Goal: Task Accomplishment & Management: Use online tool/utility

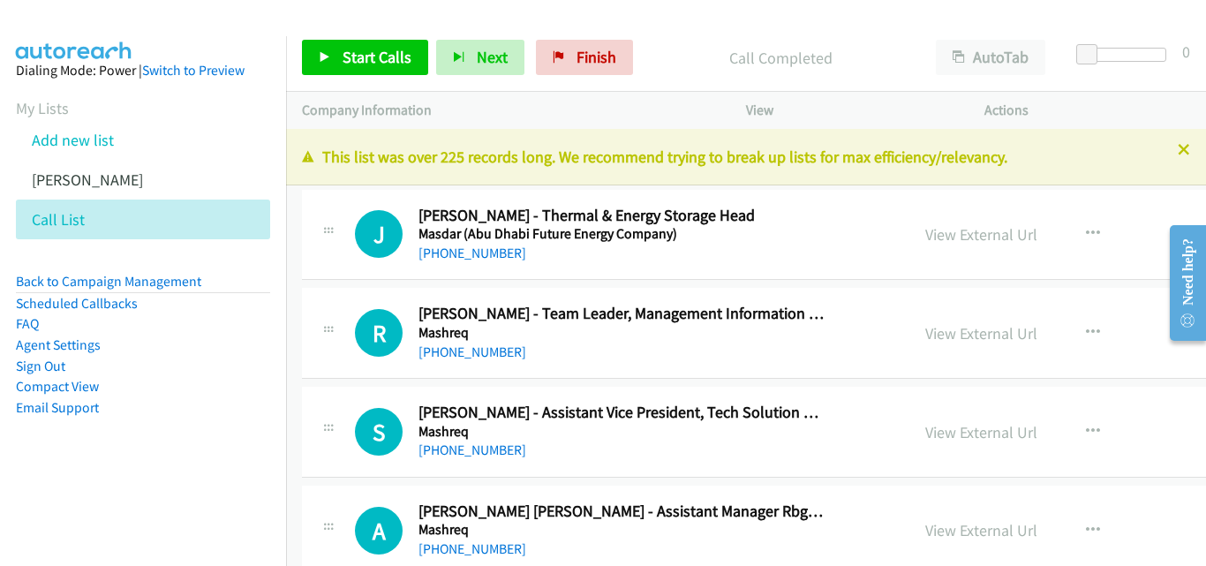
click at [892, 112] on p "View" at bounding box center [849, 110] width 207 height 21
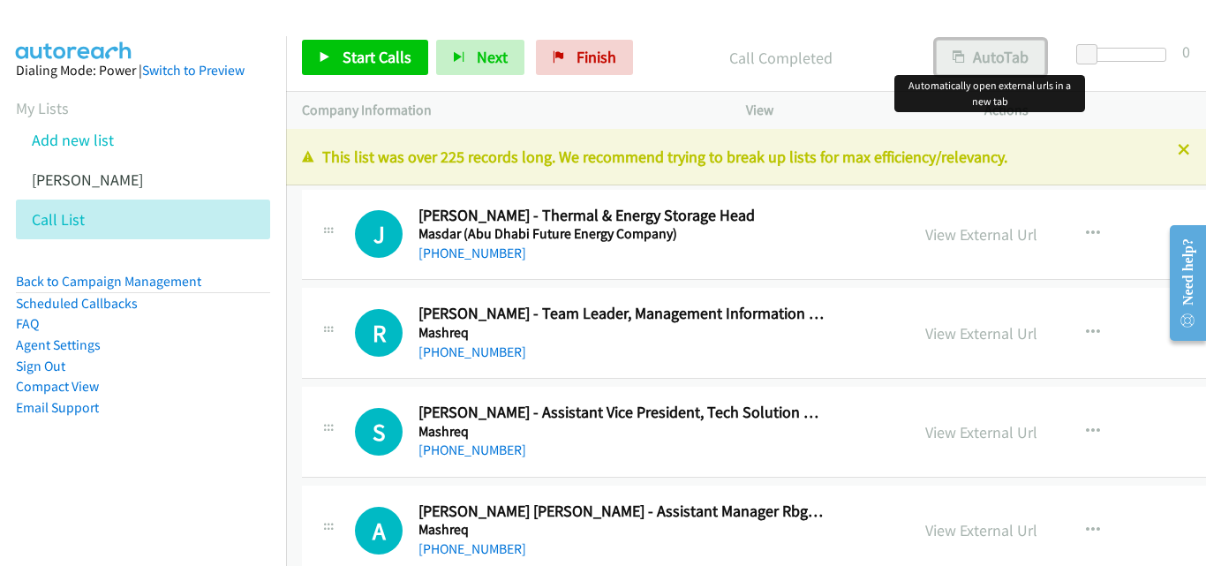
click at [984, 59] on button "AutoTab" at bounding box center [990, 57] width 109 height 35
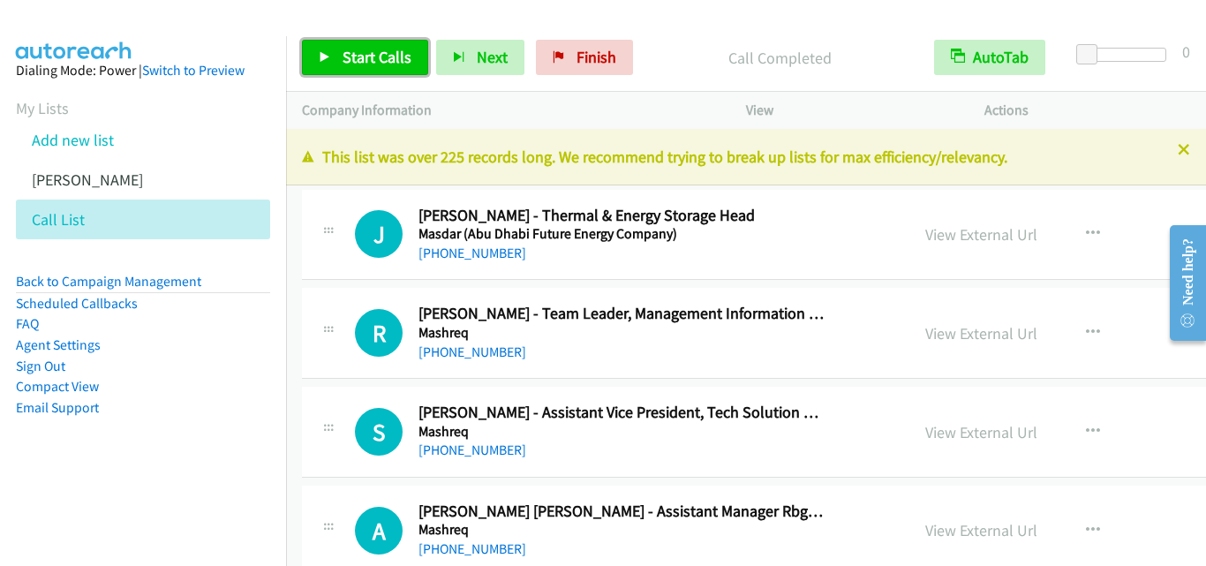
click at [321, 55] on icon at bounding box center [325, 58] width 12 height 12
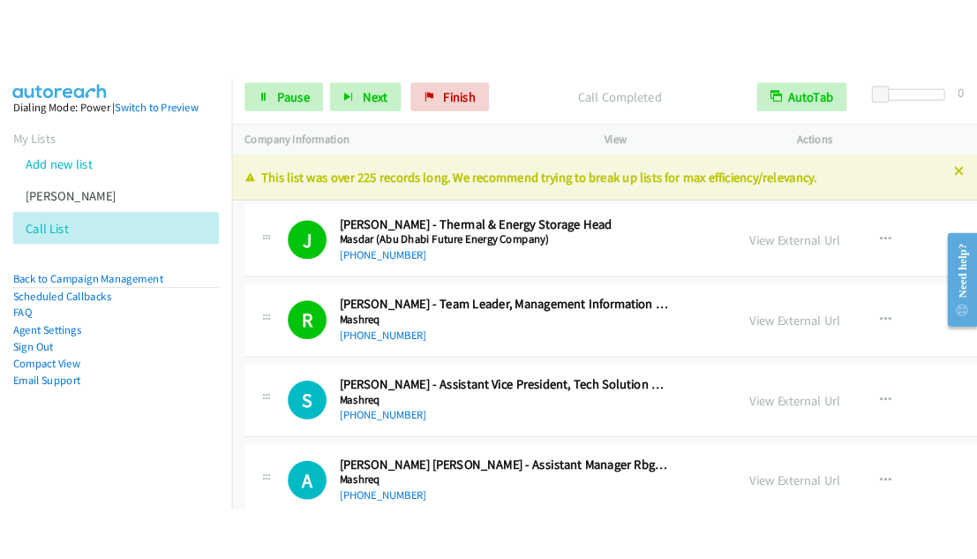
scroll to position [88, 0]
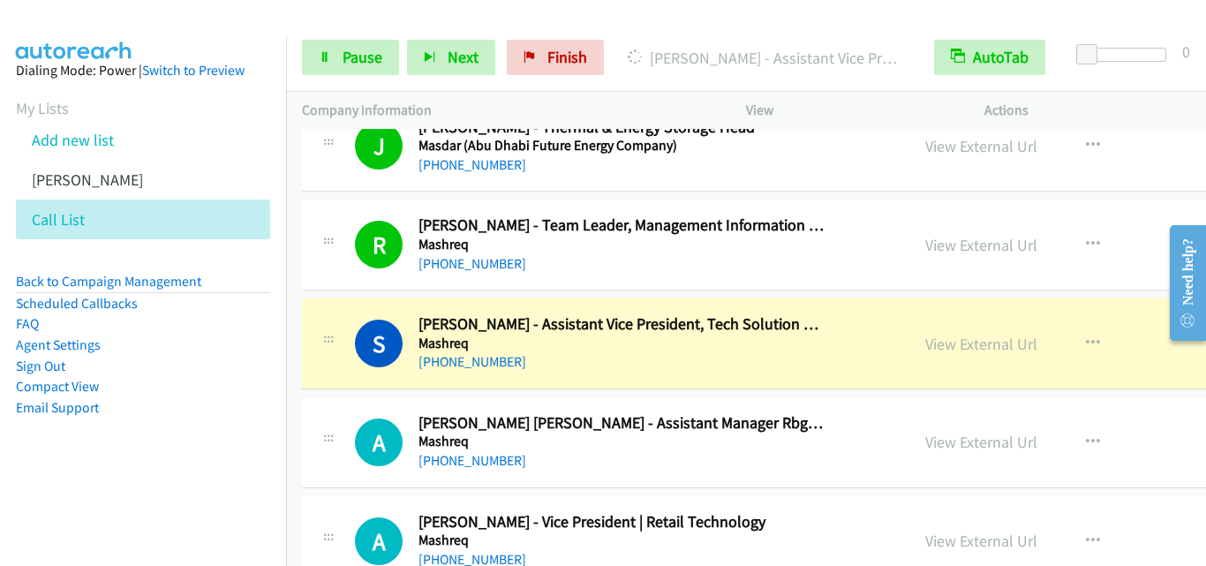
click at [140, 493] on aside "Dialing Mode: Power | Switch to Preview My Lists Add new list Andrea Autoreach …" at bounding box center [143, 267] width 286 height 462
click at [320, 55] on icon at bounding box center [325, 58] width 12 height 12
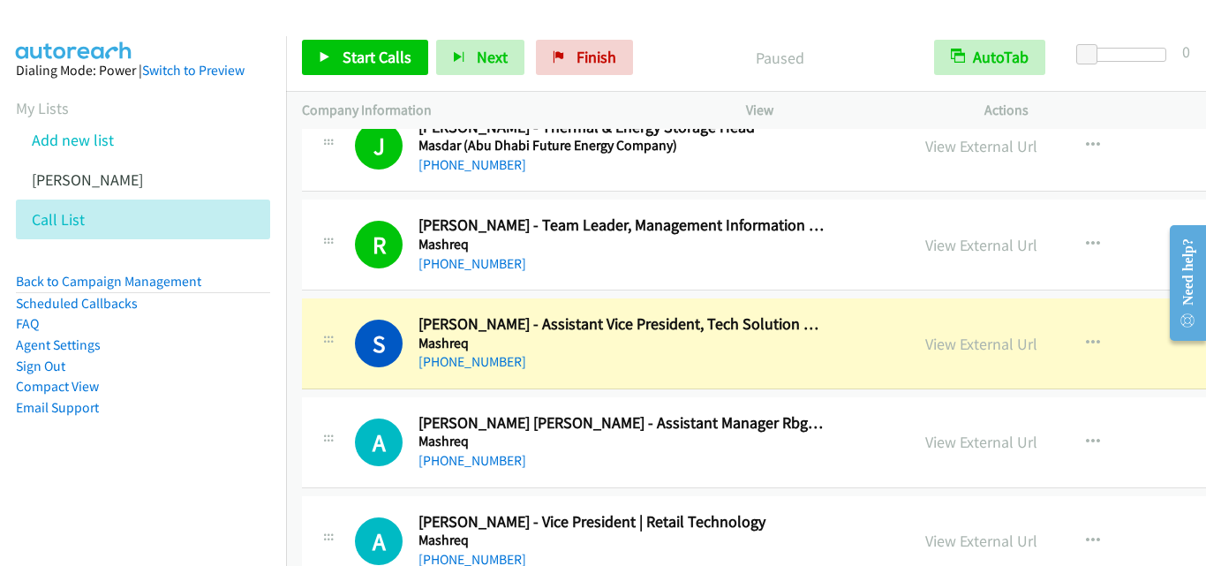
click at [112, 456] on aside "Dialing Mode: Power | Switch to Preview My Lists Add new list Andrea Autoreach …" at bounding box center [143, 267] width 286 height 462
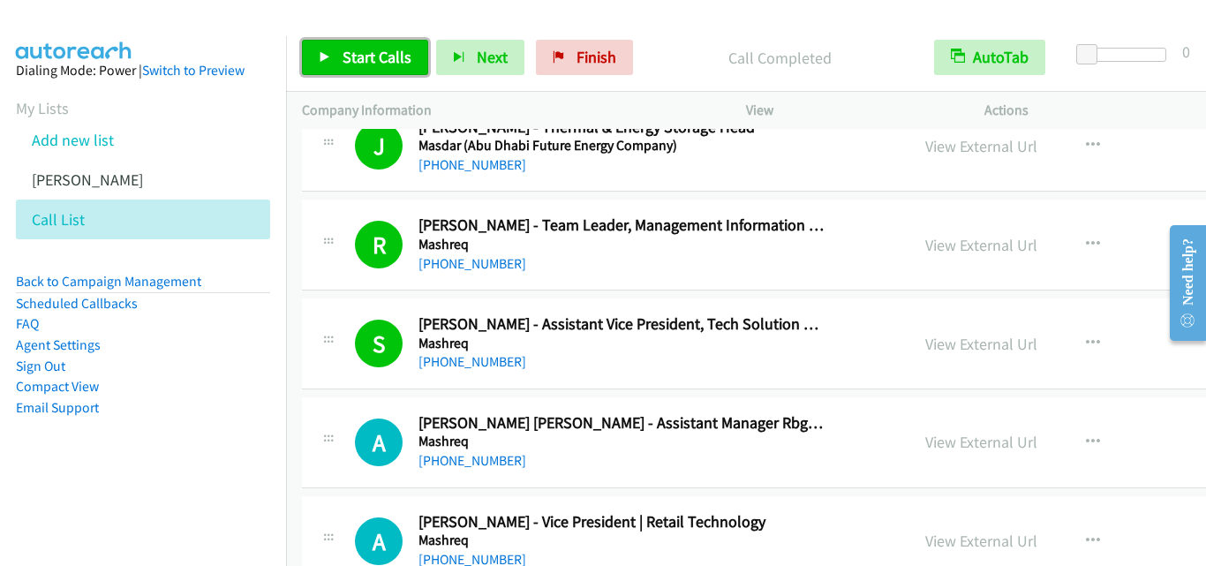
click at [323, 64] on link "Start Calls" at bounding box center [365, 57] width 126 height 35
click at [671, 30] on div "Start Calls Pause Next Finish Call Completed AutoTab AutoTab 0" at bounding box center [746, 58] width 920 height 68
click at [323, 55] on icon at bounding box center [325, 58] width 12 height 12
click at [711, 33] on div "Start Calls Pause Next Finish Call Completed AutoTab AutoTab 0" at bounding box center [746, 58] width 920 height 68
click at [325, 56] on icon at bounding box center [325, 58] width 12 height 12
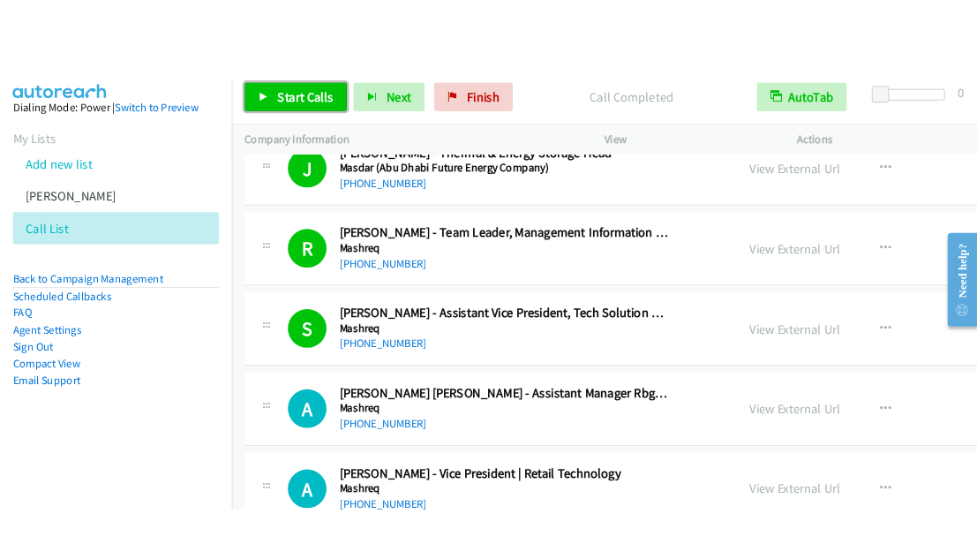
scroll to position [112, 0]
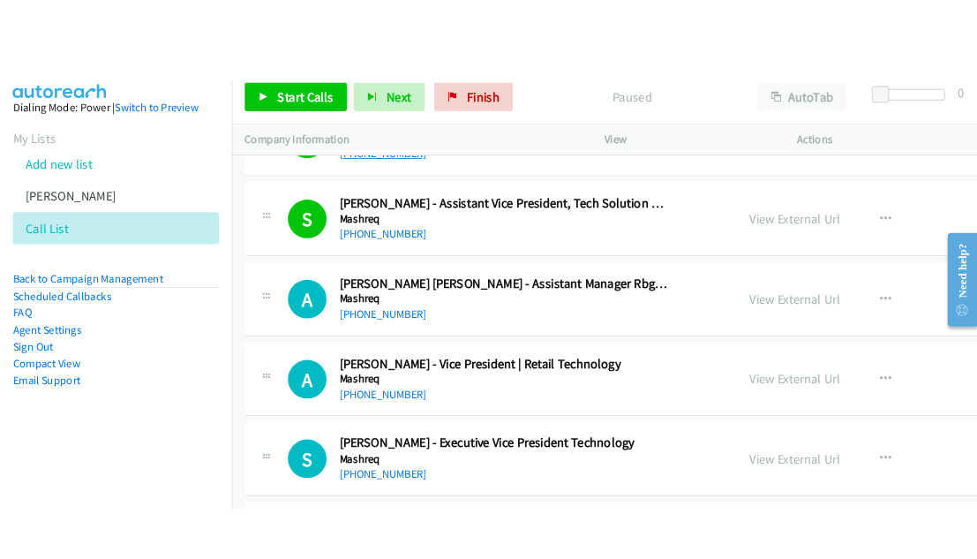
scroll to position [265, 0]
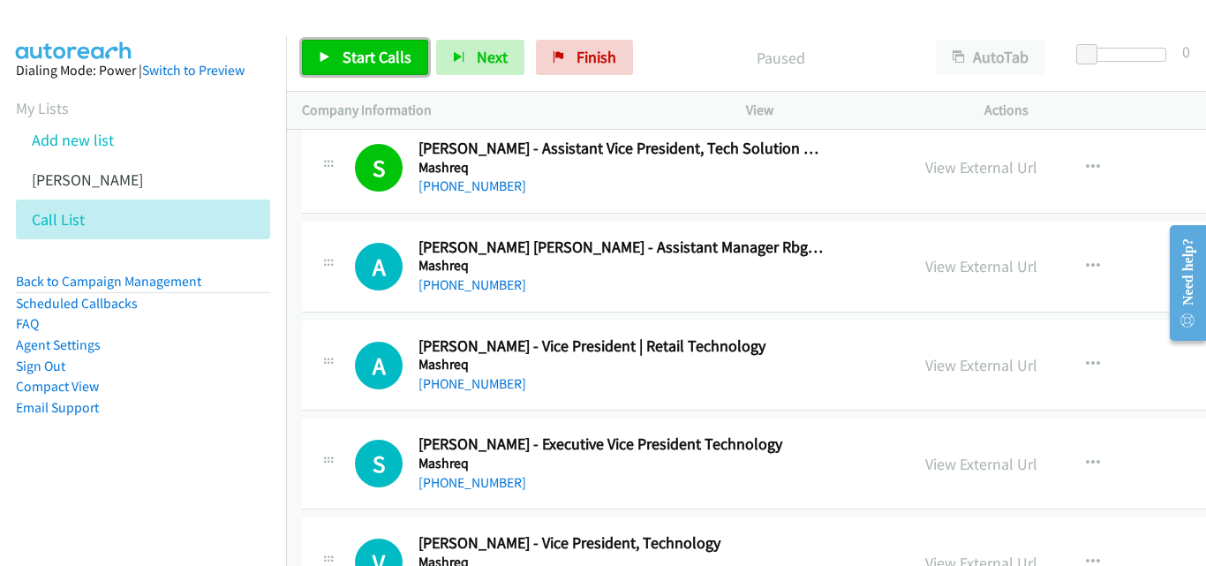
click at [320, 56] on icon at bounding box center [325, 58] width 12 height 12
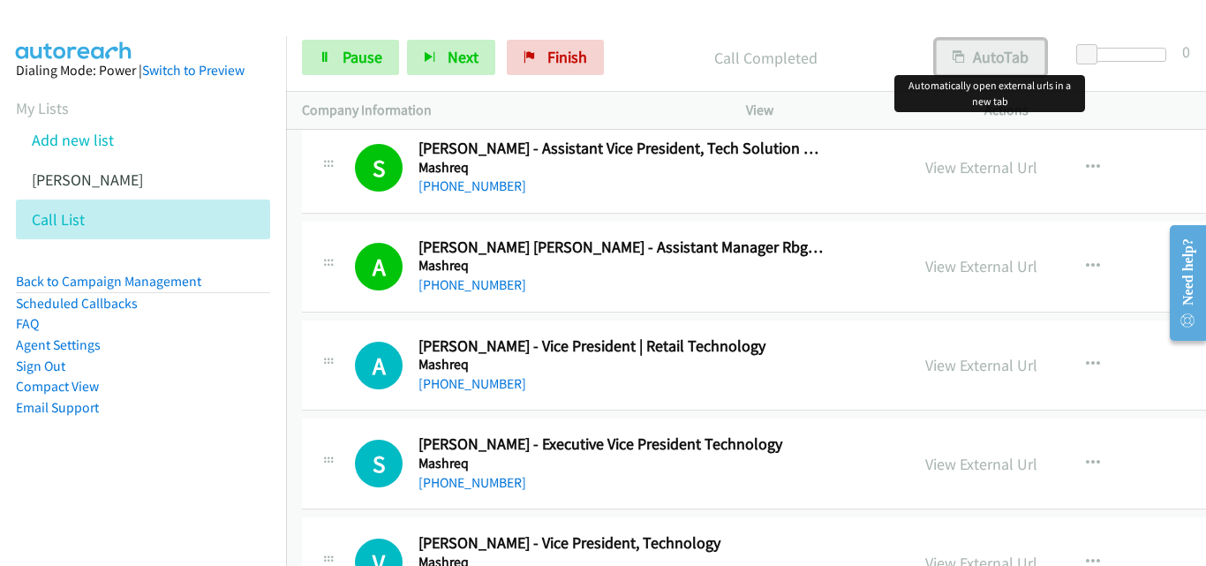
click at [976, 64] on button "AutoTab" at bounding box center [990, 57] width 109 height 35
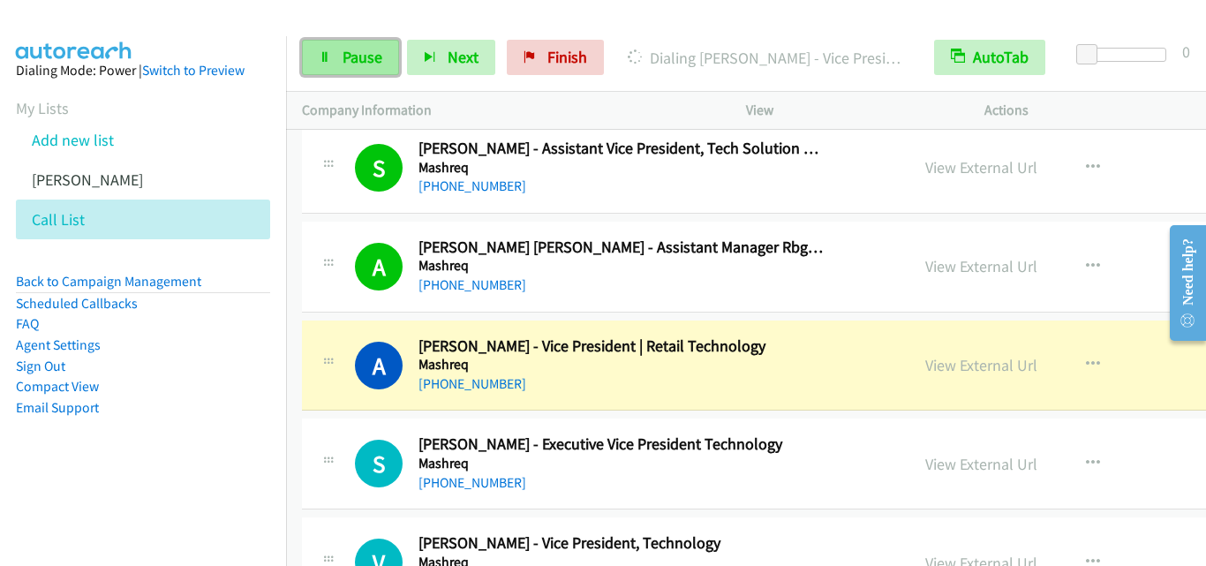
click at [318, 60] on link "Pause" at bounding box center [350, 57] width 97 height 35
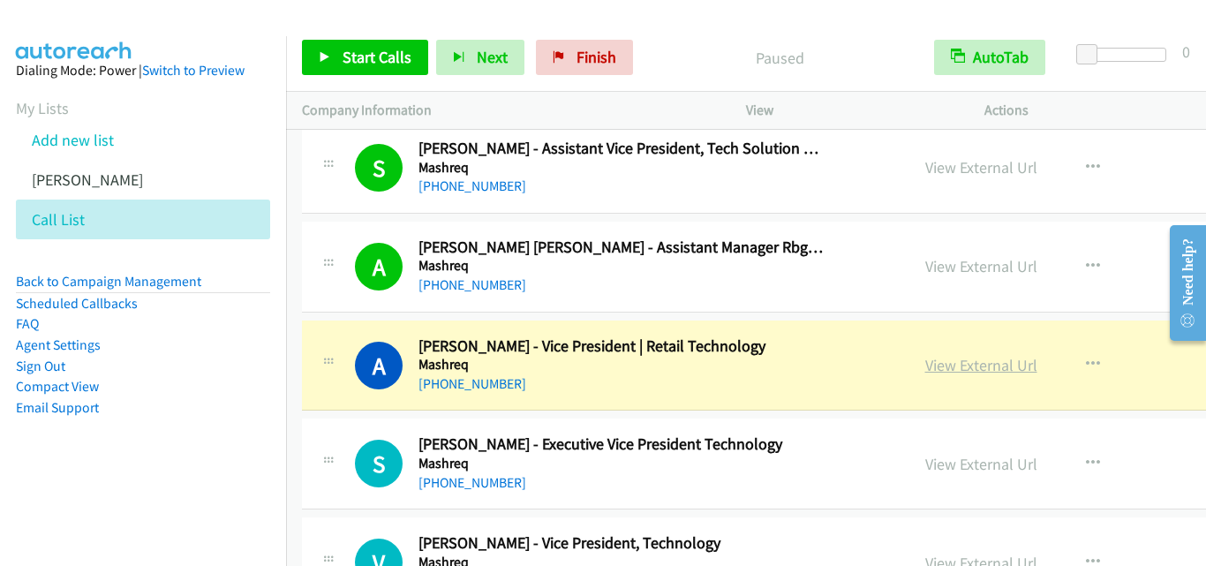
click at [952, 368] on link "View External Url" at bounding box center [981, 365] width 112 height 20
click at [754, 469] on h5 "Mashreq" at bounding box center [620, 464] width 405 height 18
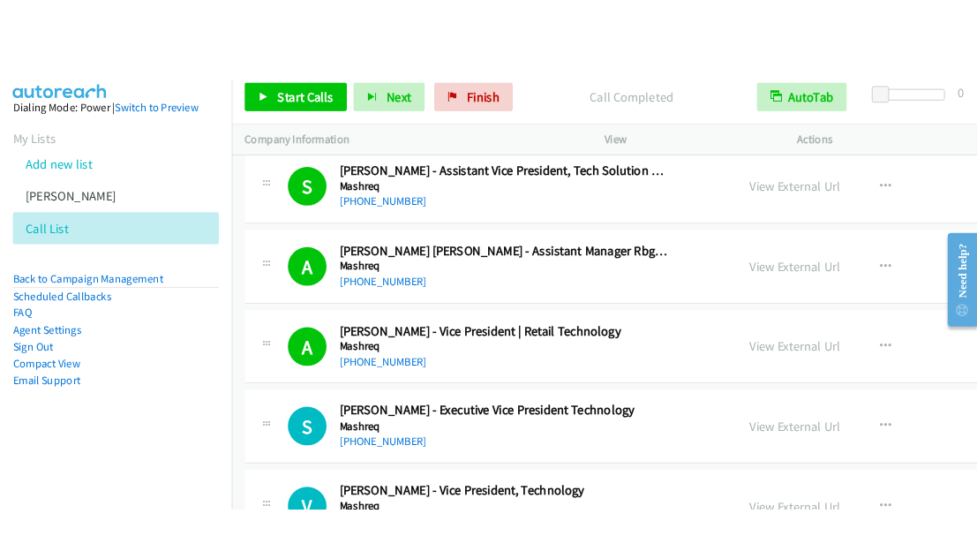
scroll to position [289, 0]
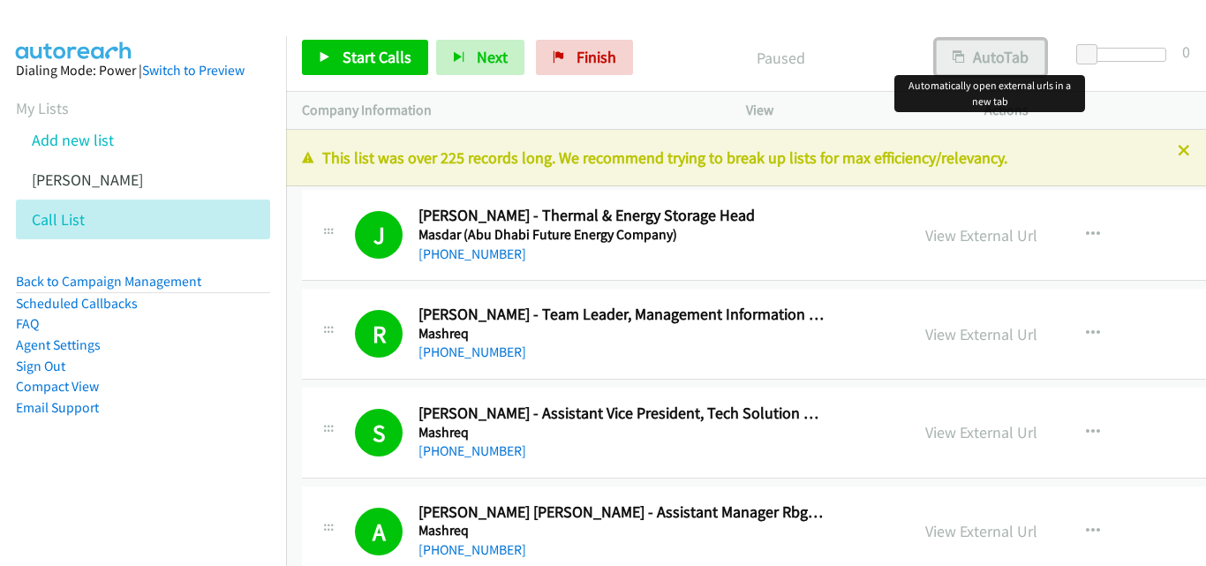
click at [967, 66] on button "AutoTab" at bounding box center [990, 57] width 109 height 35
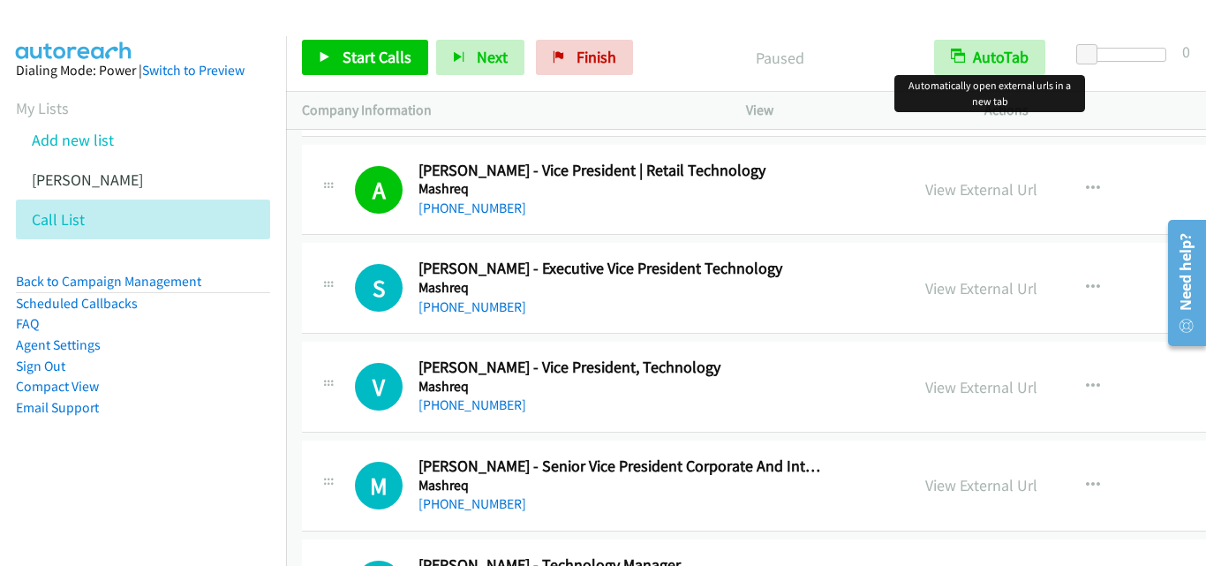
scroll to position [441, 0]
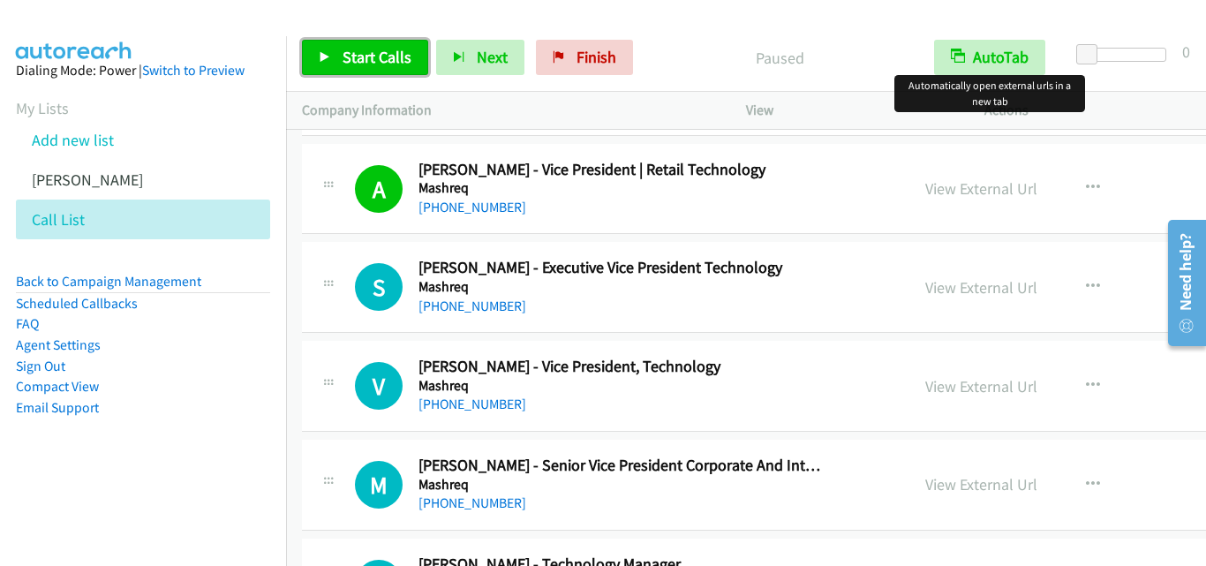
click at [320, 52] on icon at bounding box center [325, 58] width 12 height 12
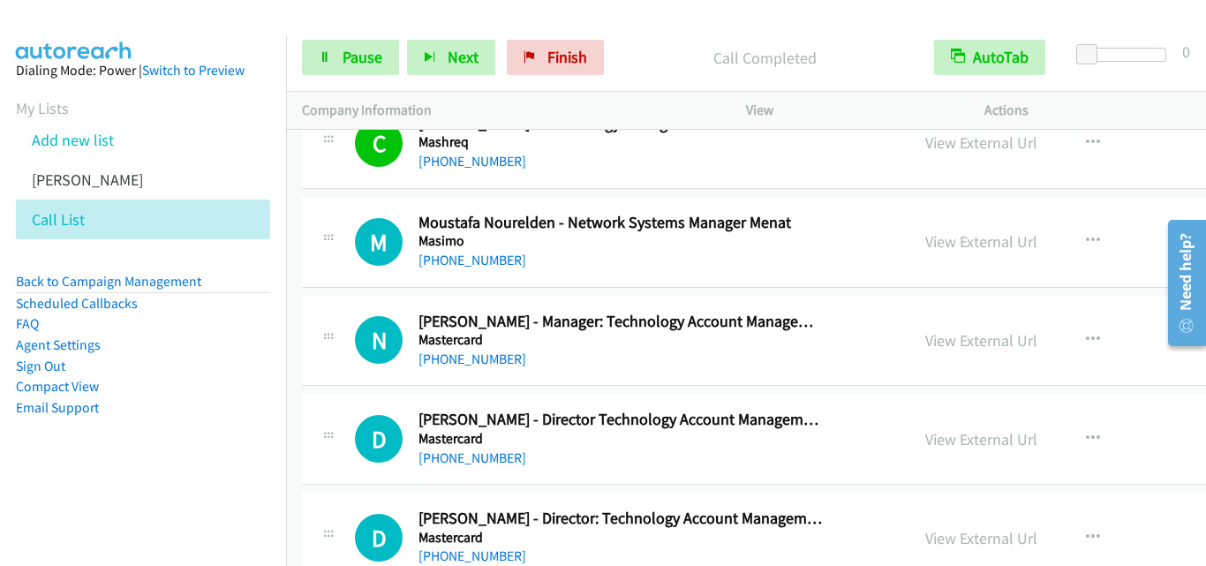
scroll to position [883, 0]
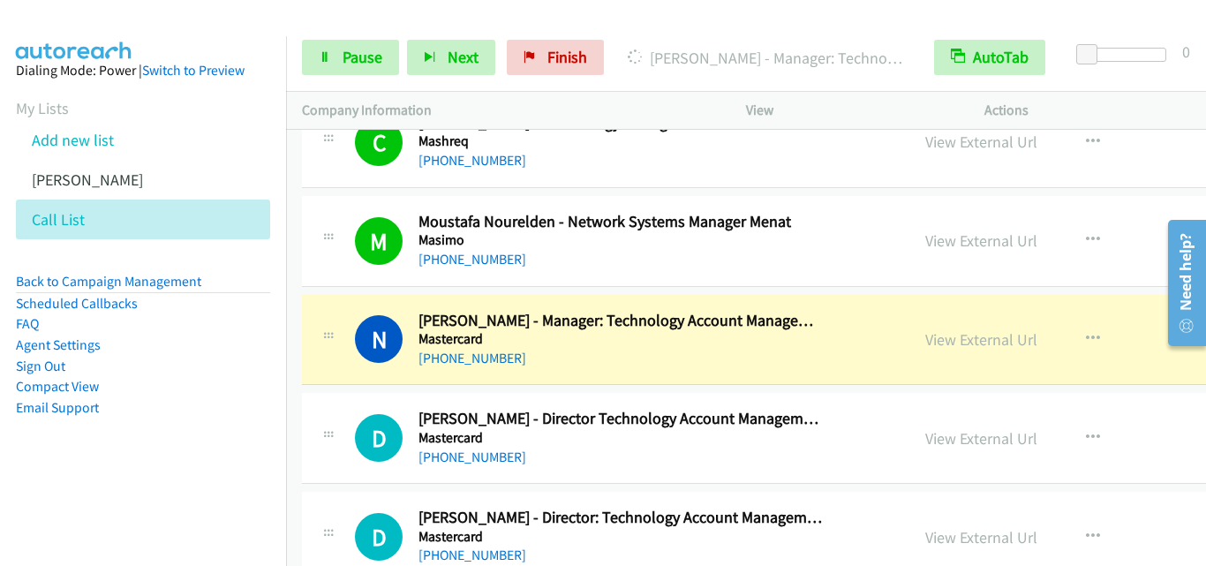
click at [121, 413] on li "Email Support" at bounding box center [143, 407] width 254 height 21
click at [327, 52] on icon at bounding box center [325, 58] width 12 height 12
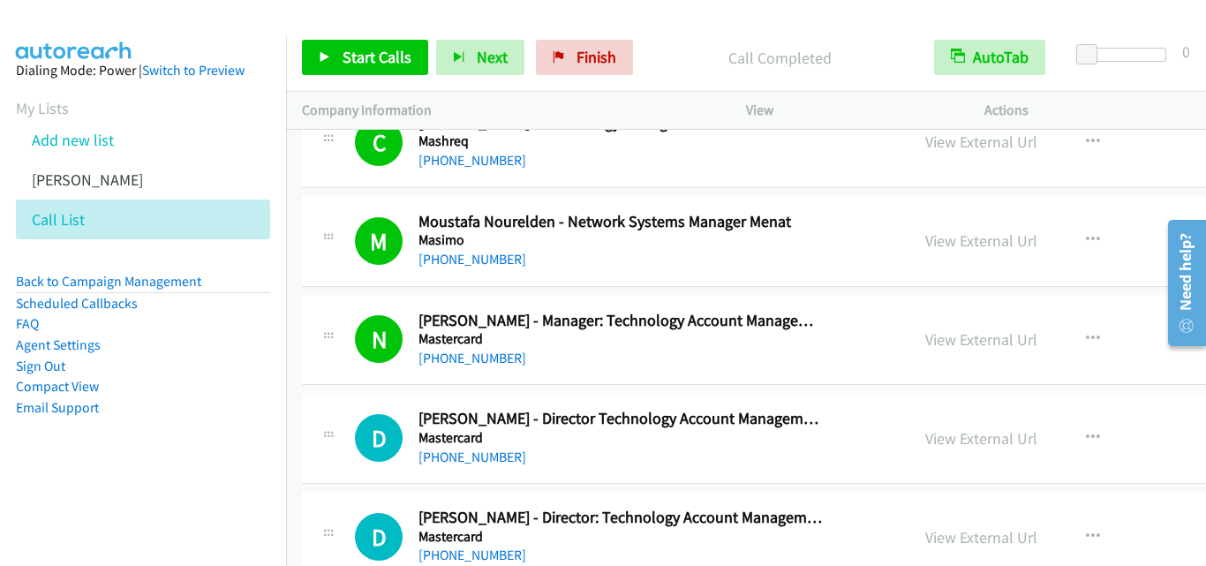
click at [705, 30] on div "Start Calls Pause Next Finish Call Completed AutoTab AutoTab 0" at bounding box center [746, 58] width 920 height 68
click at [324, 57] on icon at bounding box center [325, 58] width 12 height 12
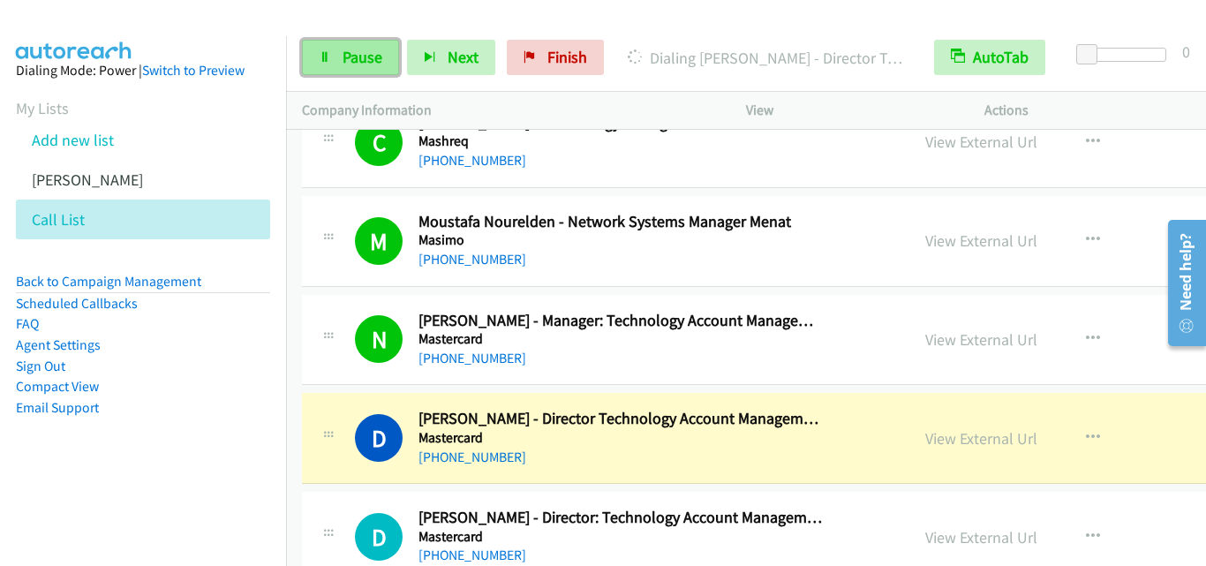
click at [320, 52] on icon at bounding box center [325, 58] width 12 height 12
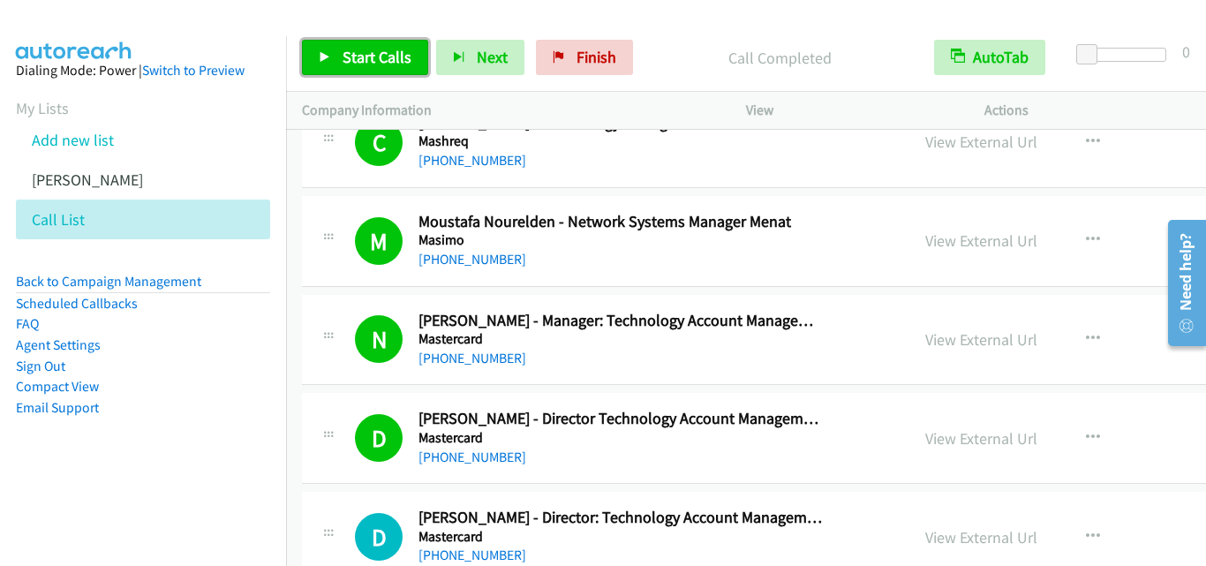
click at [321, 56] on icon at bounding box center [325, 58] width 12 height 12
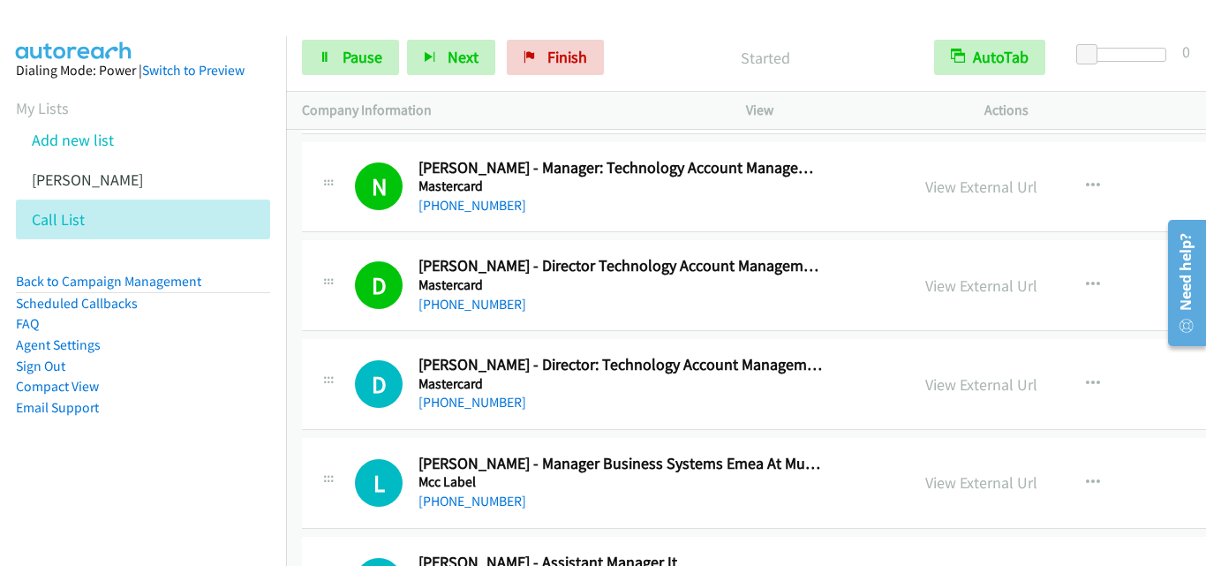
scroll to position [1059, 0]
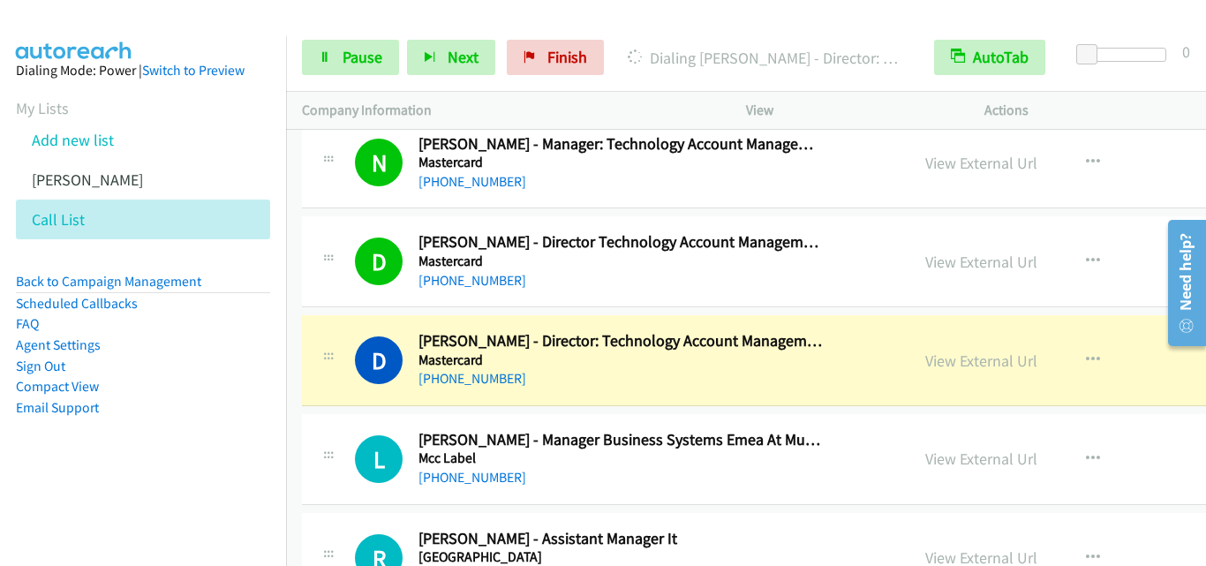
drag, startPoint x: 161, startPoint y: 455, endPoint x: 173, endPoint y: 451, distance: 13.1
click at [161, 455] on aside "Dialing Mode: Power | Switch to Preview My Lists Add new list Andrea Autoreach …" at bounding box center [143, 267] width 286 height 462
click at [316, 64] on link "Pause" at bounding box center [350, 57] width 97 height 35
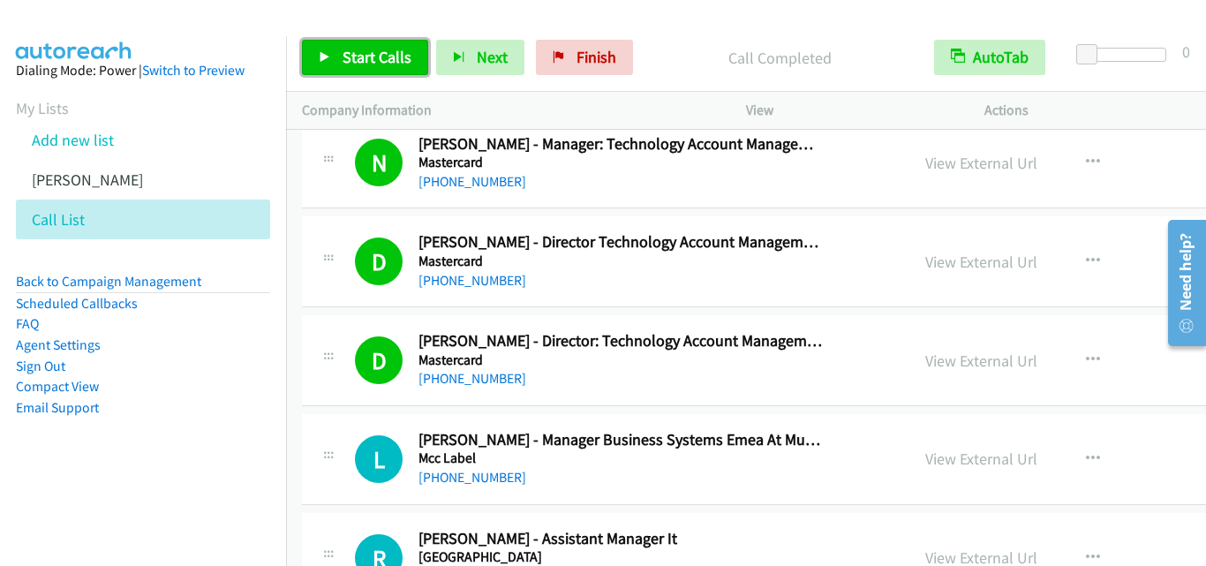
click at [327, 53] on icon at bounding box center [325, 58] width 12 height 12
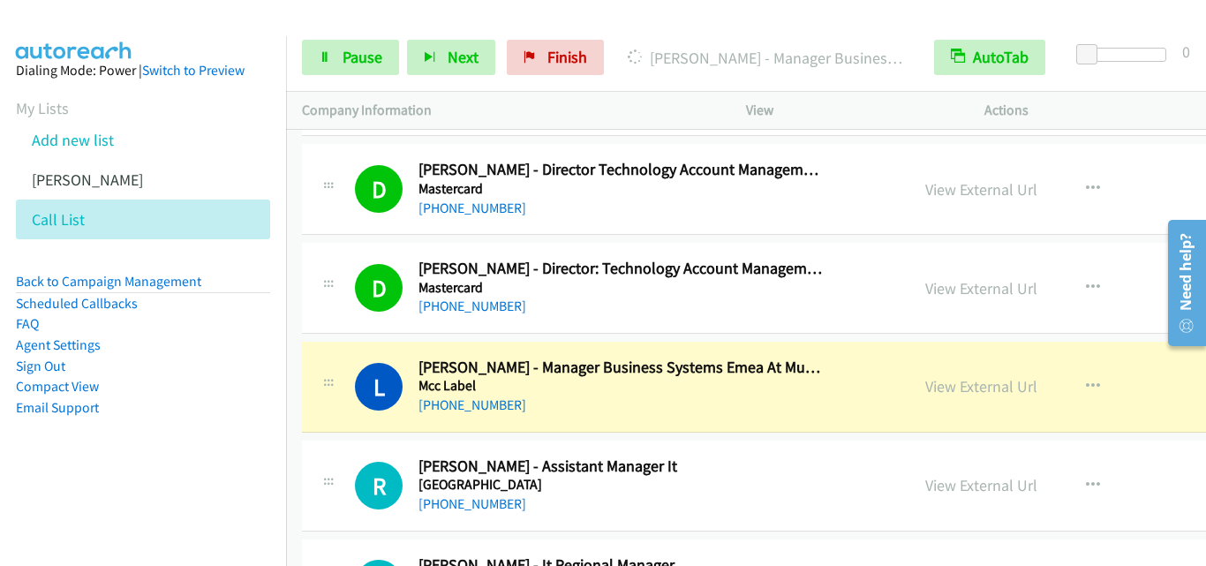
scroll to position [1148, 0]
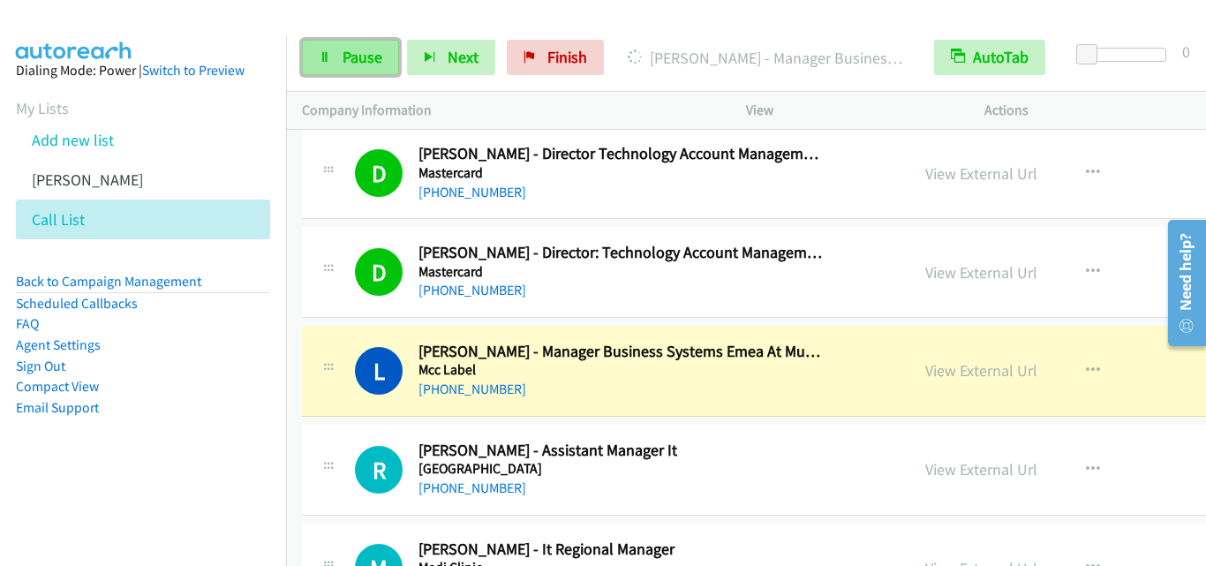
click at [324, 57] on icon at bounding box center [325, 58] width 12 height 12
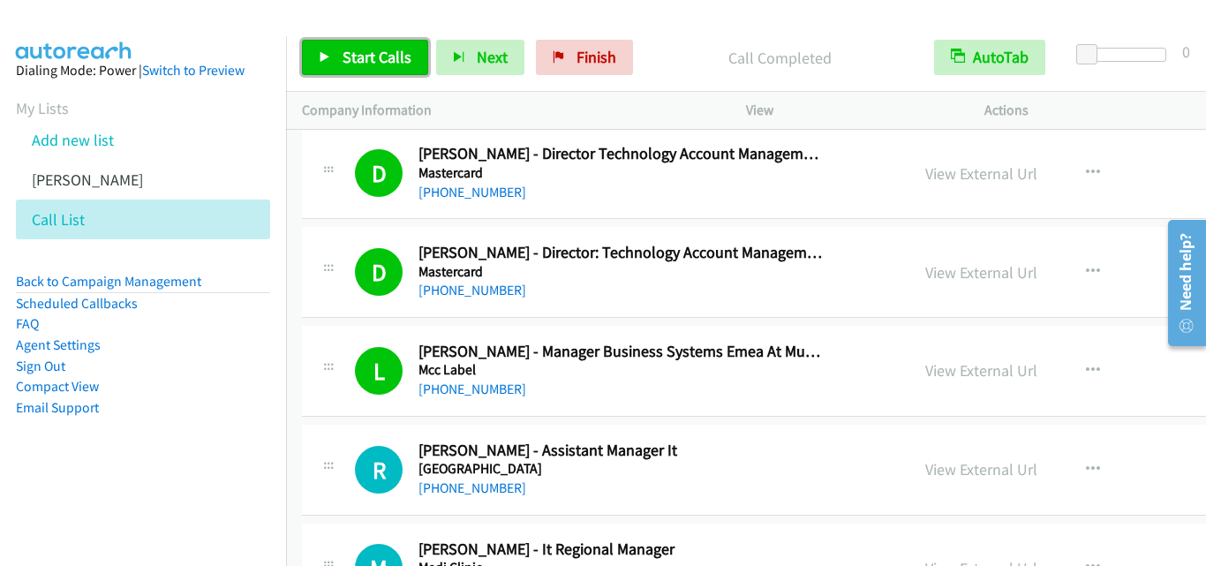
click at [320, 55] on icon at bounding box center [325, 58] width 12 height 12
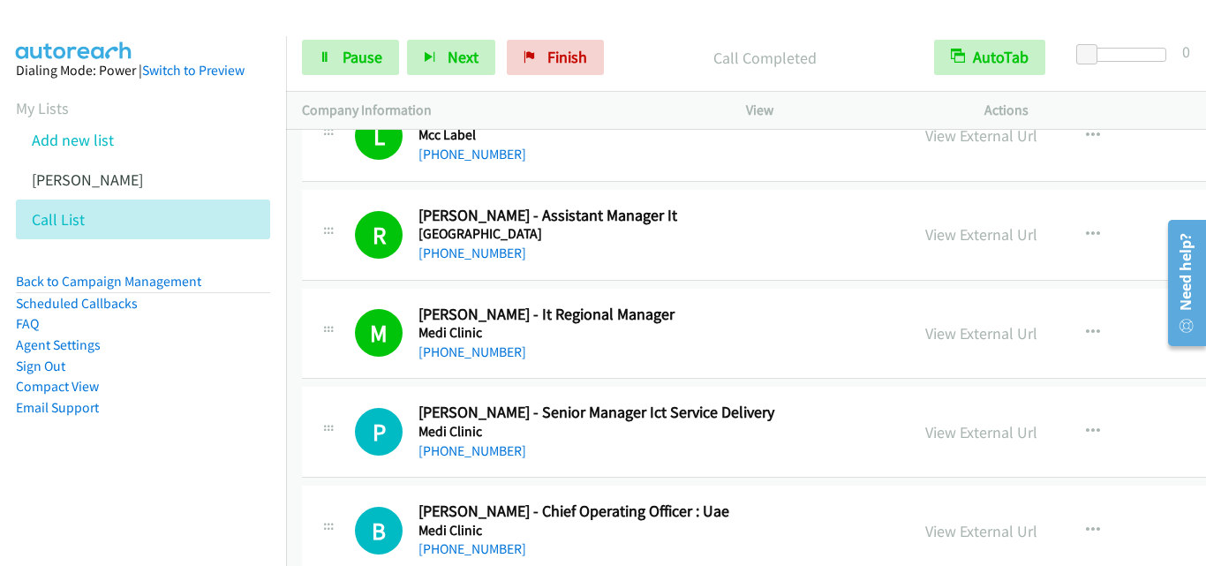
scroll to position [1412, 0]
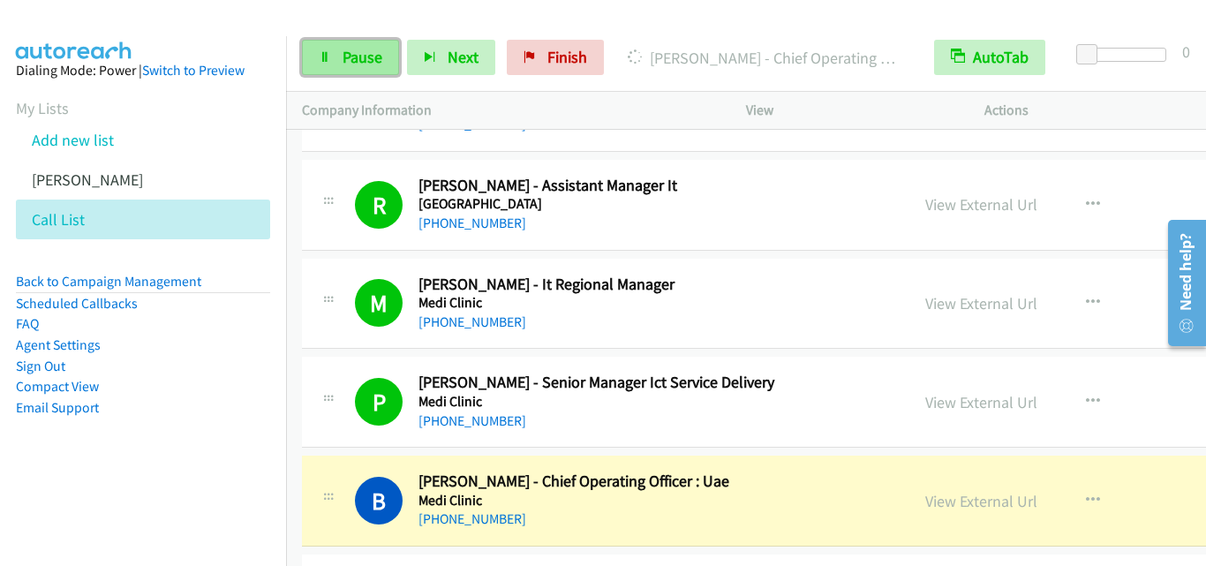
click at [320, 65] on link "Pause" at bounding box center [350, 57] width 97 height 35
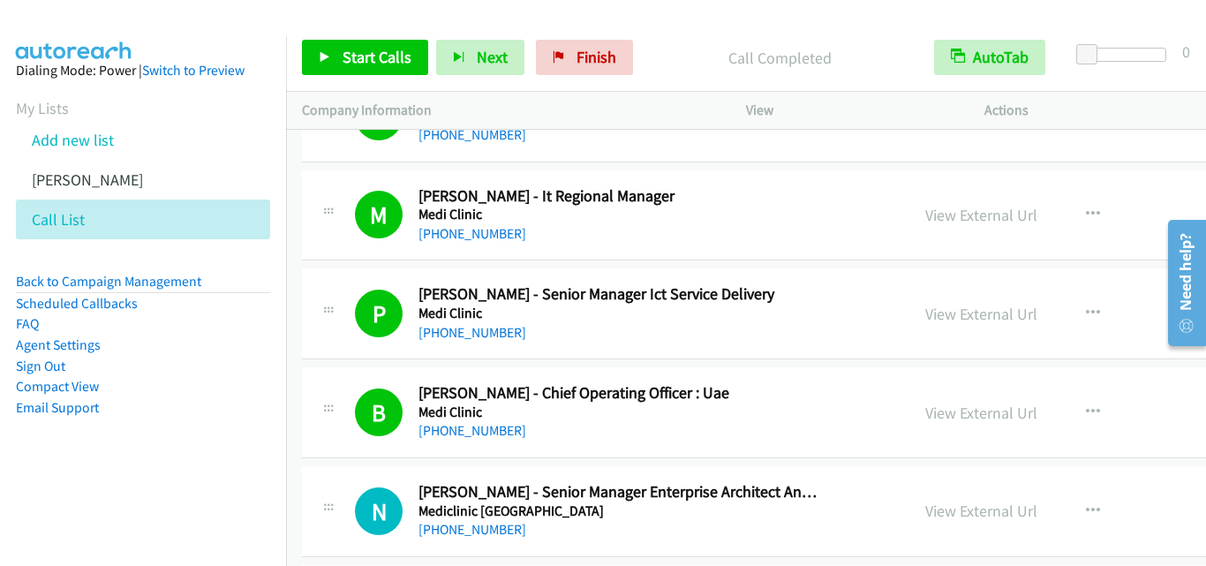
scroll to position [1589, 0]
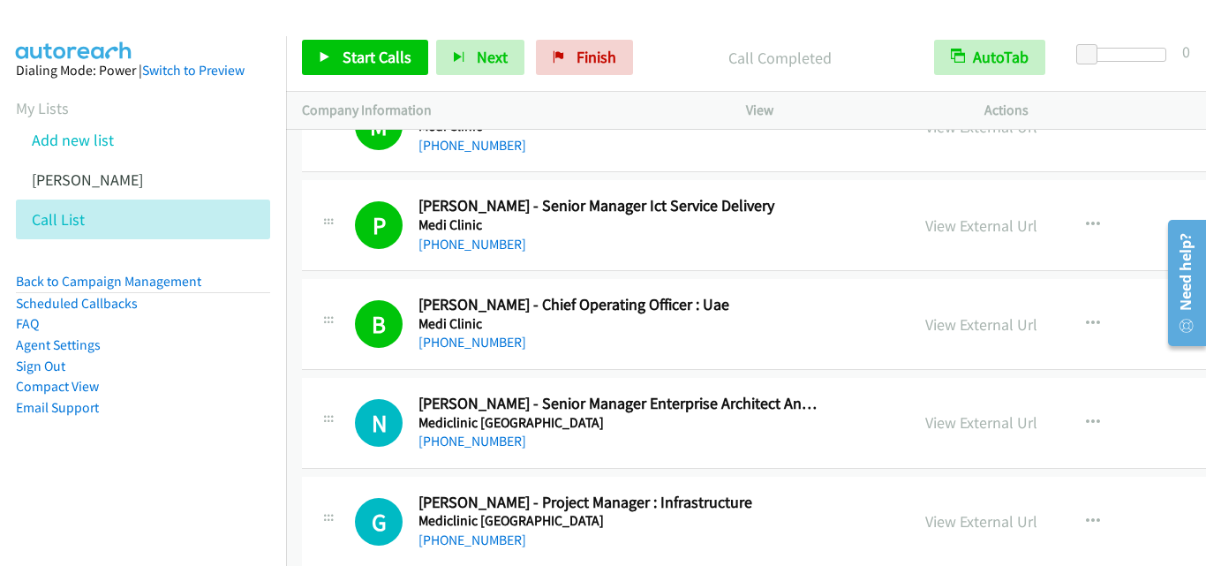
click at [666, 71] on div "Call Completed" at bounding box center [779, 57] width 277 height 35
click at [320, 54] on icon at bounding box center [325, 58] width 12 height 12
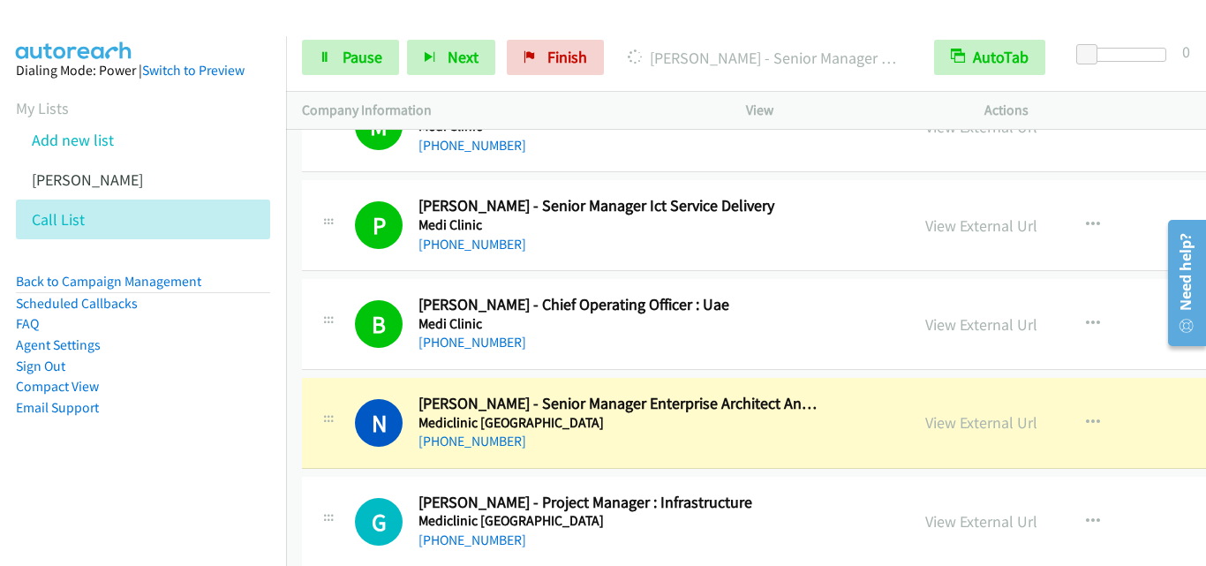
scroll to position [1677, 0]
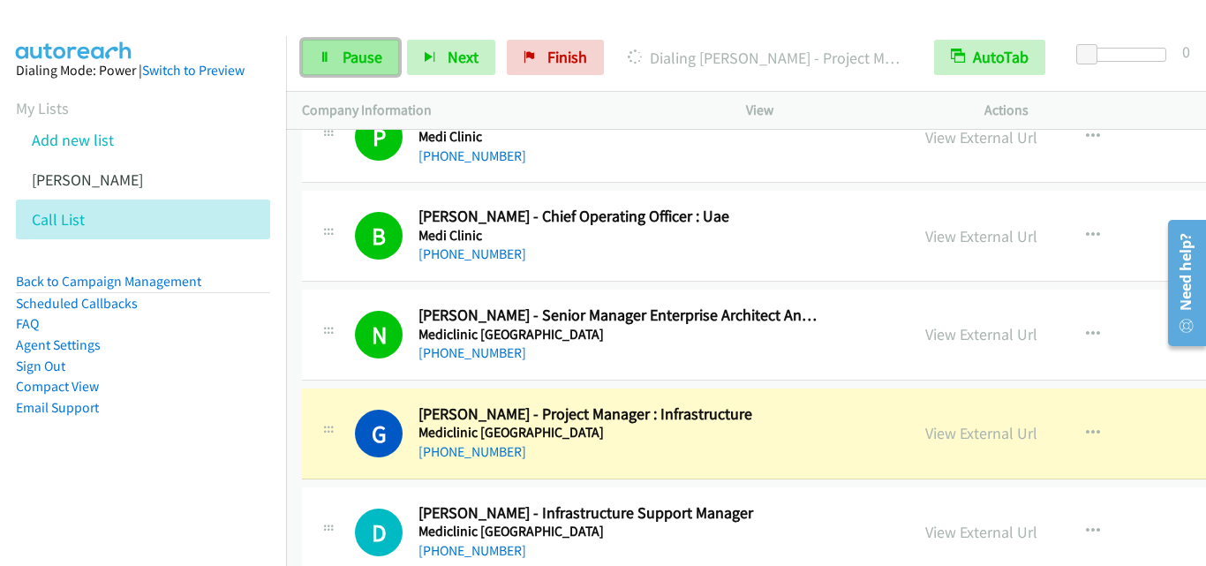
click at [317, 57] on link "Pause" at bounding box center [350, 57] width 97 height 35
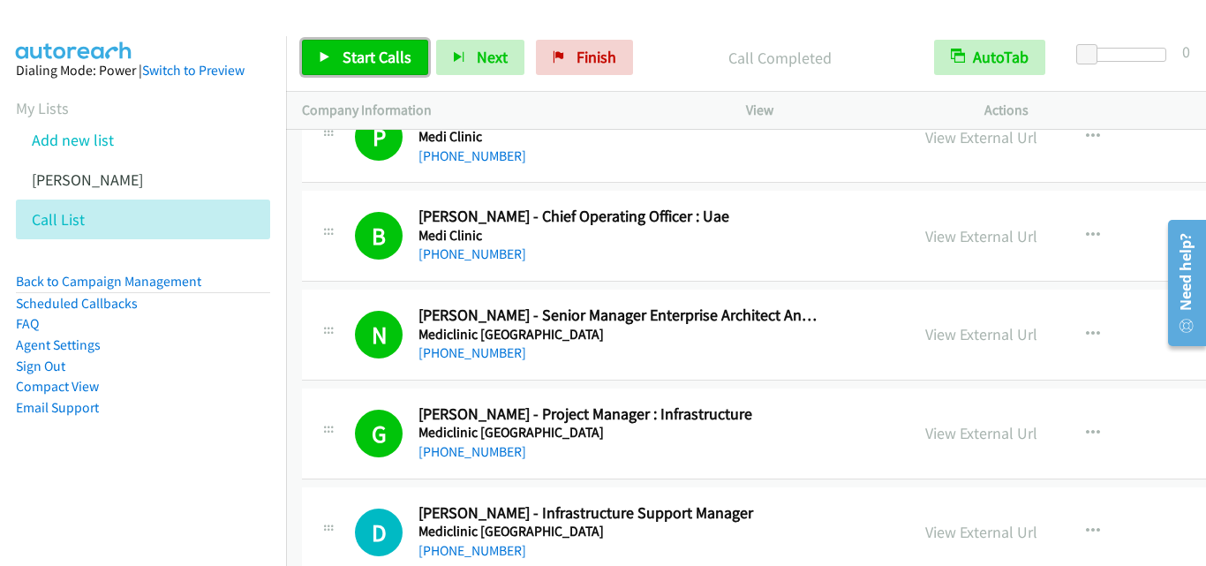
click at [325, 52] on icon at bounding box center [325, 58] width 12 height 12
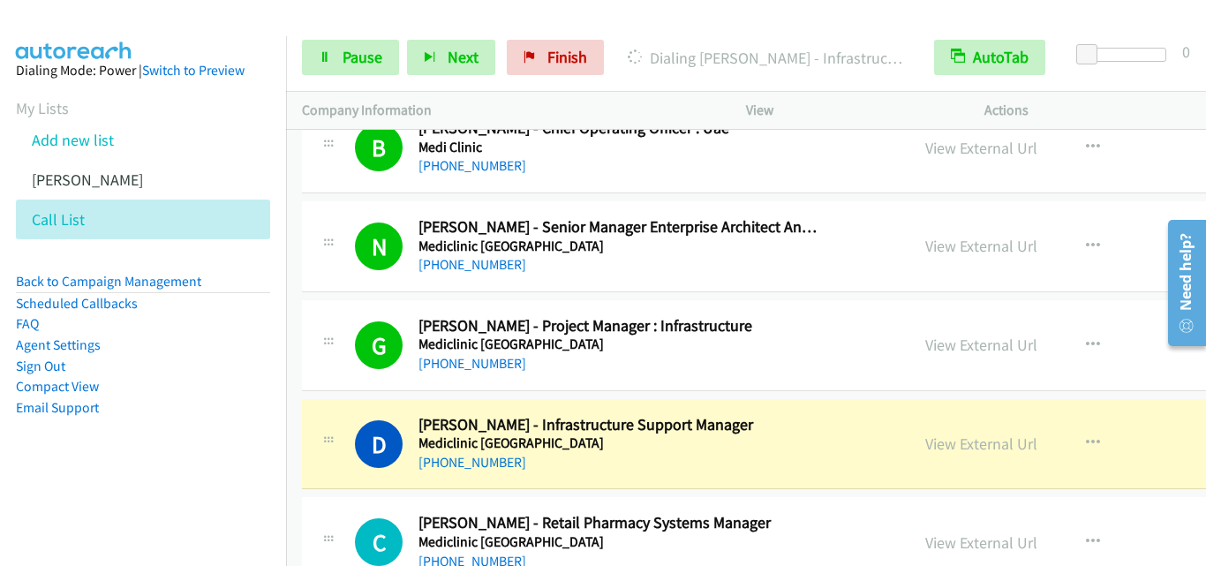
scroll to position [1854, 0]
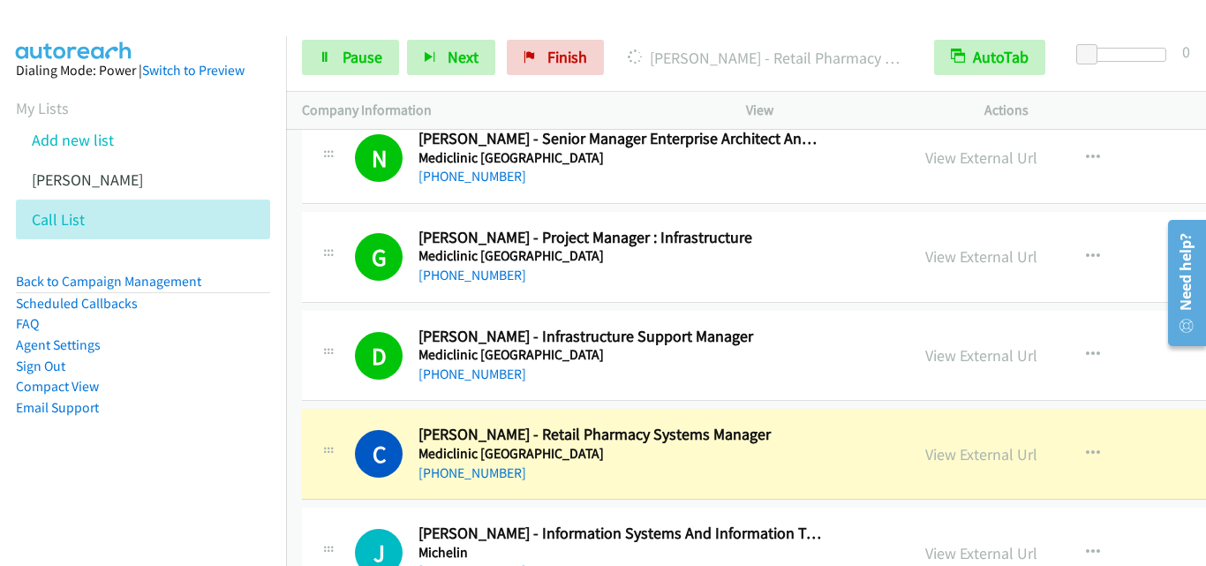
drag, startPoint x: 149, startPoint y: 390, endPoint x: 209, endPoint y: 403, distance: 61.3
click at [149, 390] on li "Compact View" at bounding box center [143, 386] width 254 height 21
drag, startPoint x: 143, startPoint y: 388, endPoint x: 202, endPoint y: 290, distance: 115.2
click at [143, 388] on li "Compact View" at bounding box center [143, 386] width 254 height 21
click at [321, 65] on link "Pause" at bounding box center [350, 57] width 97 height 35
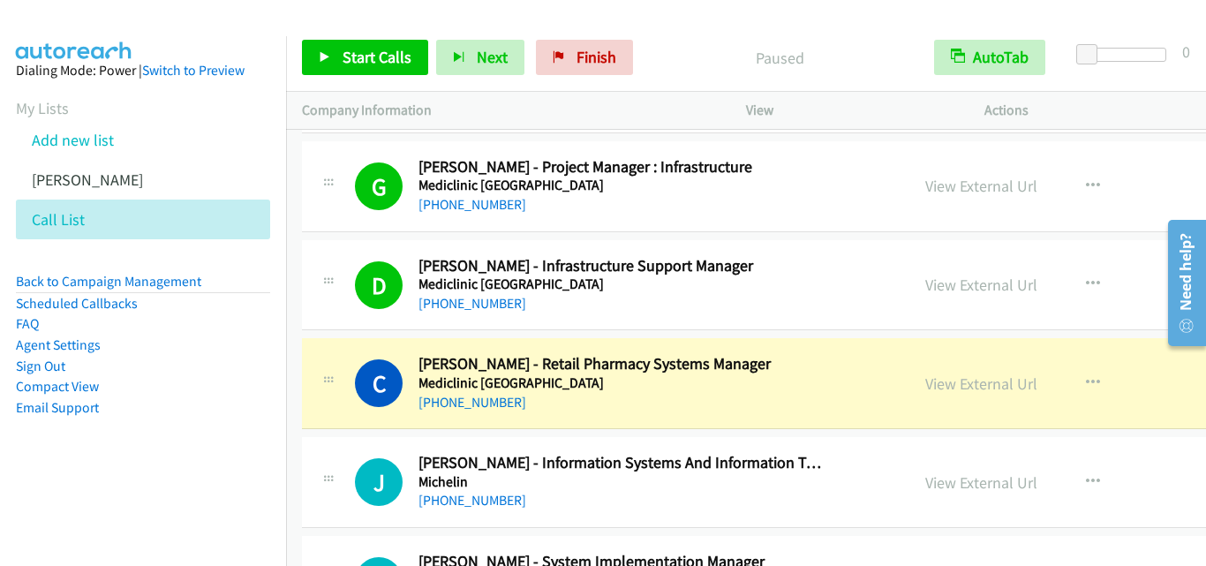
scroll to position [1942, 0]
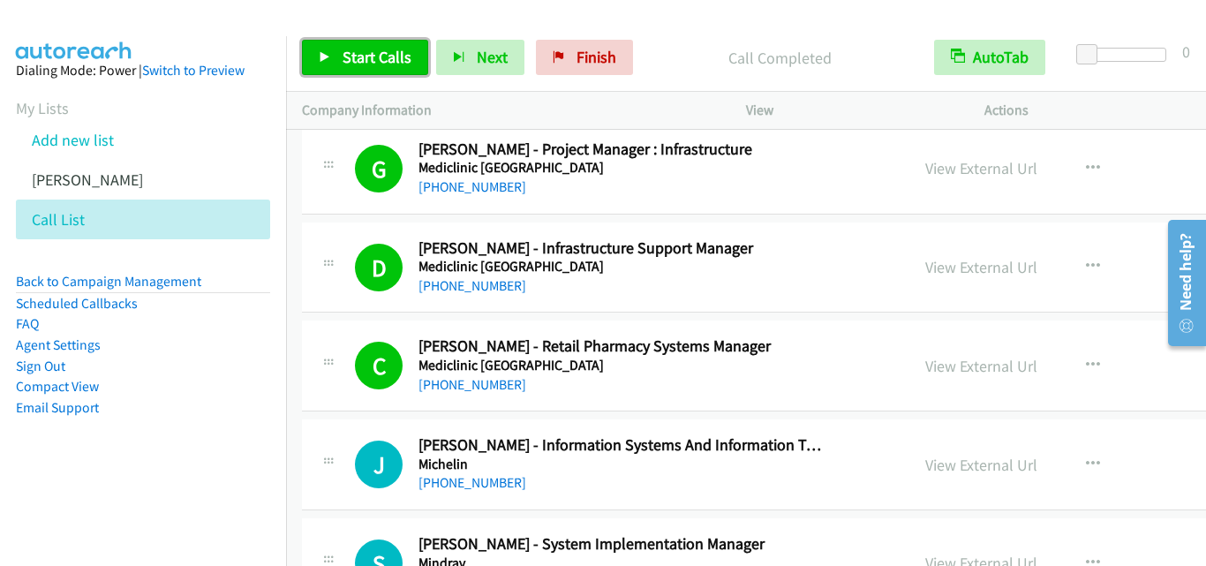
click at [323, 54] on icon at bounding box center [325, 58] width 12 height 12
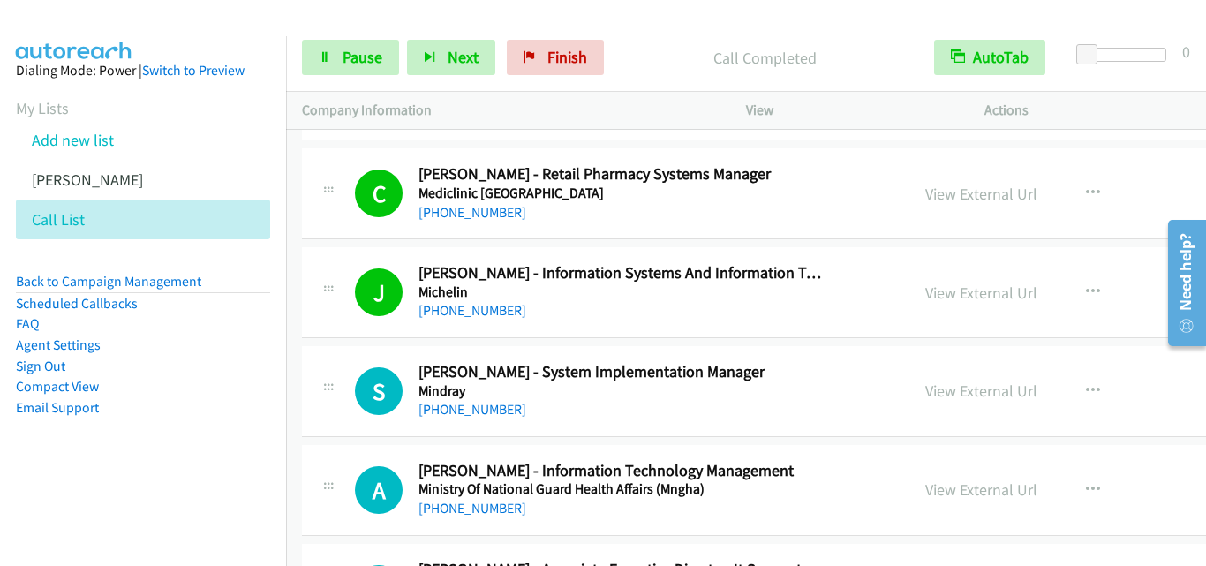
scroll to position [2119, 0]
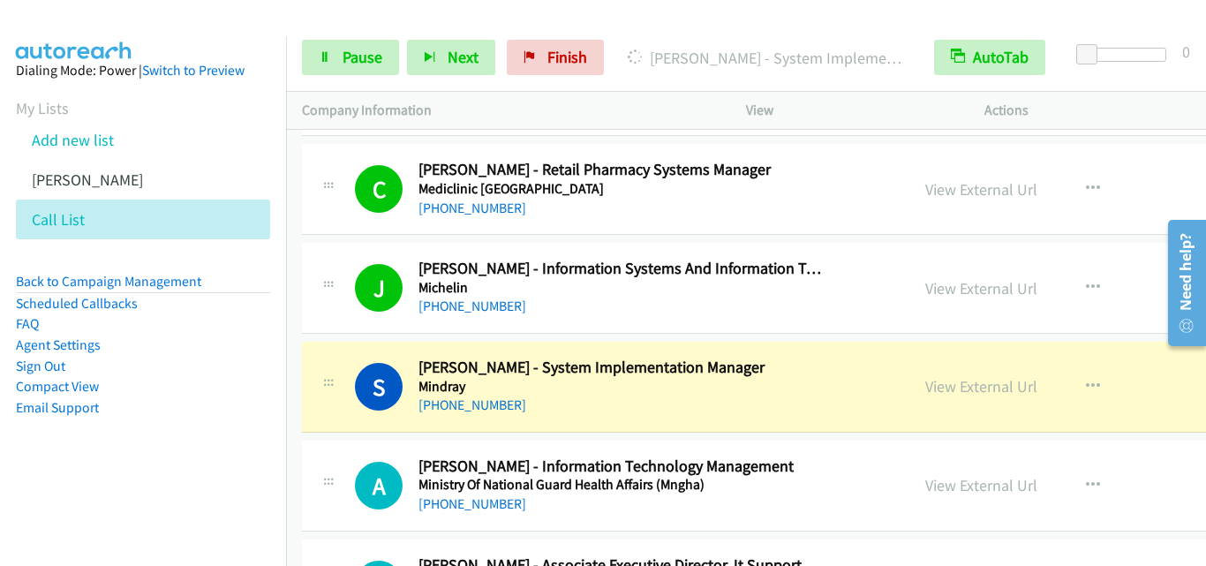
drag, startPoint x: 74, startPoint y: 457, endPoint x: 139, endPoint y: 371, distance: 108.4
click at [74, 457] on aside "Dialing Mode: Power | Switch to Preview My Lists Add new list Andrea Autoreach …" at bounding box center [143, 267] width 286 height 462
click at [325, 65] on link "Pause" at bounding box center [350, 57] width 97 height 35
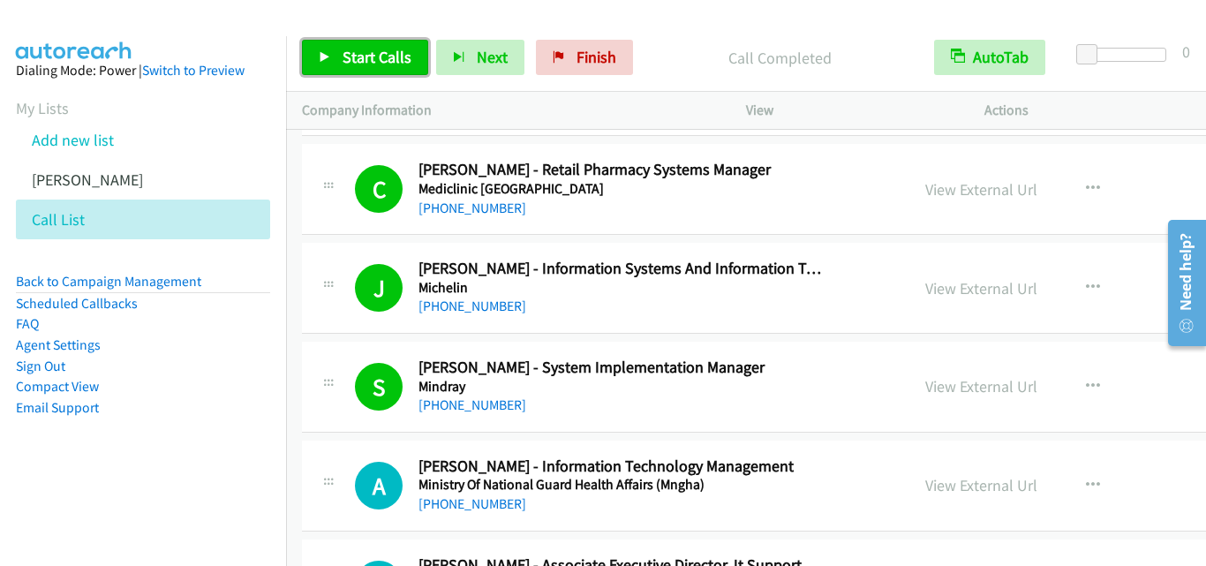
click at [327, 53] on icon at bounding box center [325, 58] width 12 height 12
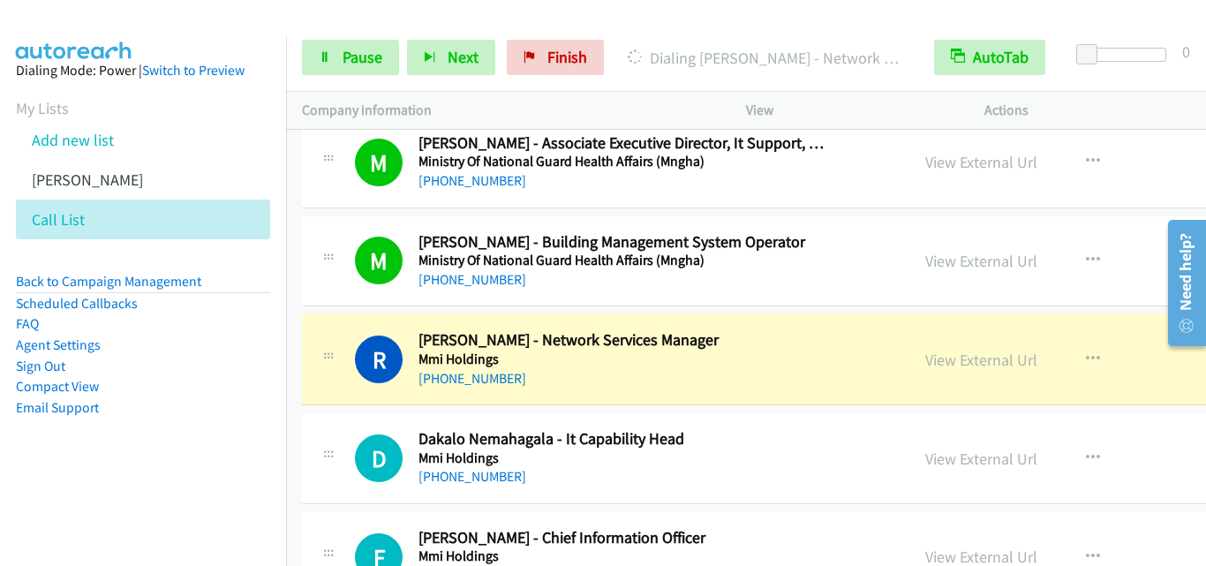
scroll to position [2560, 0]
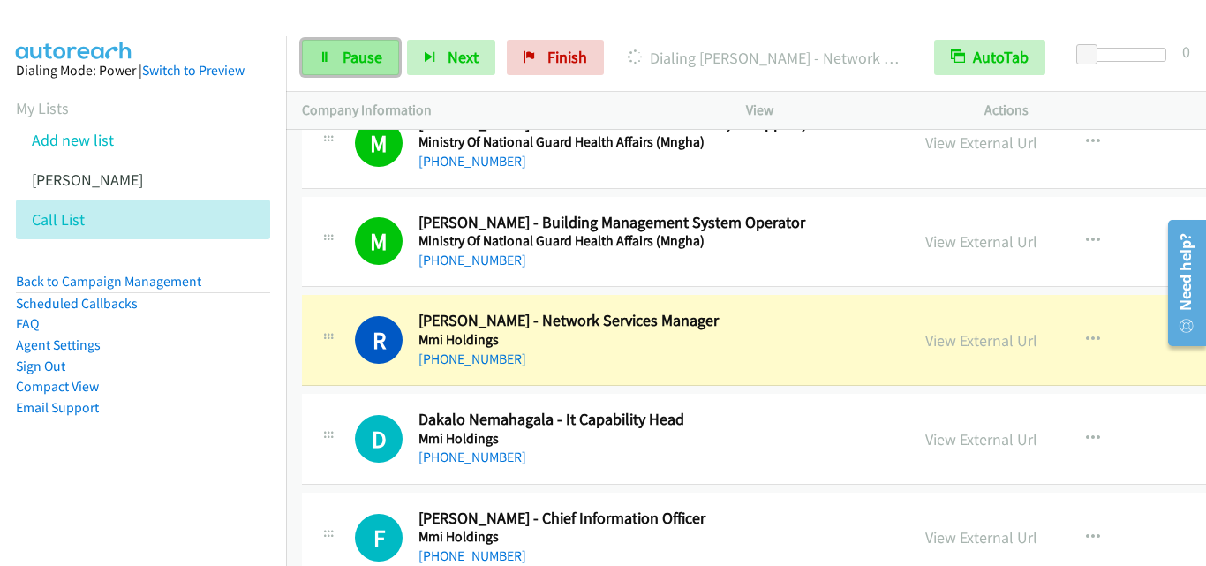
click at [315, 57] on link "Pause" at bounding box center [350, 57] width 97 height 35
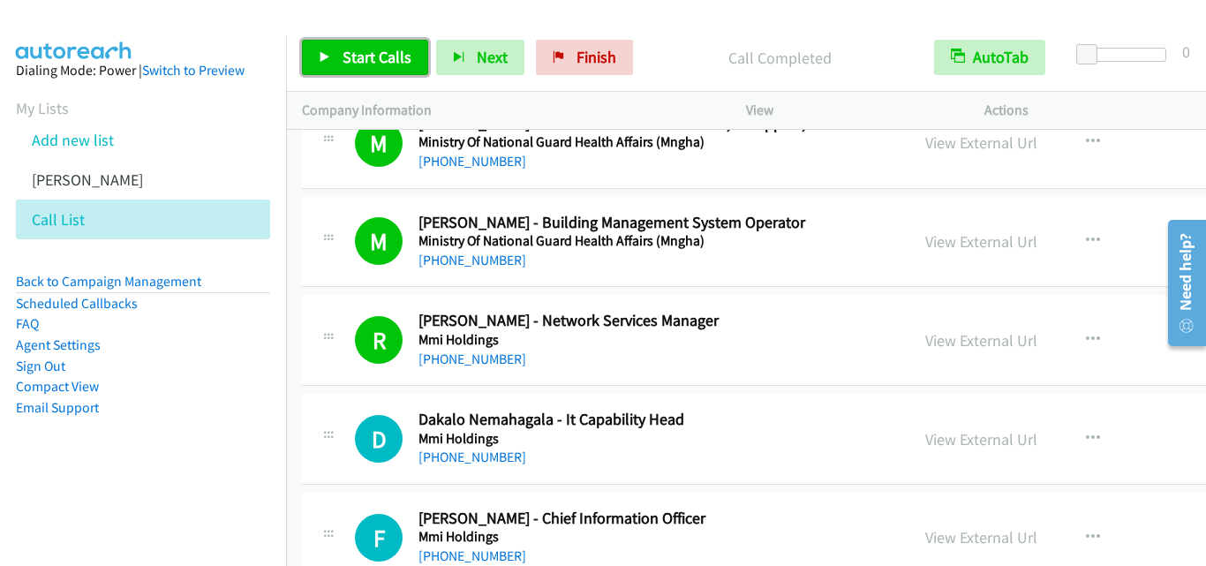
click at [324, 56] on icon at bounding box center [325, 58] width 12 height 12
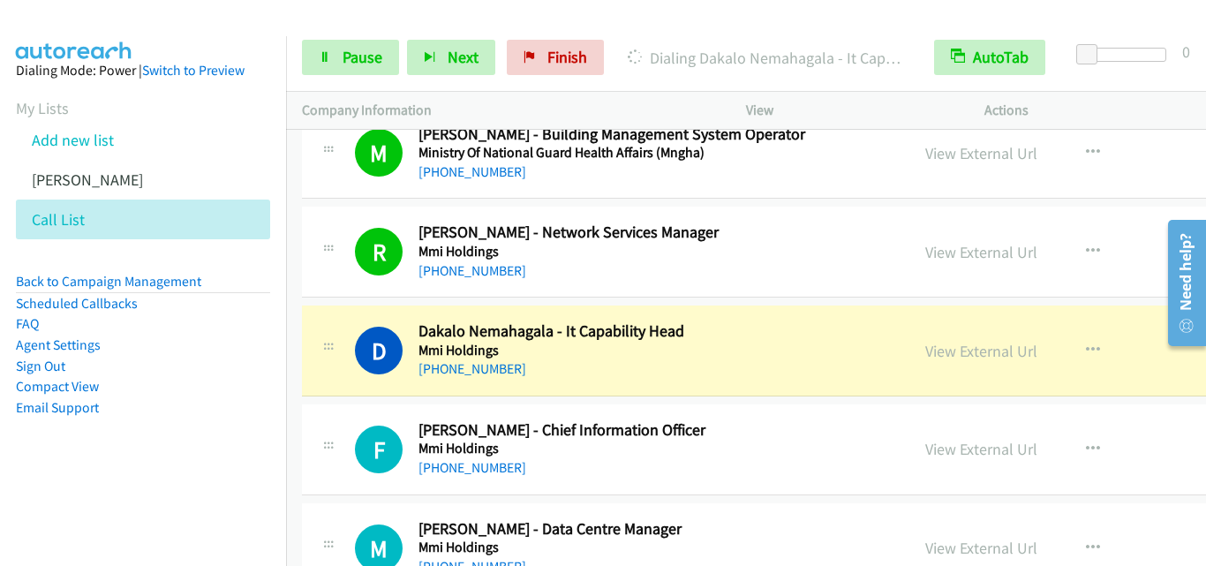
scroll to position [2736, 0]
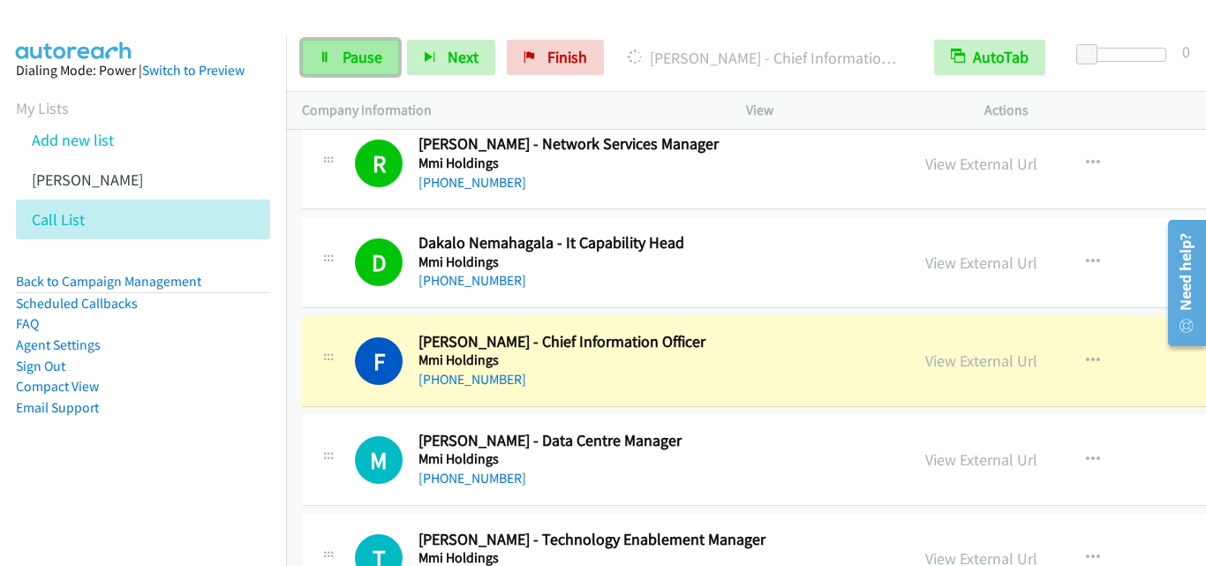
click at [330, 52] on icon at bounding box center [325, 58] width 12 height 12
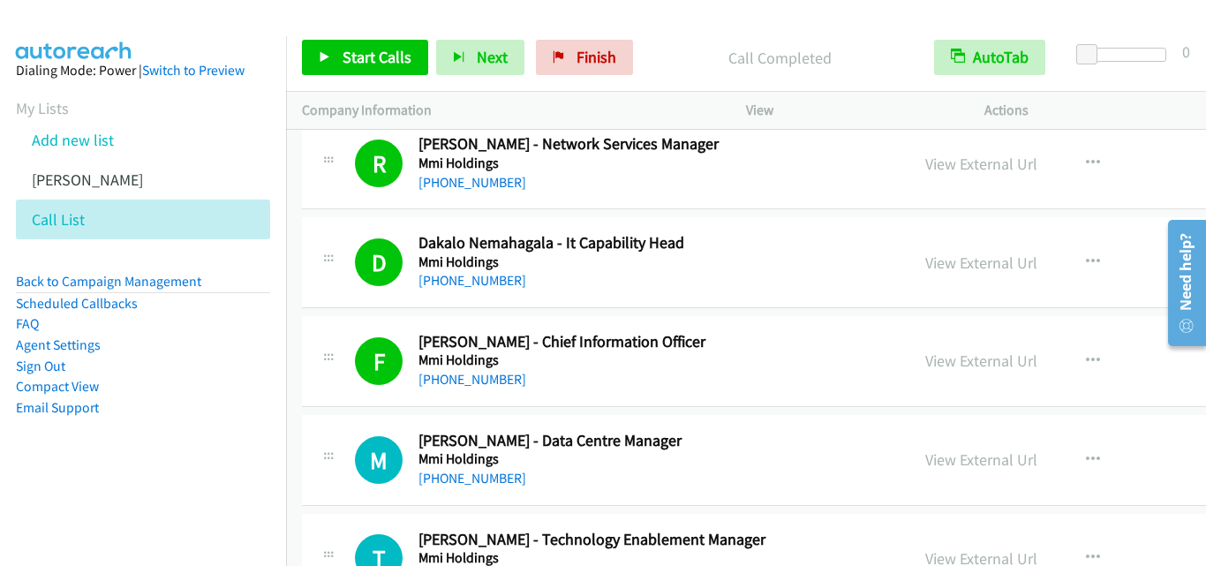
click at [711, 195] on div "R Callback Scheduled Roshan Sanpal - Network Services Manager Mmi Holdings Afri…" at bounding box center [877, 163] width 1150 height 91
click at [937, 176] on div "View External Url View External Url Schedule/Manage Callback Start Calls Here R…" at bounding box center [1069, 163] width 320 height 58
click at [937, 172] on link "View External Url" at bounding box center [981, 164] width 112 height 20
click at [325, 59] on icon at bounding box center [325, 58] width 12 height 12
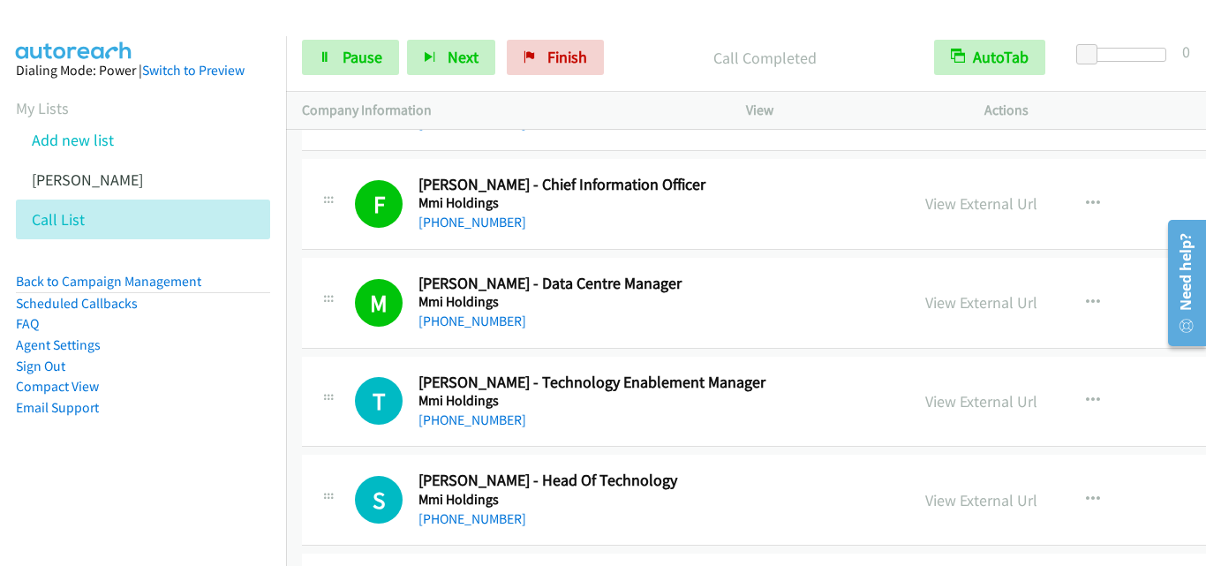
scroll to position [2913, 0]
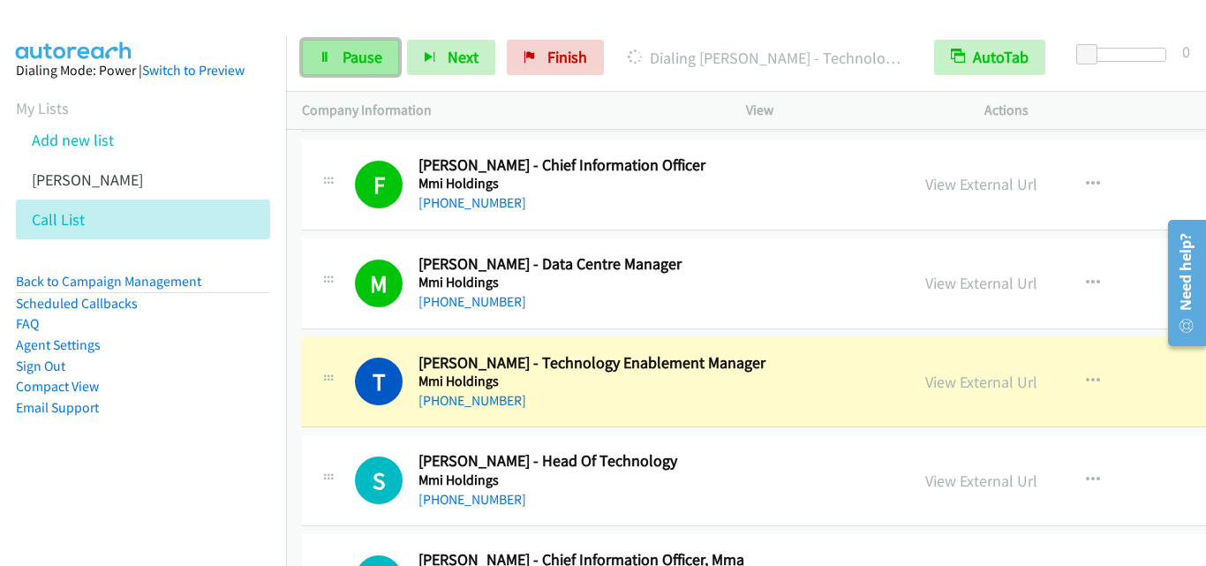
click at [319, 55] on icon at bounding box center [325, 58] width 12 height 12
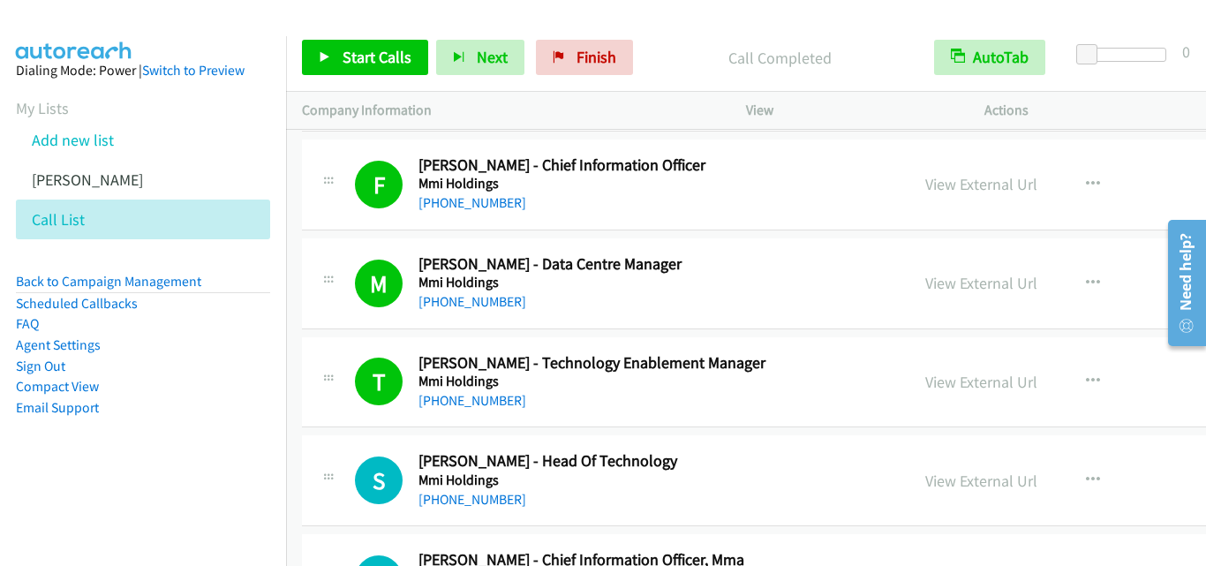
click at [269, 420] on aside "Dialing Mode: Power | Switch to Preview My Lists Add new list Andrea Autoreach …" at bounding box center [143, 267] width 286 height 462
click at [324, 56] on icon at bounding box center [325, 58] width 12 height 12
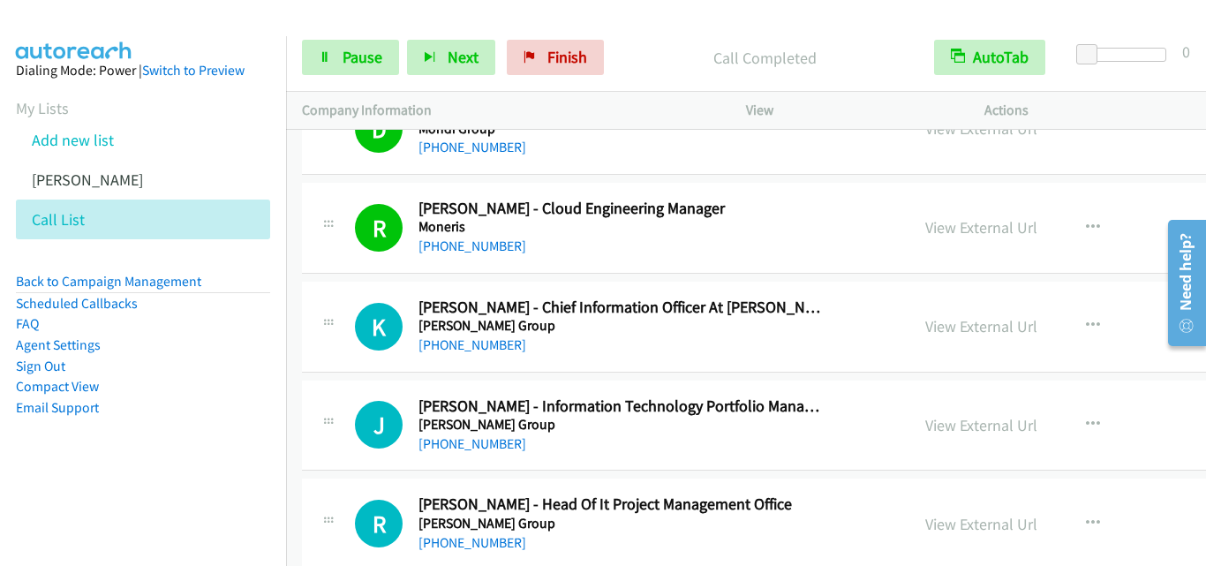
scroll to position [3972, 0]
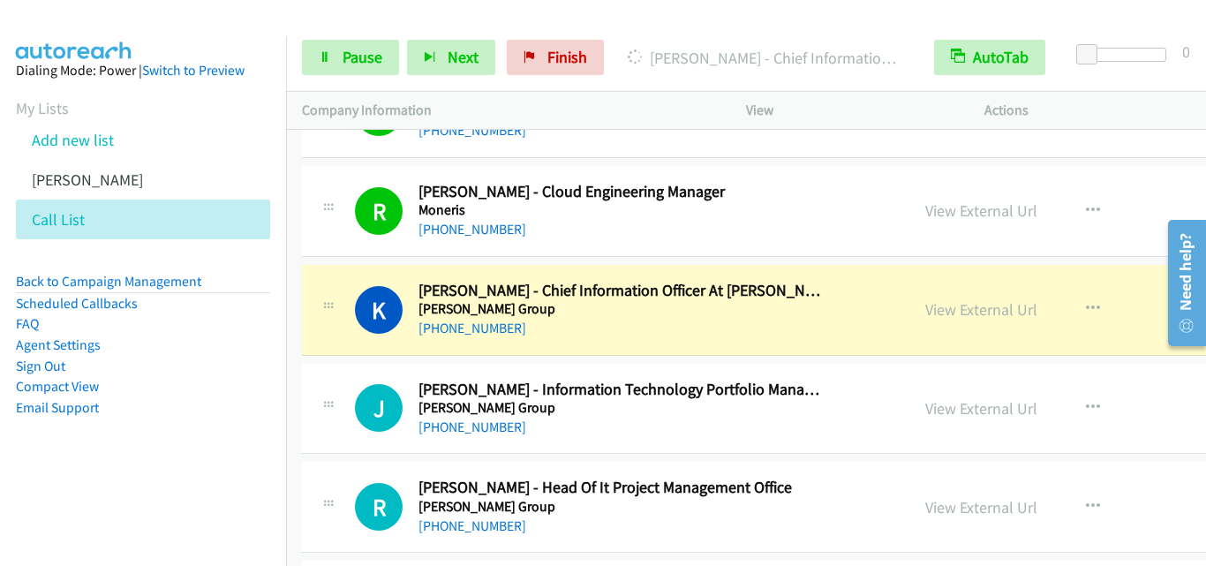
drag, startPoint x: 180, startPoint y: 403, endPoint x: 430, endPoint y: 0, distance: 474.5
click at [195, 395] on ul "Back to Campaign Management Scheduled Callbacks FAQ Agent Settings Sign Out Com…" at bounding box center [143, 344] width 254 height 147
click at [320, 57] on icon at bounding box center [325, 58] width 12 height 12
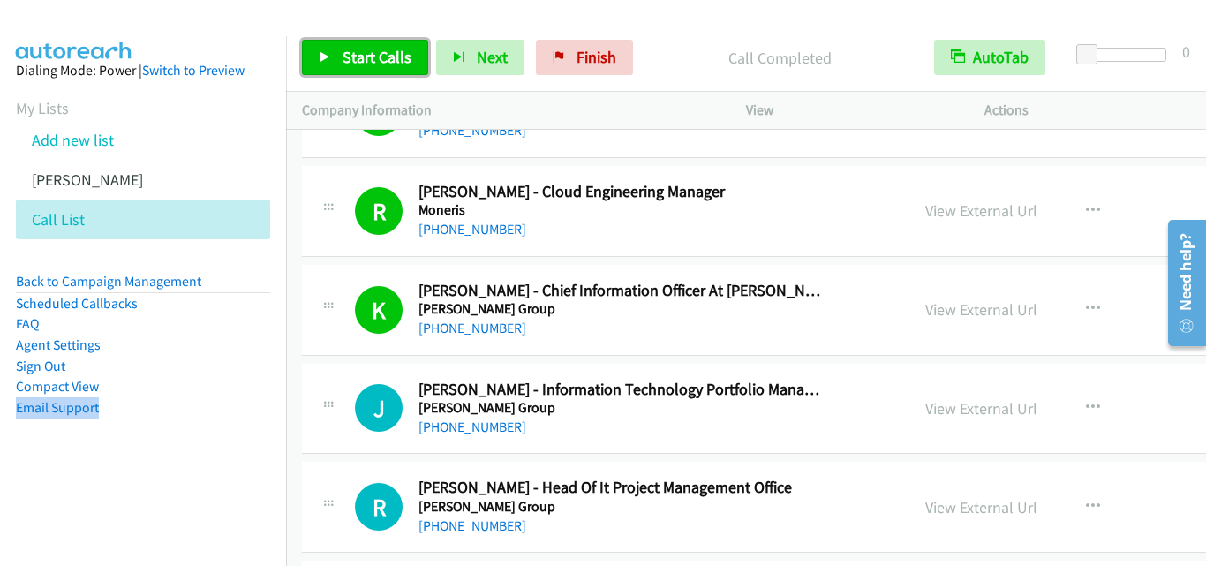
click at [320, 55] on icon at bounding box center [325, 58] width 12 height 12
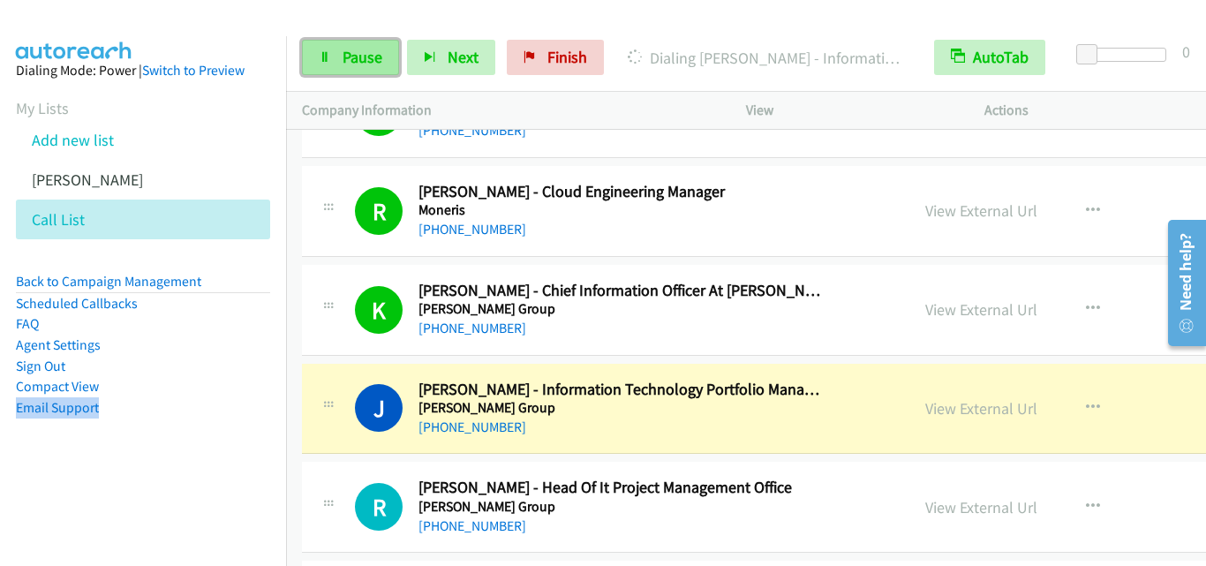
click at [312, 44] on link "Pause" at bounding box center [350, 57] width 97 height 35
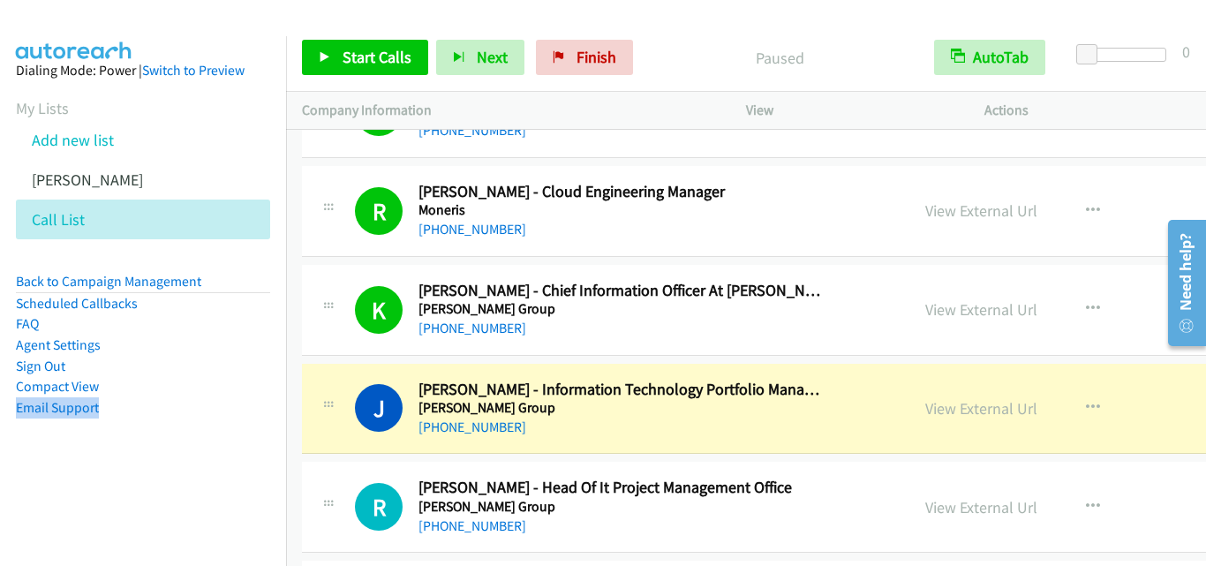
scroll to position [4060, 0]
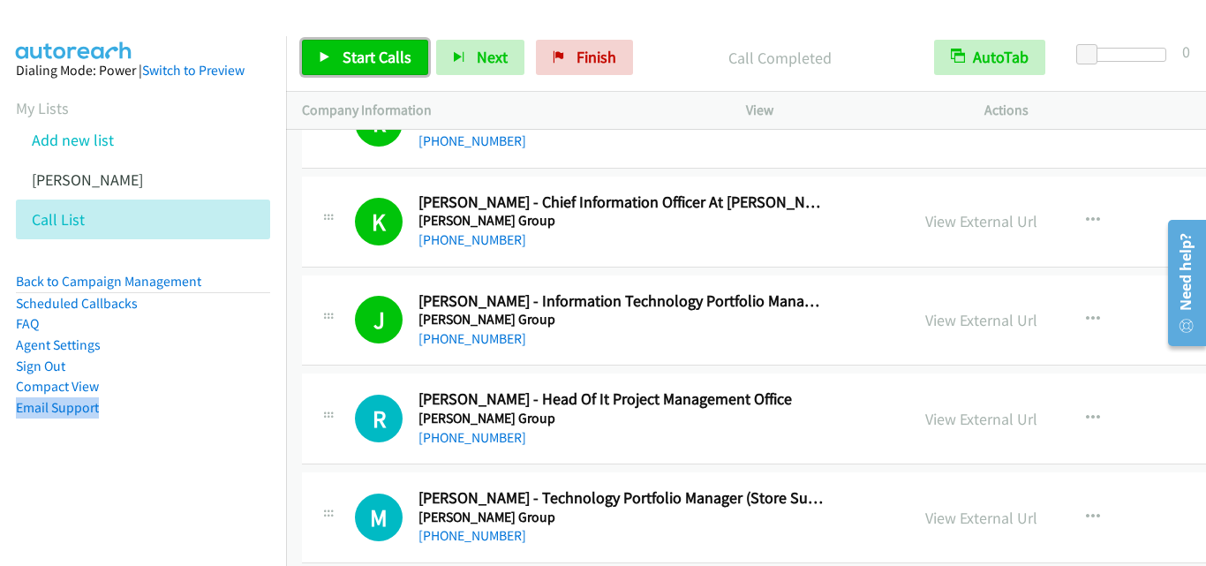
drag, startPoint x: 320, startPoint y: 54, endPoint x: 329, endPoint y: 74, distance: 22.5
click at [320, 54] on icon at bounding box center [325, 58] width 12 height 12
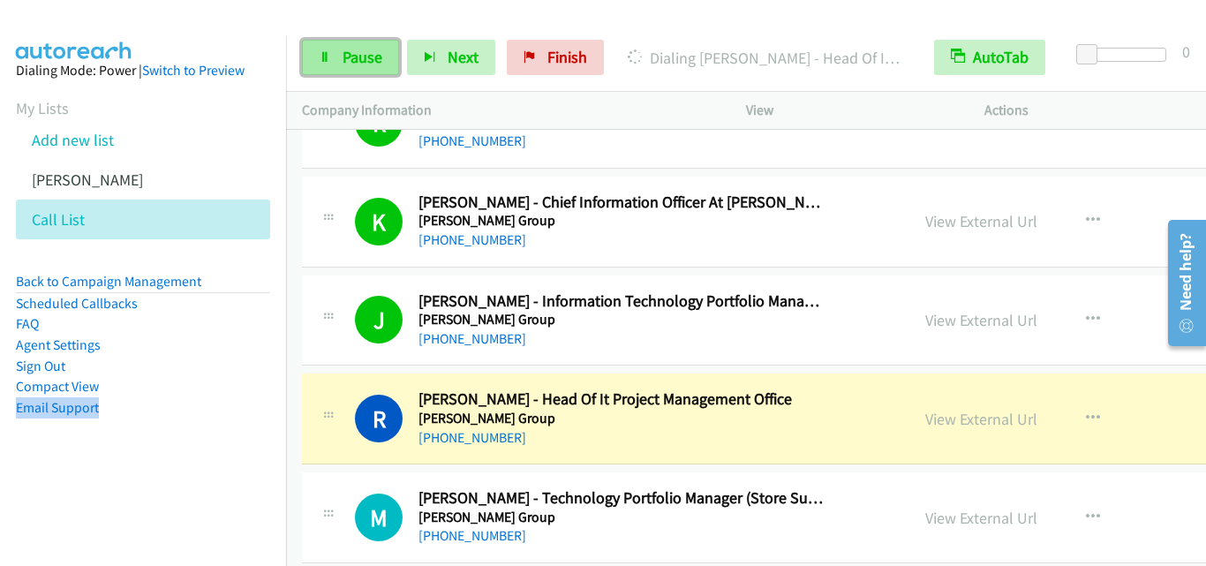
drag, startPoint x: 319, startPoint y: 57, endPoint x: 331, endPoint y: 60, distance: 12.6
click at [319, 57] on icon at bounding box center [325, 58] width 12 height 12
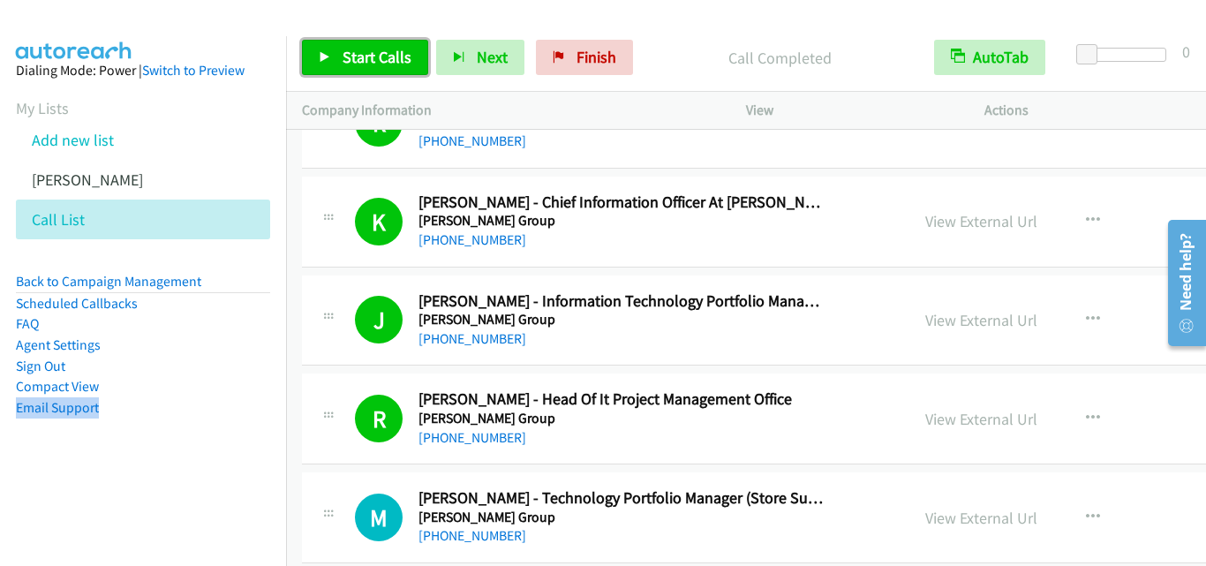
click at [323, 52] on icon at bounding box center [325, 58] width 12 height 12
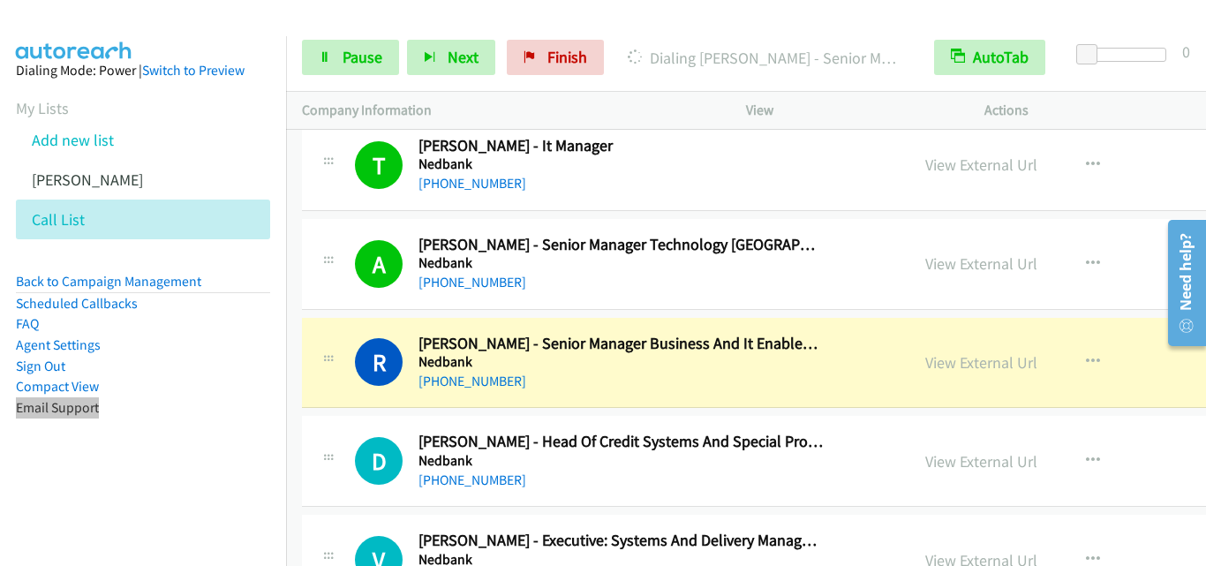
scroll to position [6179, 0]
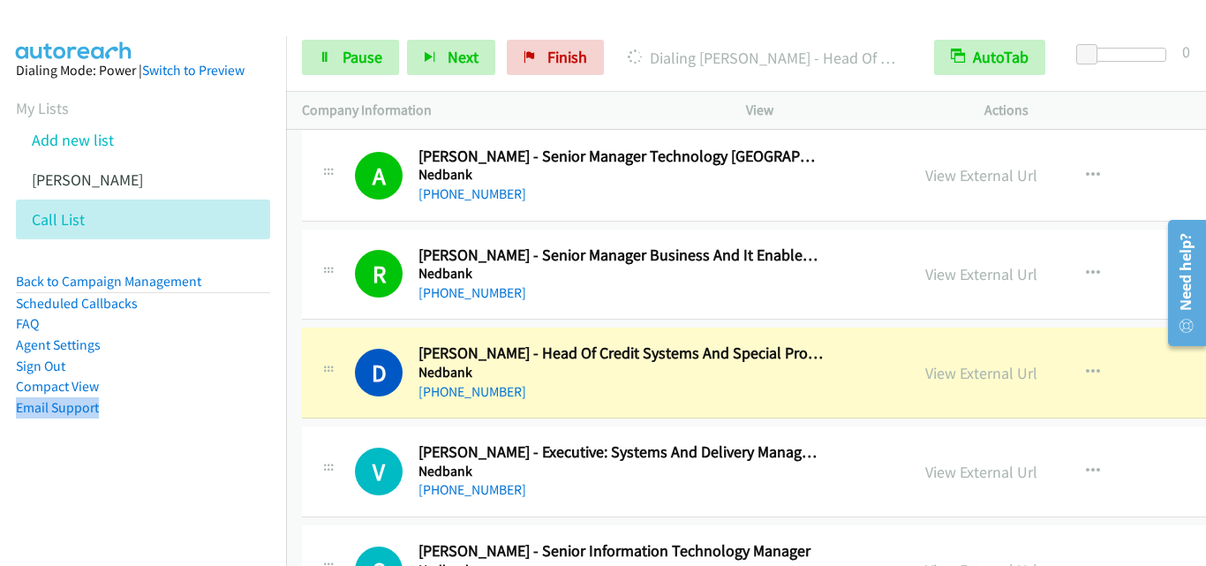
drag, startPoint x: 427, startPoint y: 521, endPoint x: 471, endPoint y: 521, distance: 44.1
click at [427, 522] on td "S Callback Scheduled Sibusiso Zama - Senior Information Technology Manager Nedb…" at bounding box center [877, 571] width 1182 height 99
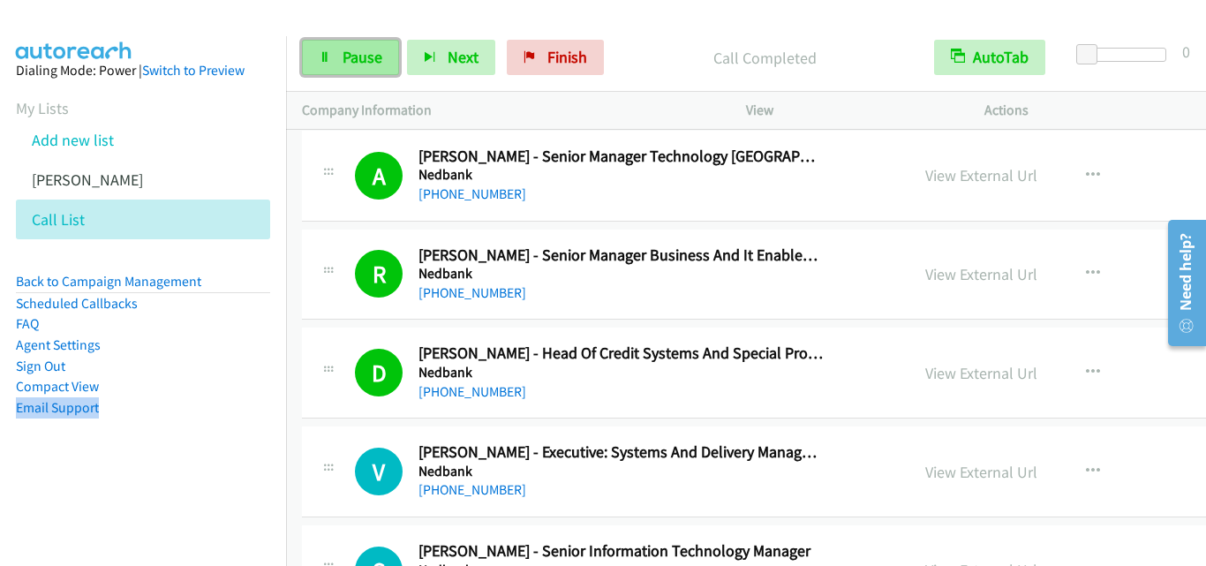
click at [320, 60] on icon at bounding box center [325, 58] width 12 height 12
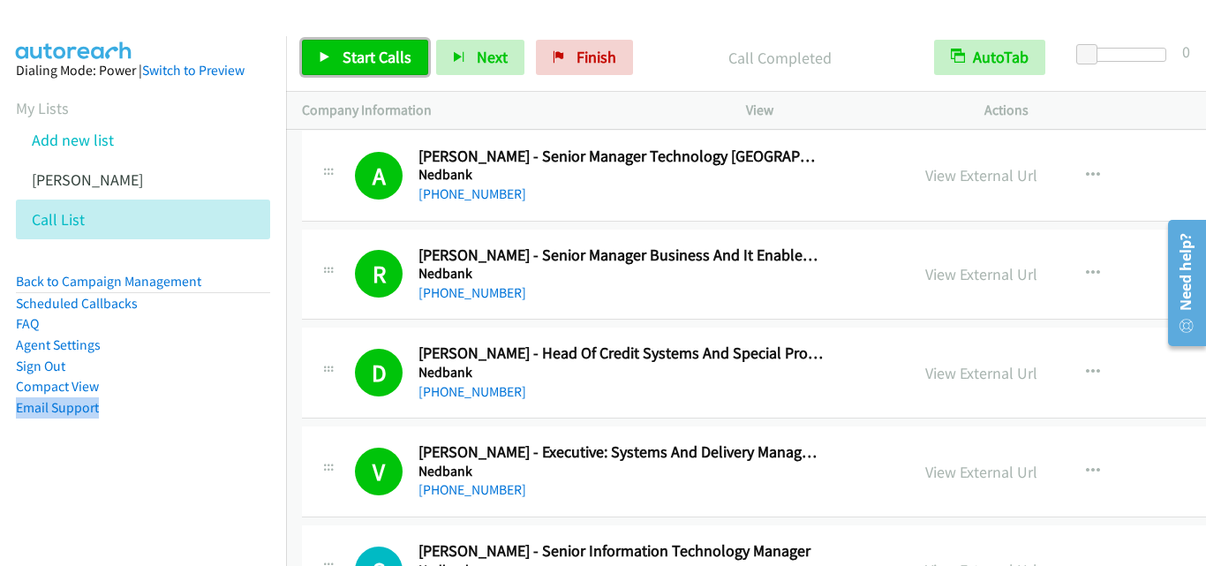
click at [315, 53] on link "Start Calls" at bounding box center [365, 57] width 126 height 35
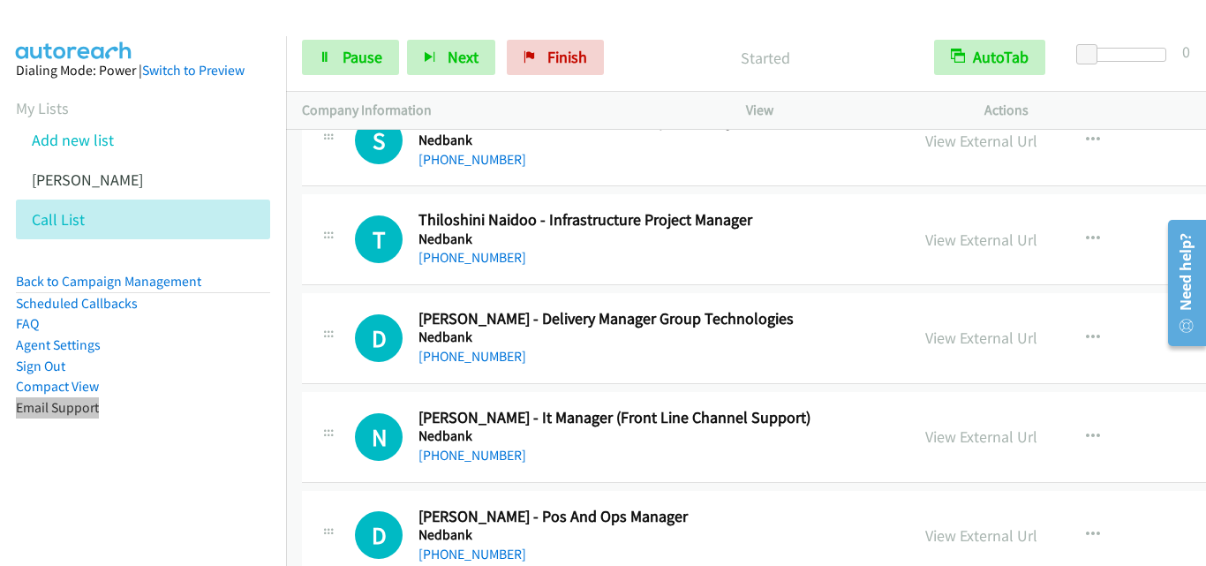
scroll to position [7503, 0]
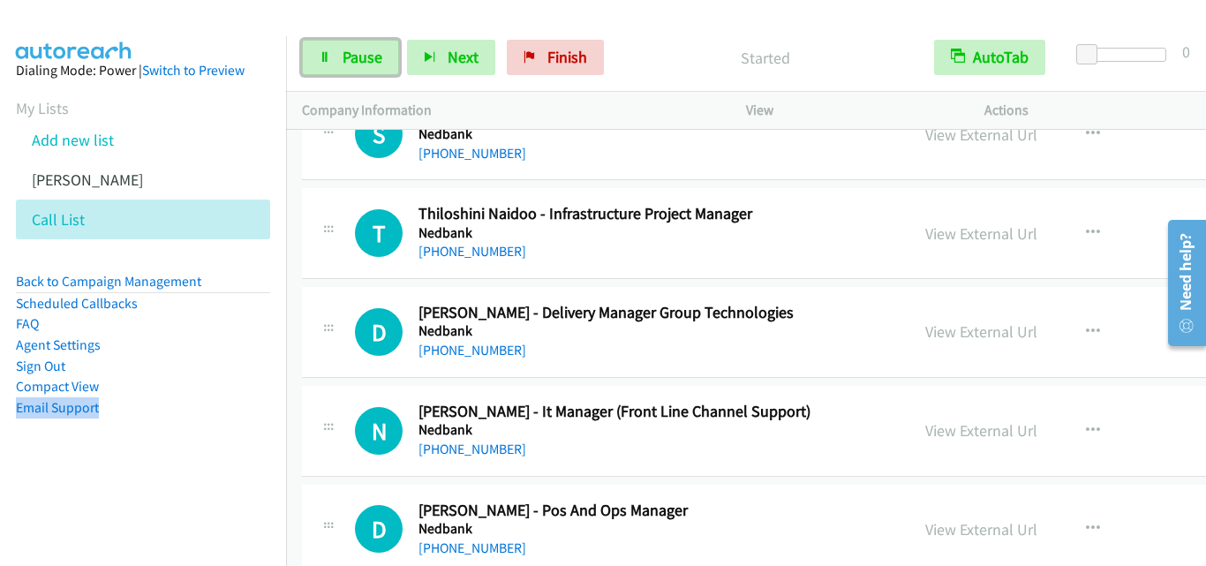
drag, startPoint x: 323, startPoint y: 53, endPoint x: 356, endPoint y: 80, distance: 42.6
click at [323, 53] on icon at bounding box center [325, 58] width 12 height 12
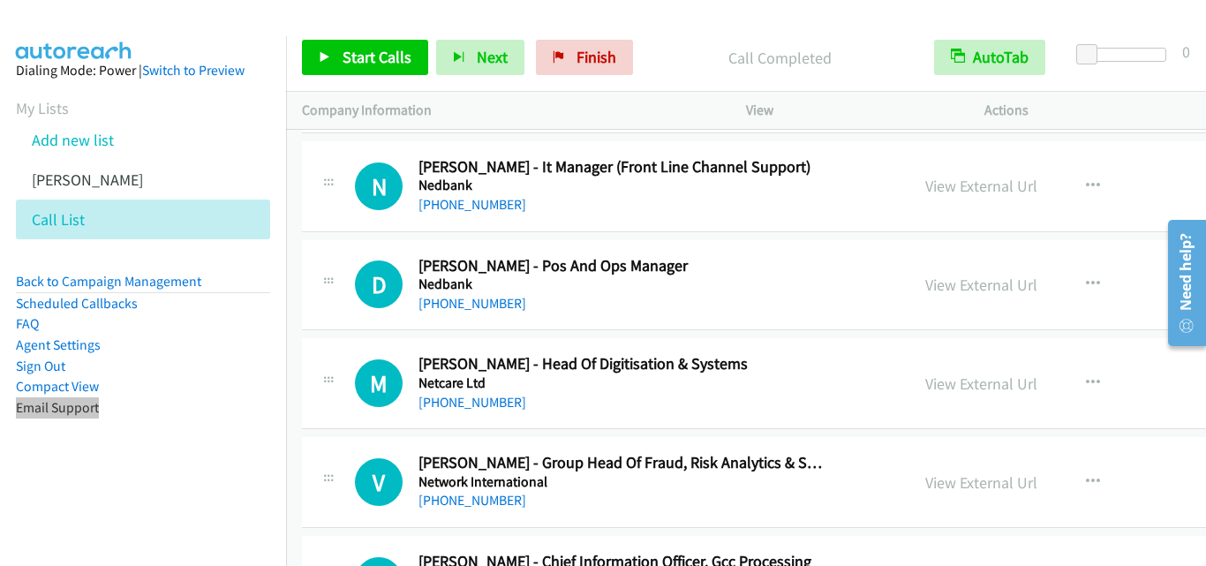
scroll to position [7768, 0]
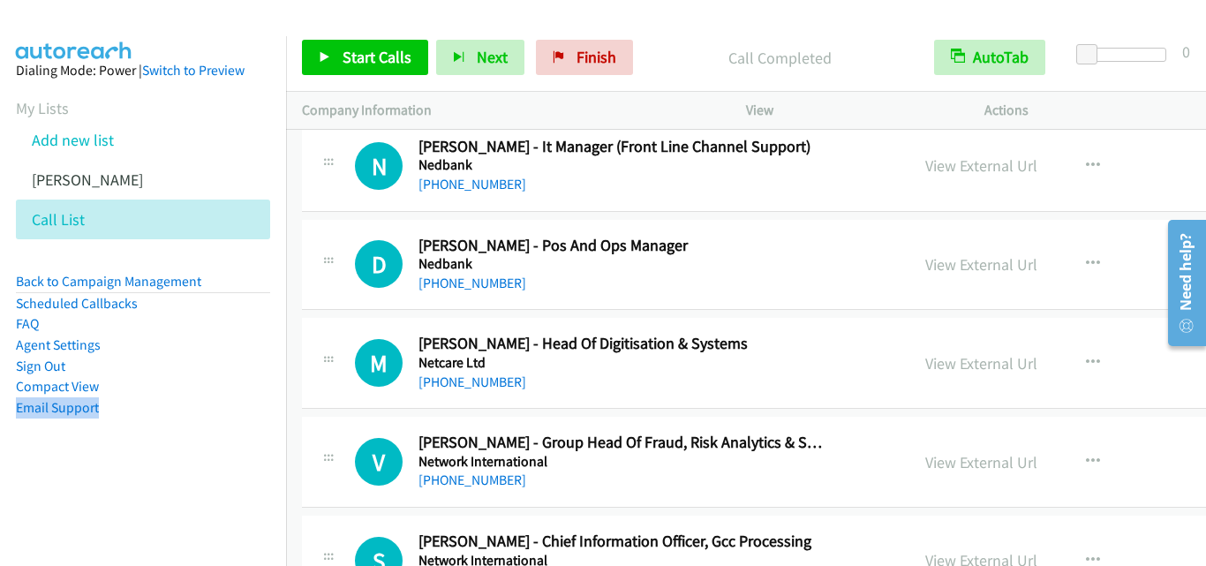
click at [610, 393] on div "M Callback Scheduled Mpoi Williams - Head Of Digitisation & Systems Netcare Ltd…" at bounding box center [877, 363] width 1150 height 91
click at [976, 360] on icon "button" at bounding box center [1093, 363] width 14 height 14
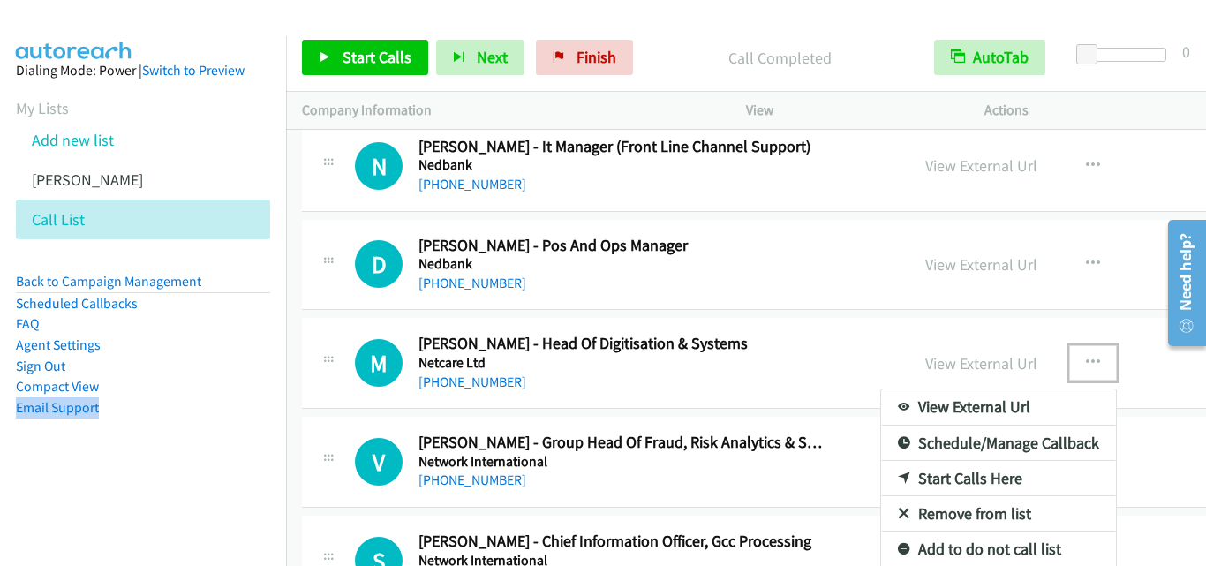
click at [965, 475] on link "Start Calls Here" at bounding box center [998, 478] width 235 height 35
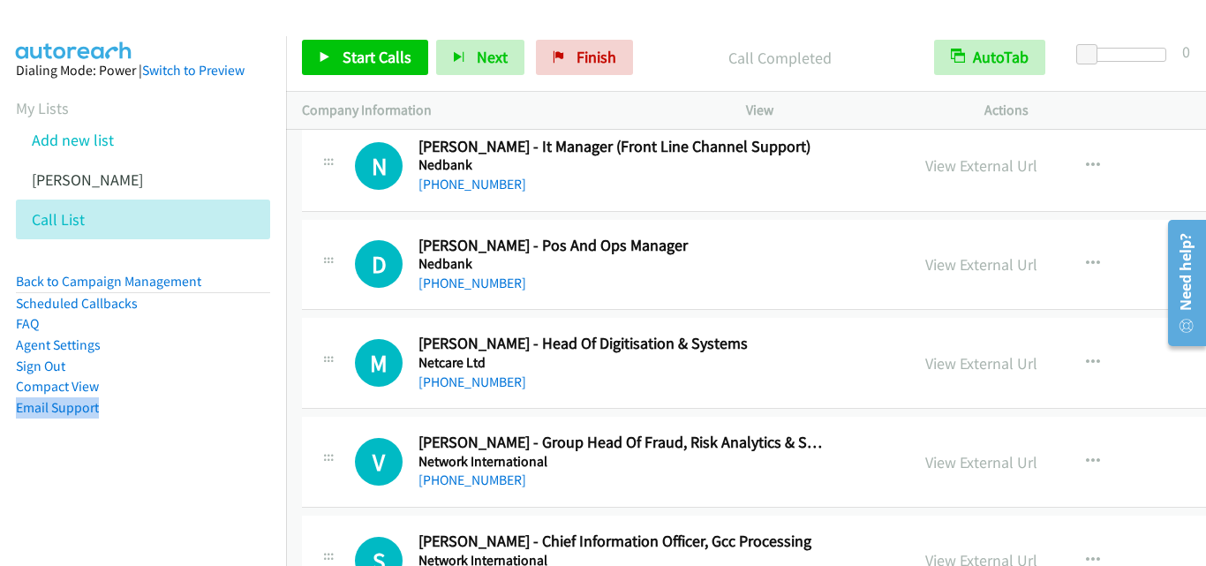
click at [633, 384] on div "[PHONE_NUMBER]" at bounding box center [620, 382] width 405 height 21
click at [738, 333] on div "M Callback Scheduled Mpoi Williams - Head Of Digitisation & Systems Netcare Ltd…" at bounding box center [877, 363] width 1150 height 91
click at [976, 356] on icon "button" at bounding box center [1093, 363] width 14 height 14
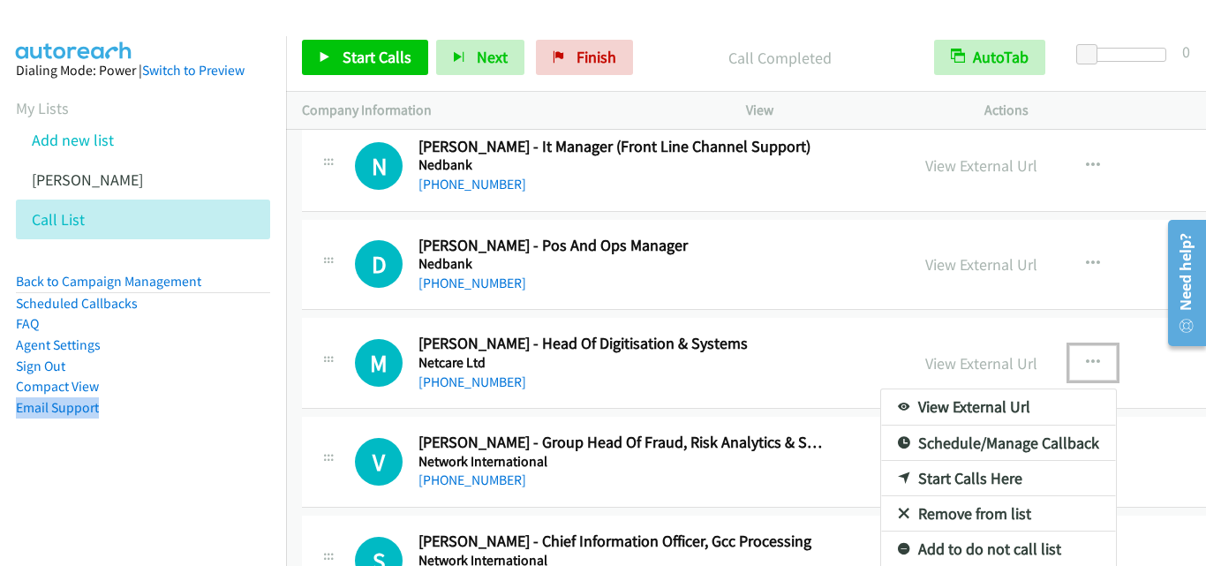
click at [929, 485] on link "Start Calls Here" at bounding box center [998, 478] width 235 height 35
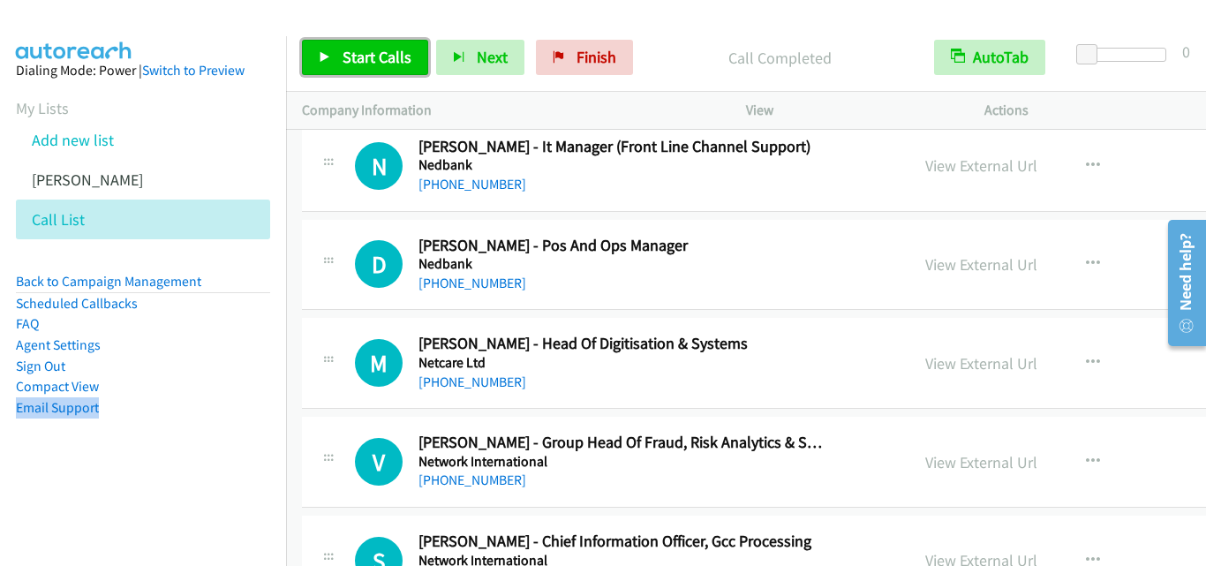
click at [331, 54] on link "Start Calls" at bounding box center [365, 57] width 126 height 35
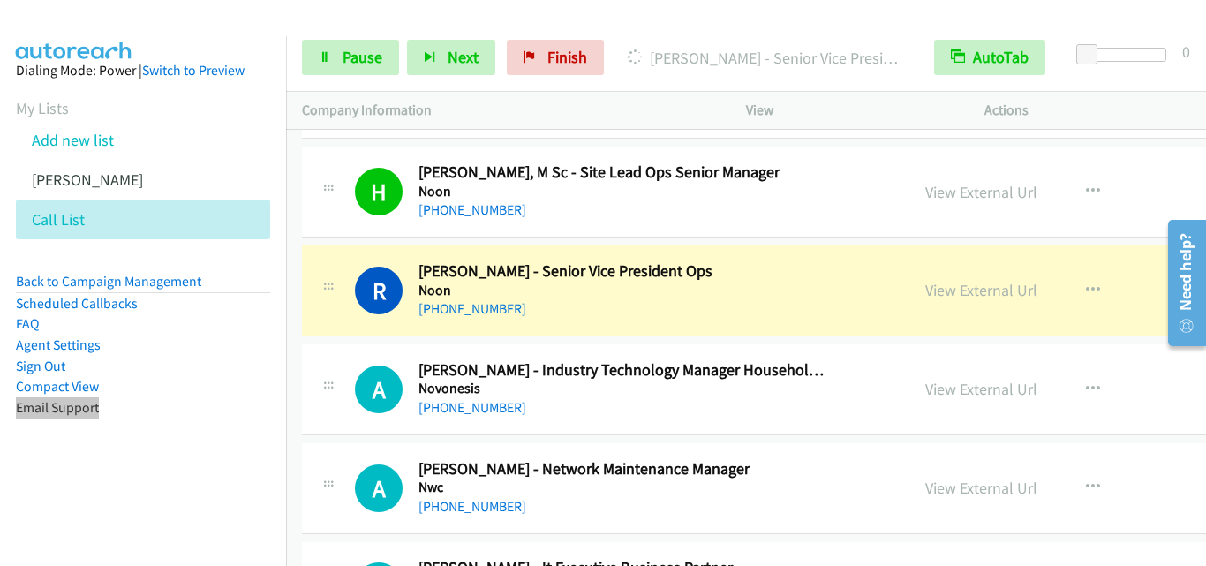
scroll to position [8562, 0]
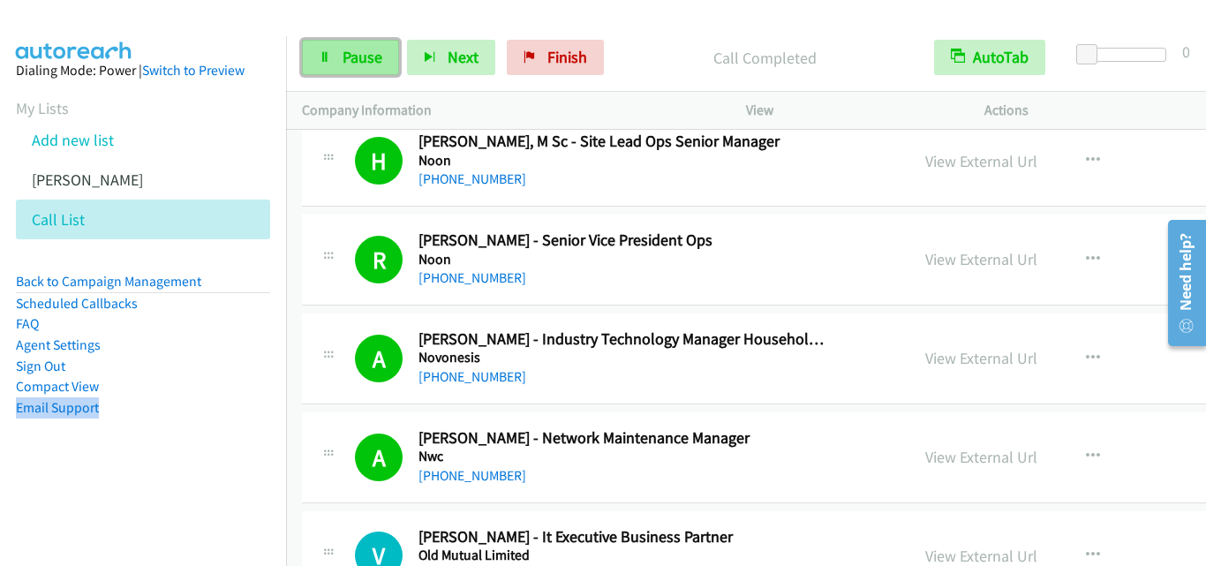
click at [329, 64] on link "Pause" at bounding box center [350, 57] width 97 height 35
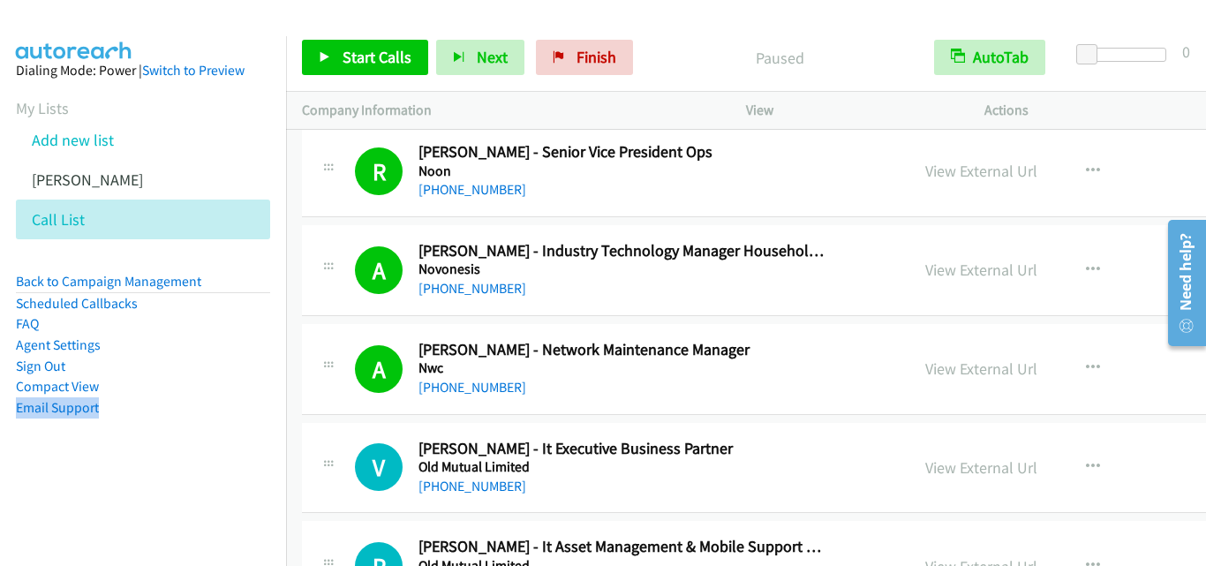
scroll to position [8739, 0]
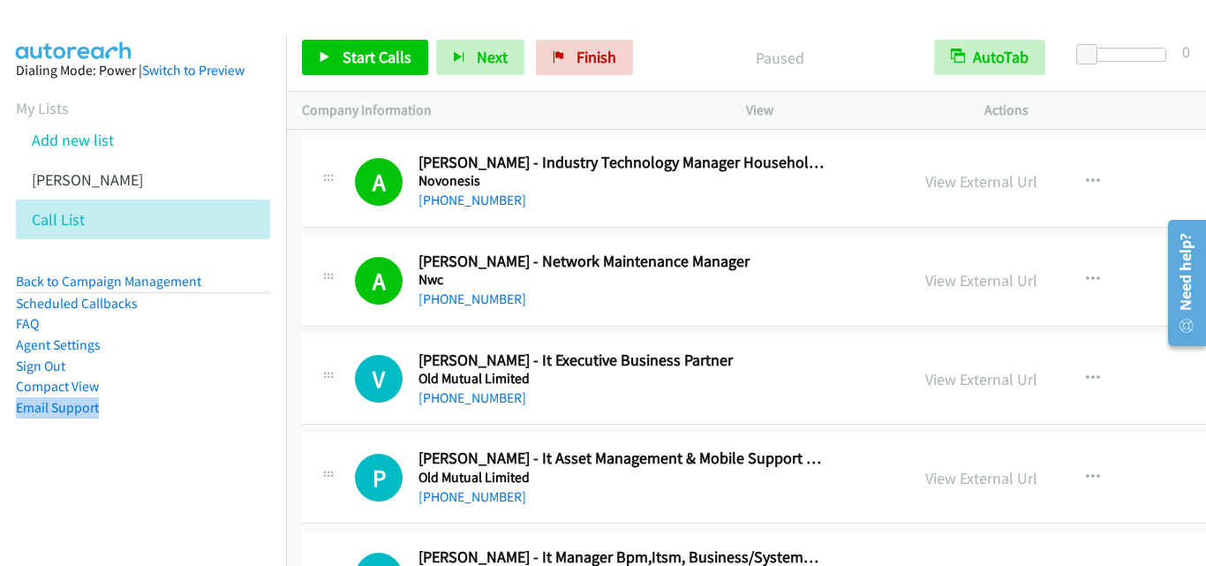
click at [805, 36] on div "Start Calls Pause Next Finish Paused AutoTab AutoTab 0" at bounding box center [746, 58] width 920 height 68
click at [316, 56] on link "Start Calls" at bounding box center [365, 57] width 126 height 35
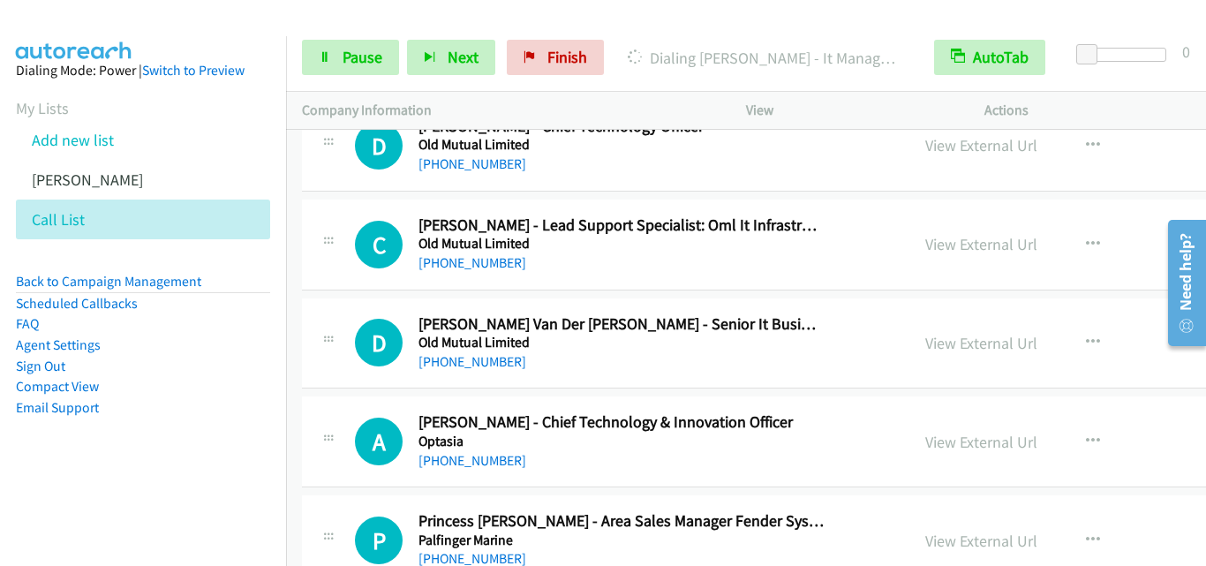
scroll to position [9357, 0]
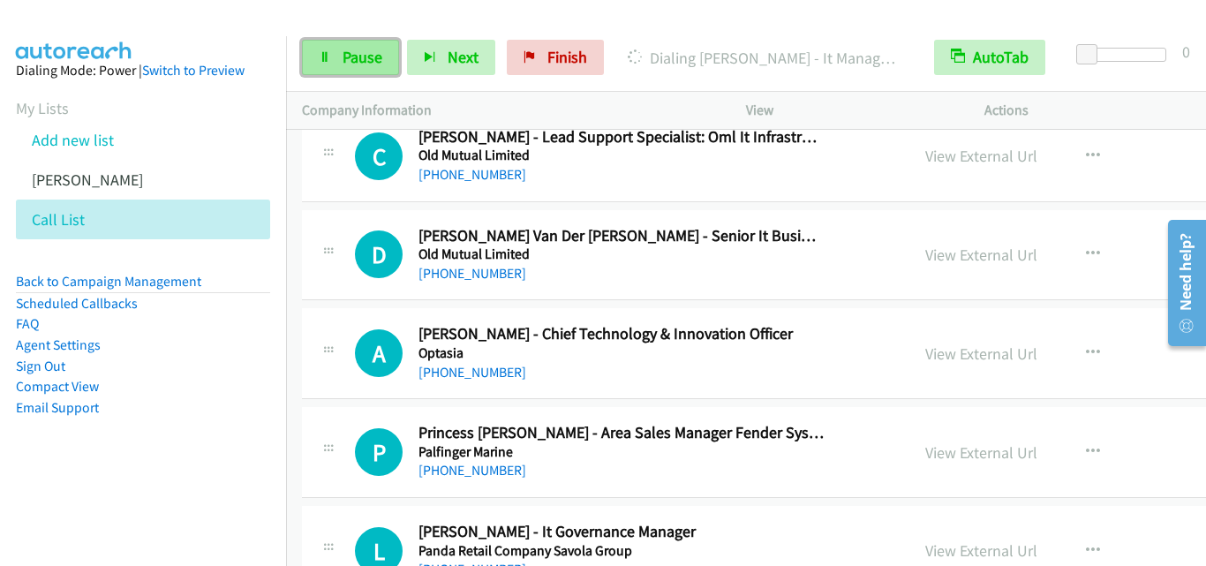
click at [325, 60] on icon at bounding box center [325, 58] width 12 height 12
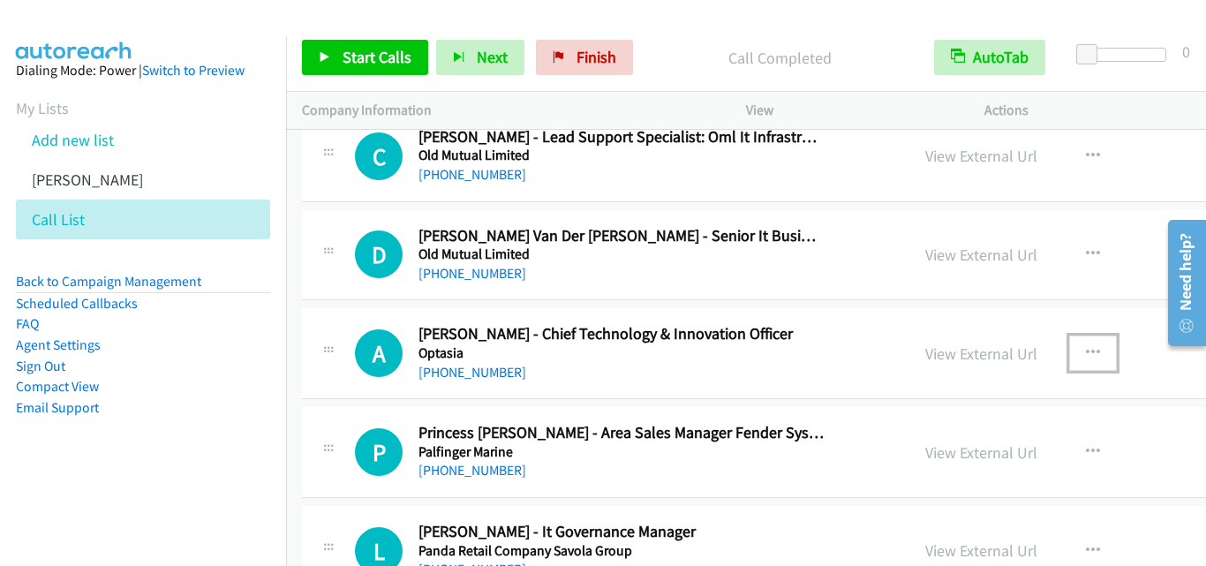
click at [976, 351] on icon "button" at bounding box center [1093, 353] width 14 height 14
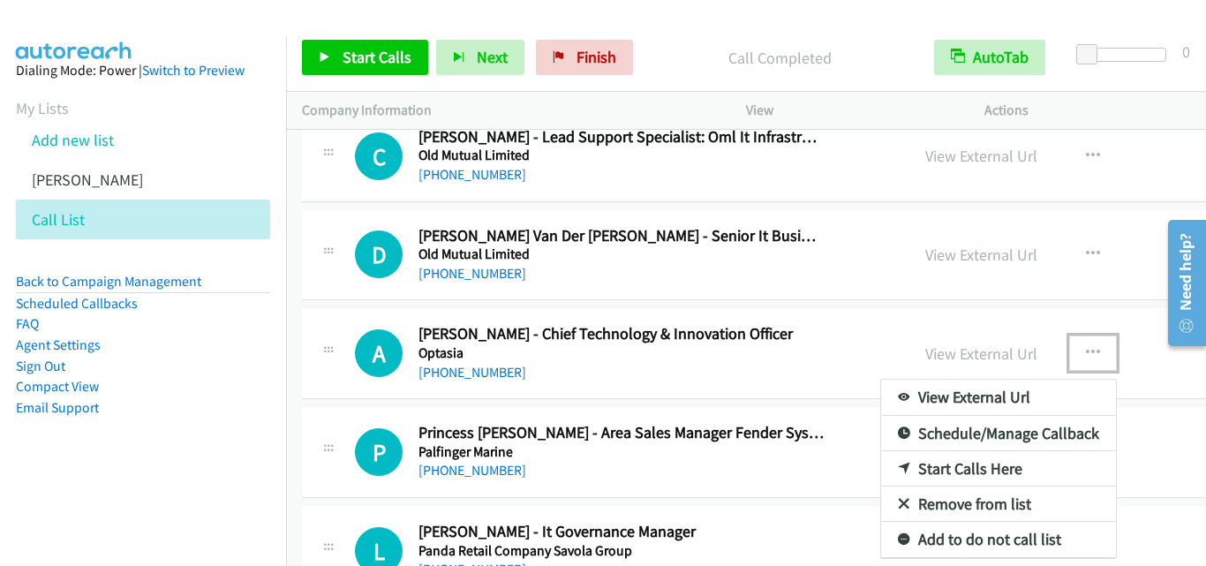
click at [934, 469] on link "Start Calls Here" at bounding box center [998, 468] width 235 height 35
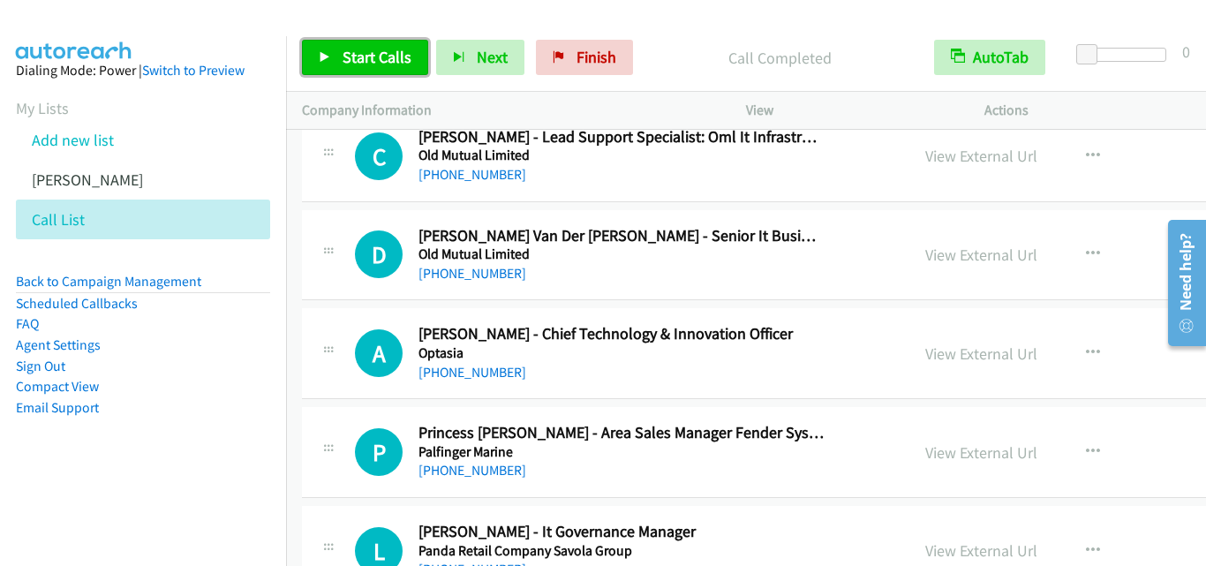
click at [321, 52] on icon at bounding box center [325, 58] width 12 height 12
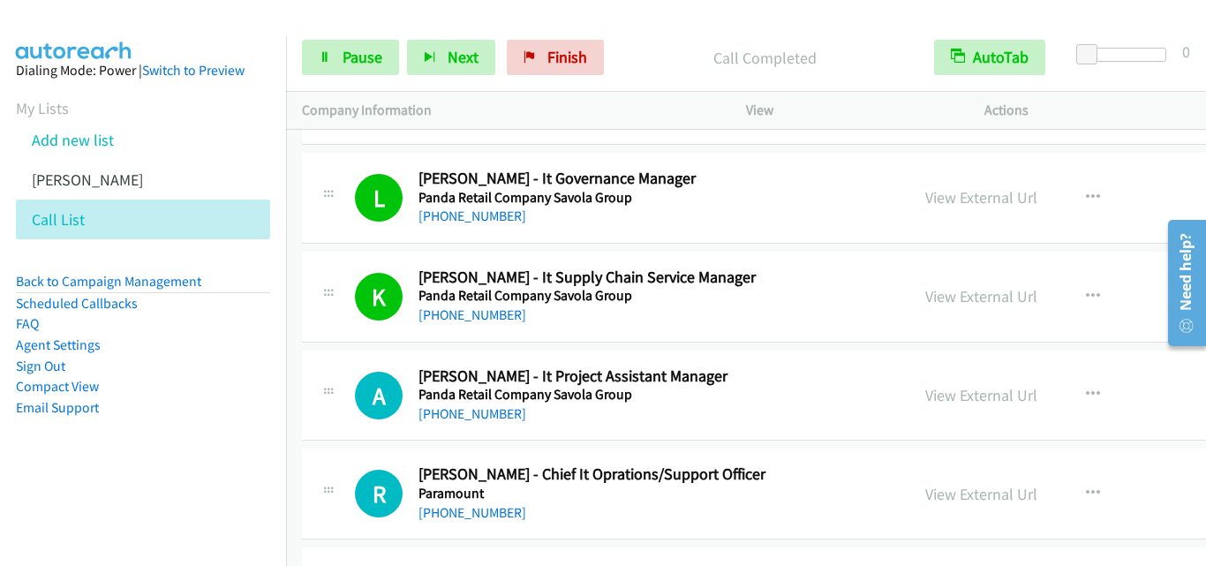
scroll to position [9798, 0]
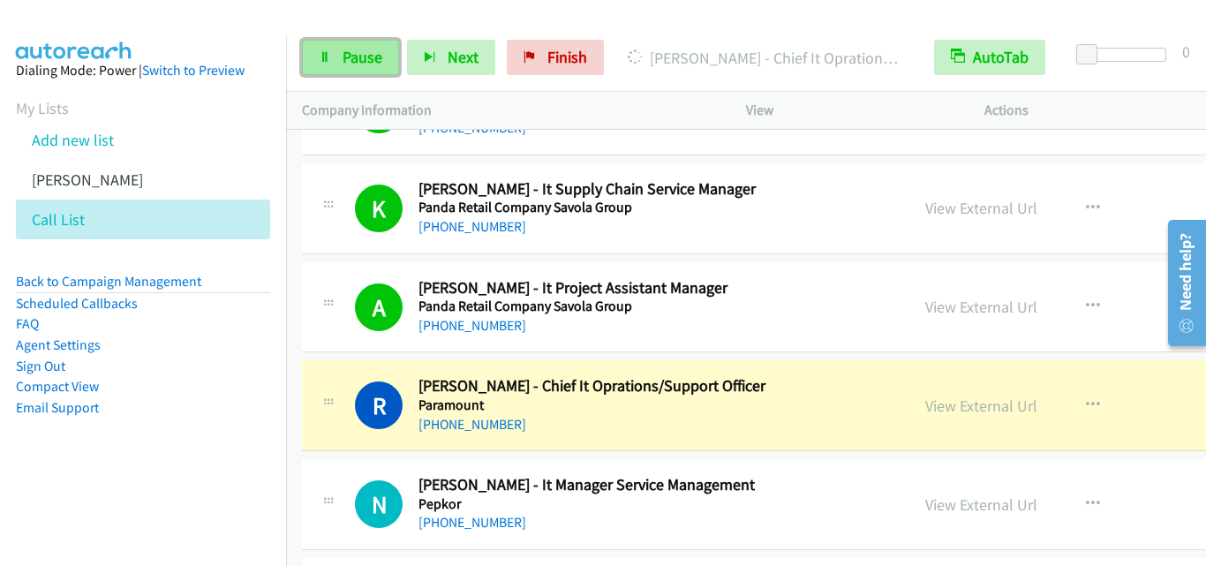
click at [325, 58] on icon at bounding box center [325, 58] width 12 height 12
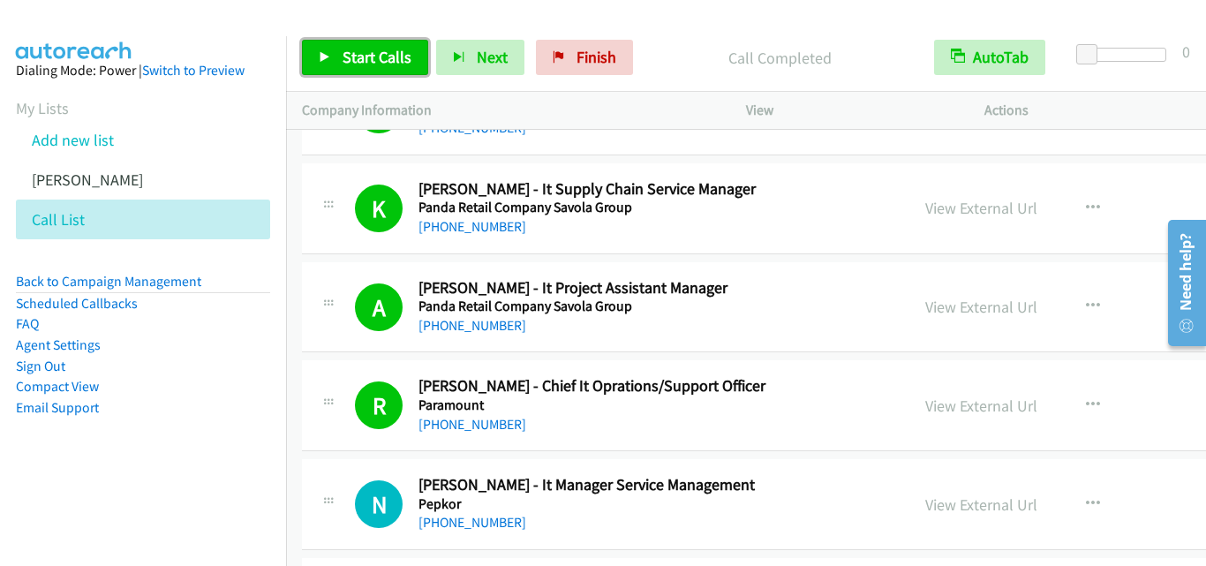
click at [318, 54] on link "Start Calls" at bounding box center [365, 57] width 126 height 35
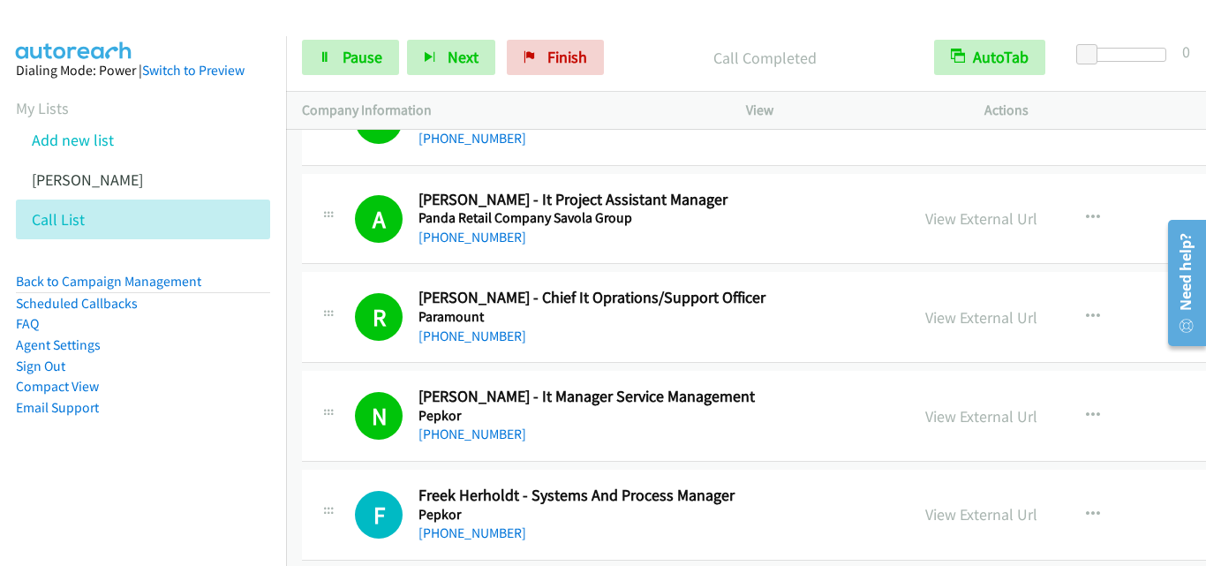
scroll to position [9975, 0]
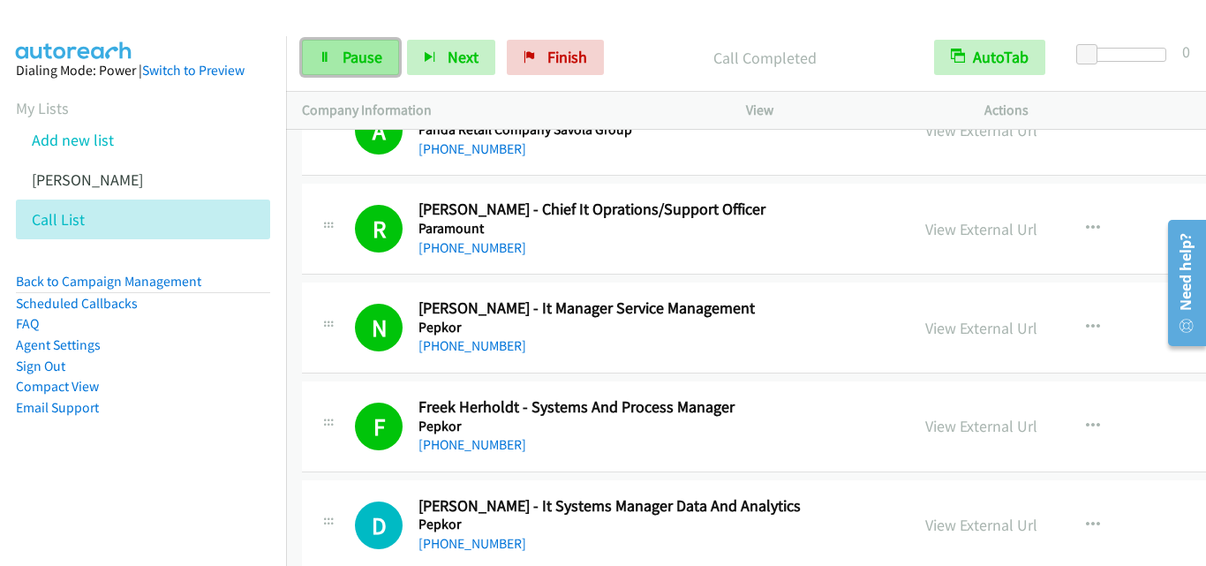
click at [311, 56] on link "Pause" at bounding box center [350, 57] width 97 height 35
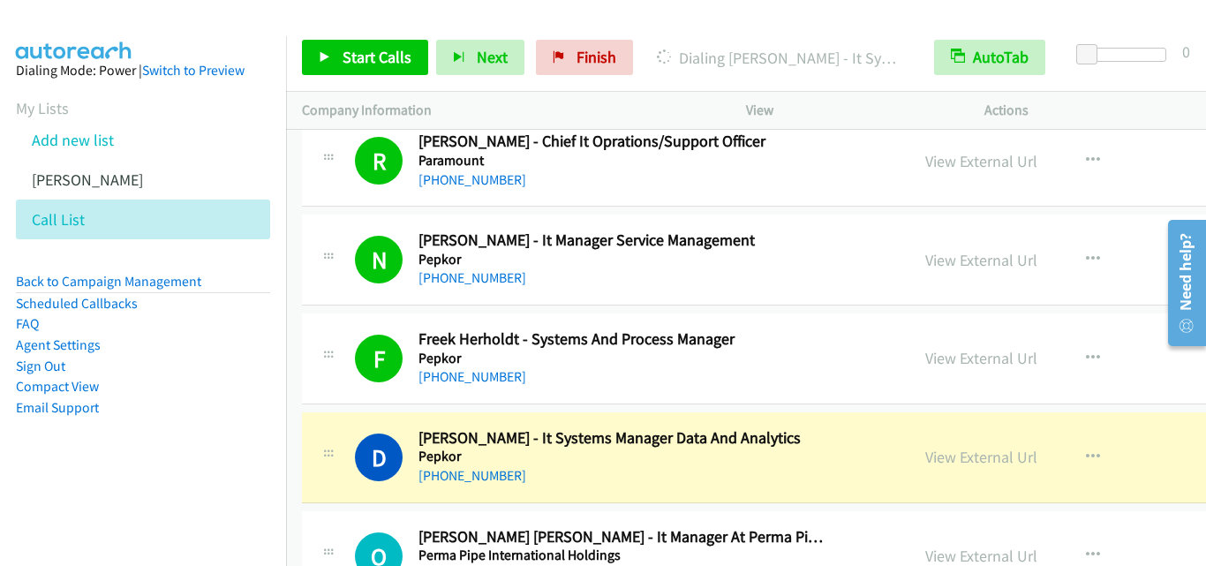
scroll to position [10063, 0]
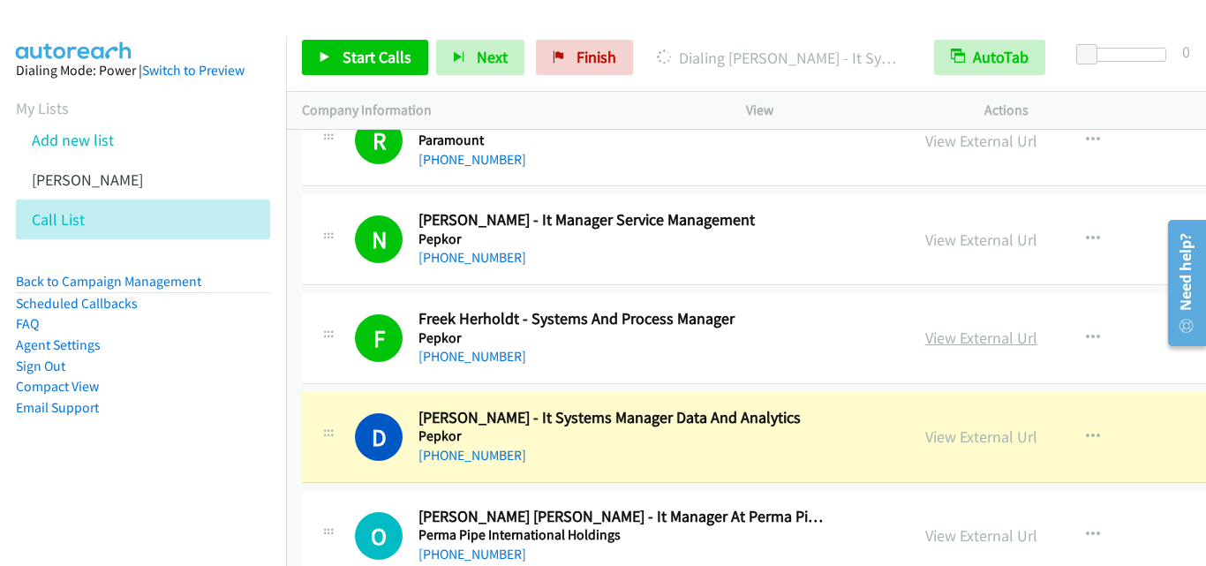
click at [954, 335] on link "View External Url" at bounding box center [981, 337] width 112 height 20
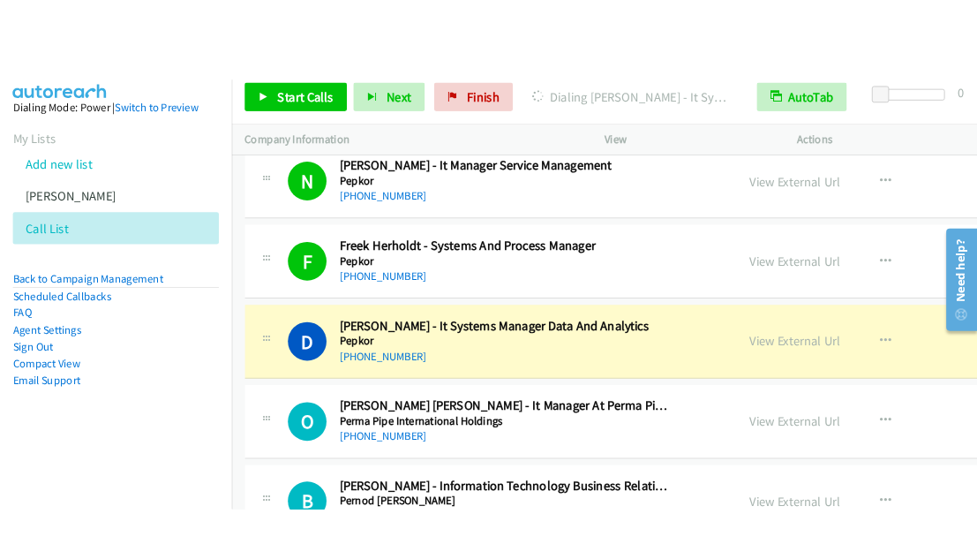
scroll to position [10151, 0]
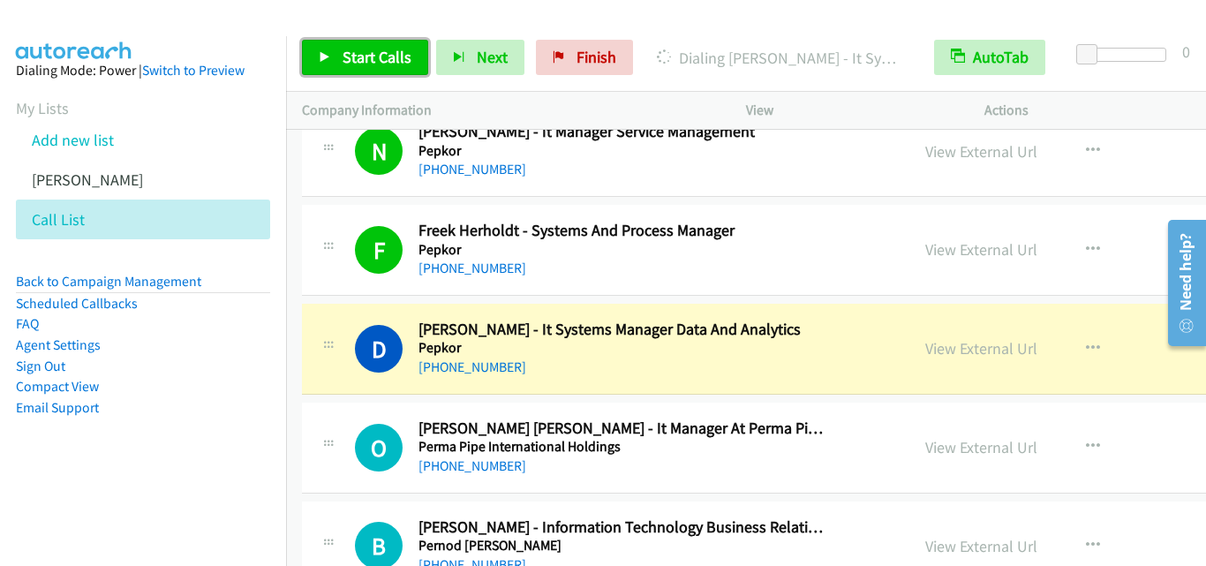
click at [320, 53] on icon at bounding box center [325, 58] width 12 height 12
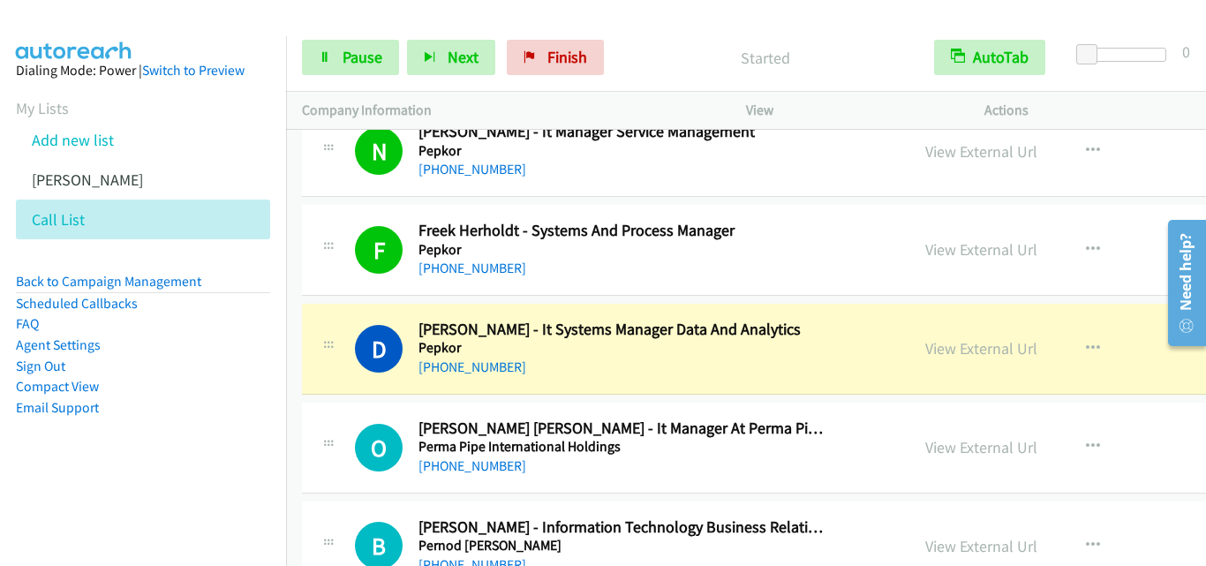
click at [693, 372] on div "[PHONE_NUMBER]" at bounding box center [620, 367] width 405 height 21
click at [328, 56] on icon at bounding box center [325, 58] width 12 height 12
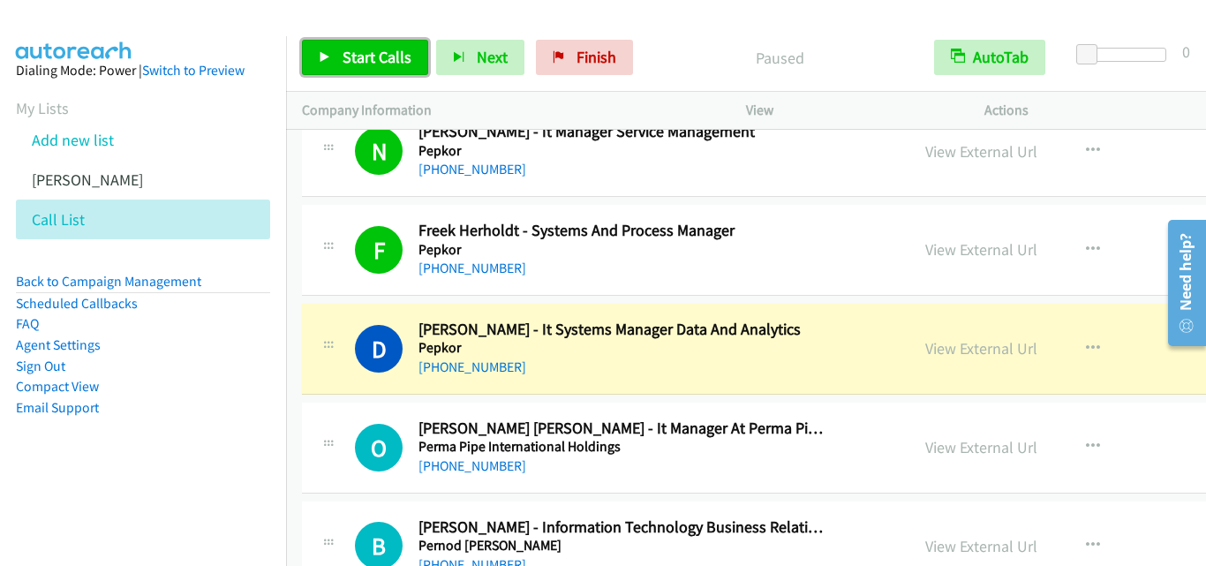
click at [314, 55] on link "Start Calls" at bounding box center [365, 57] width 126 height 35
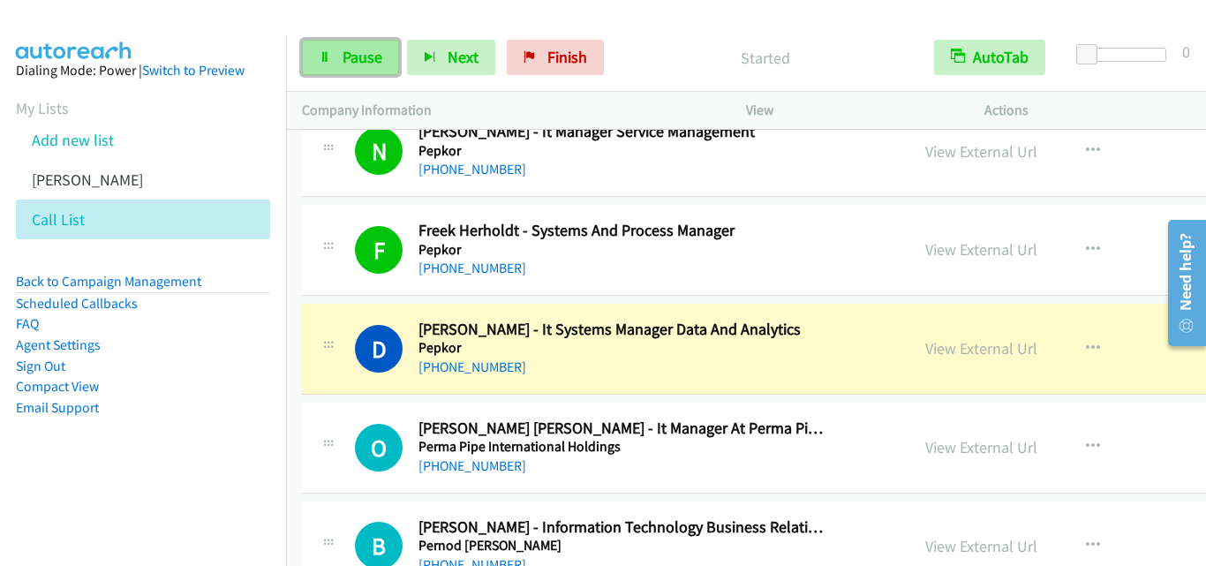
click at [322, 62] on icon at bounding box center [325, 58] width 12 height 12
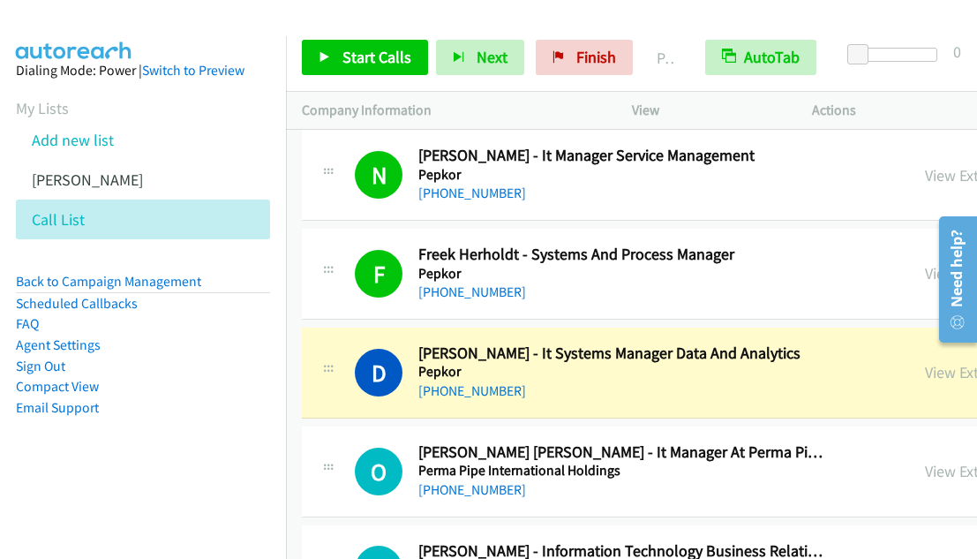
scroll to position [10175, 0]
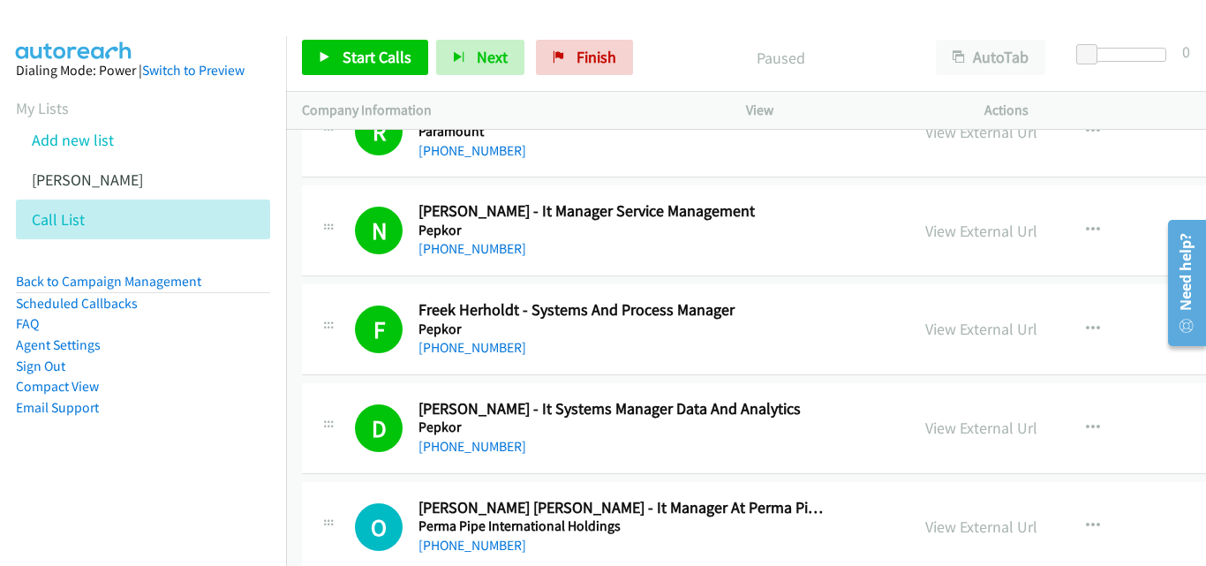
scroll to position [10240, 0]
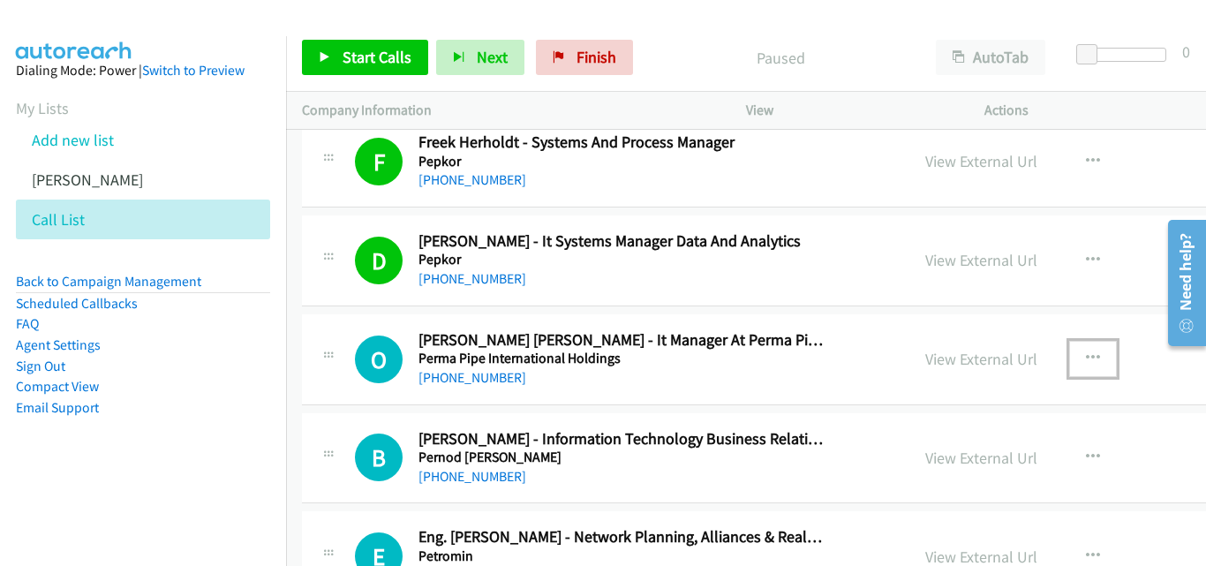
click at [976, 359] on icon "button" at bounding box center [1093, 358] width 14 height 14
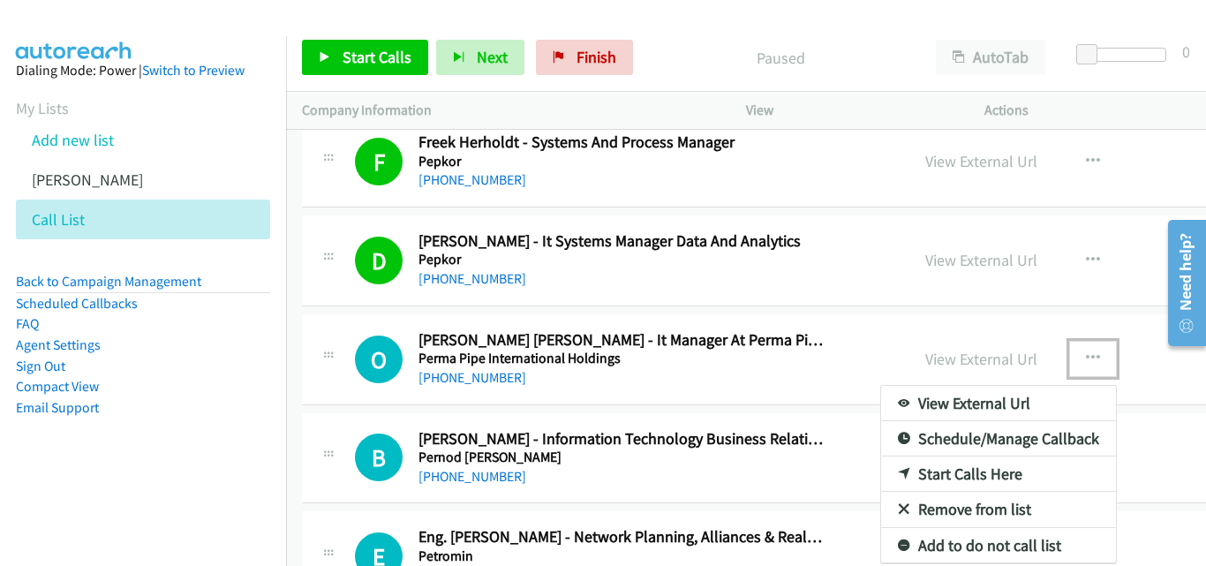
click at [945, 470] on link "Start Calls Here" at bounding box center [998, 473] width 235 height 35
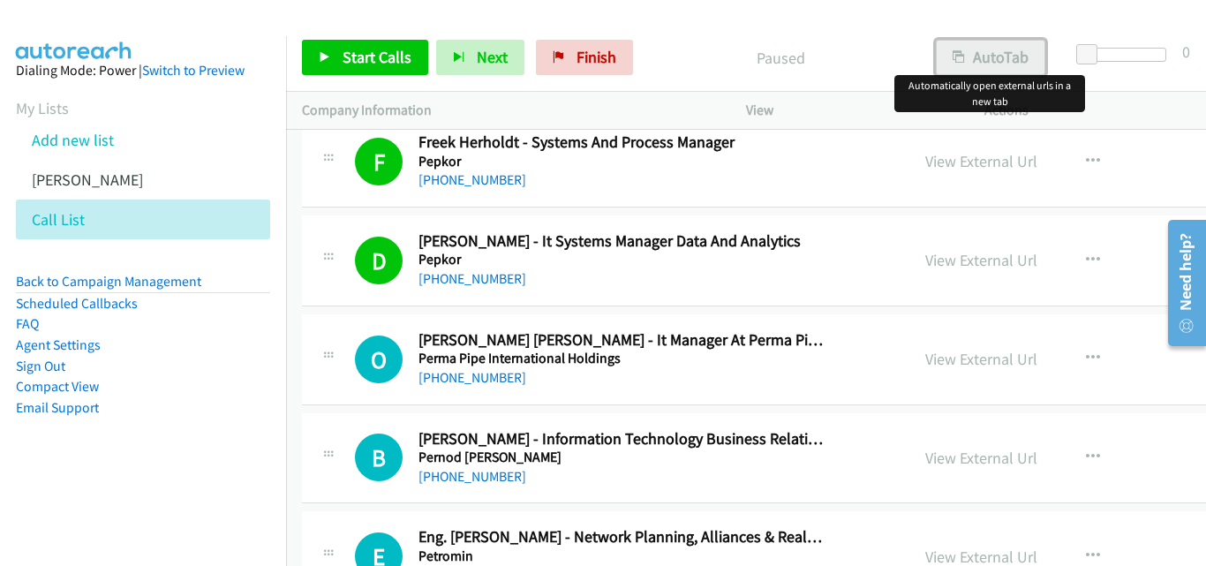
click at [976, 55] on button "AutoTab" at bounding box center [990, 57] width 109 height 35
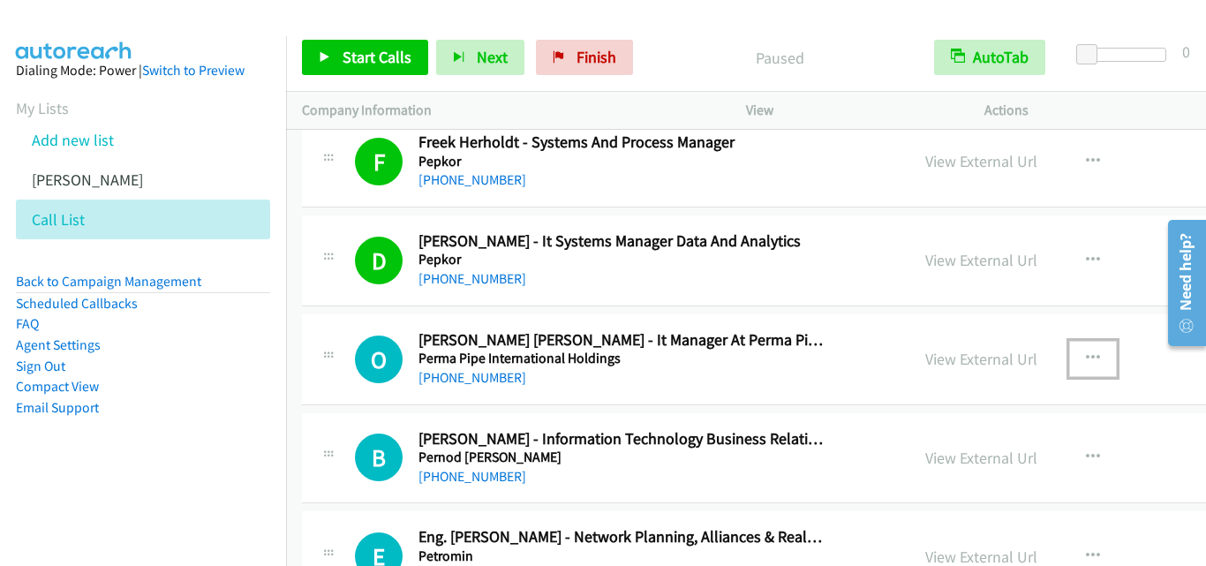
click at [976, 359] on button "button" at bounding box center [1093, 358] width 48 height 35
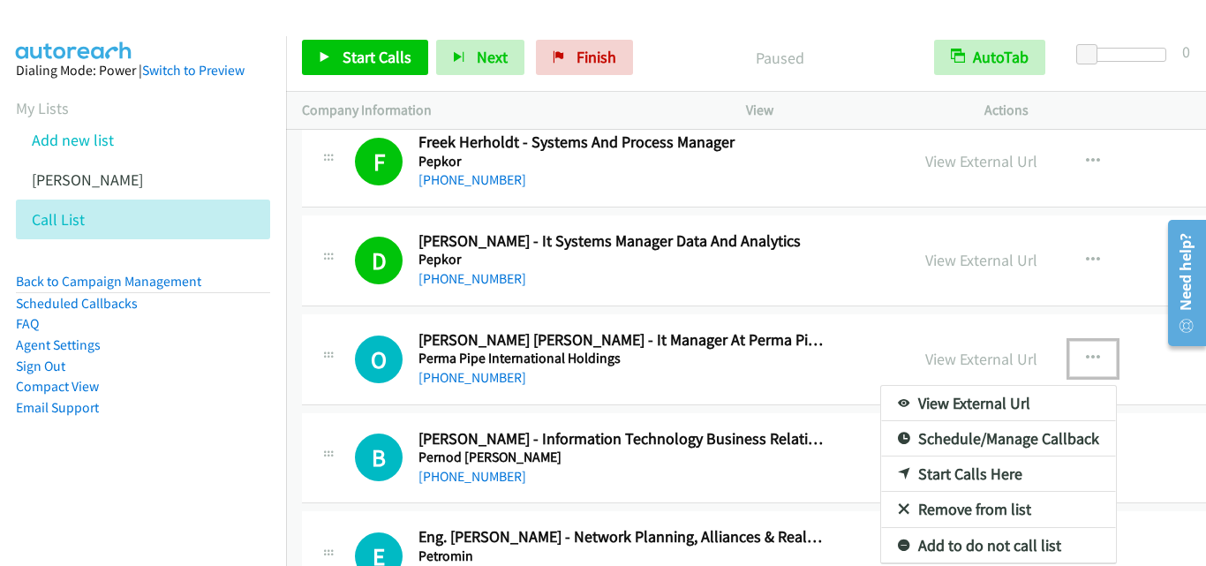
click at [907, 478] on link "Start Calls Here" at bounding box center [998, 473] width 235 height 35
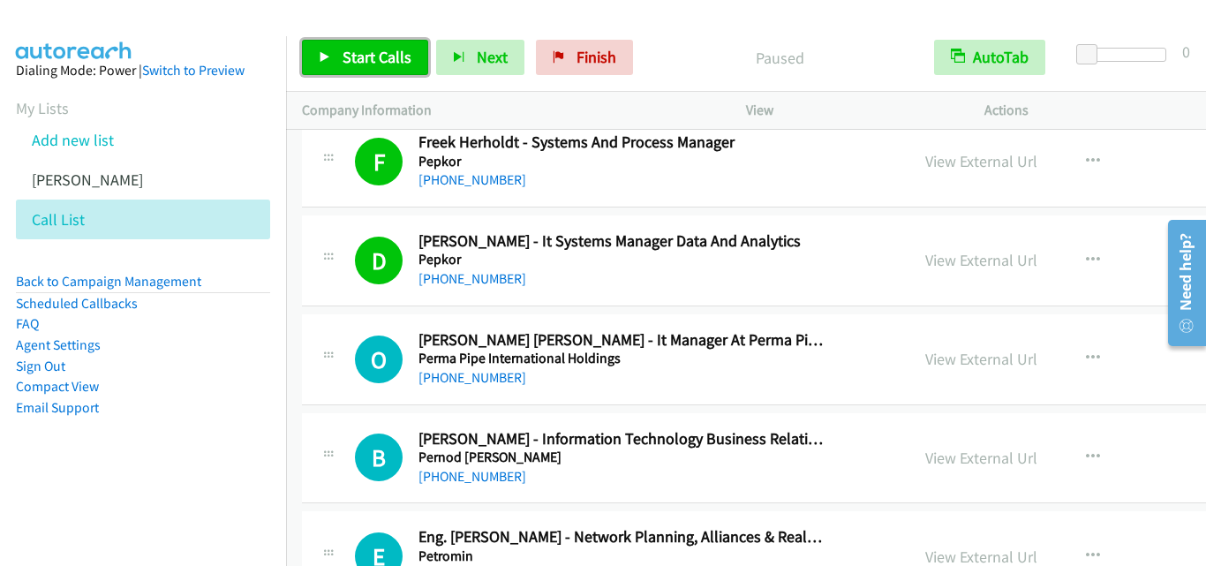
click at [322, 56] on icon at bounding box center [325, 58] width 12 height 12
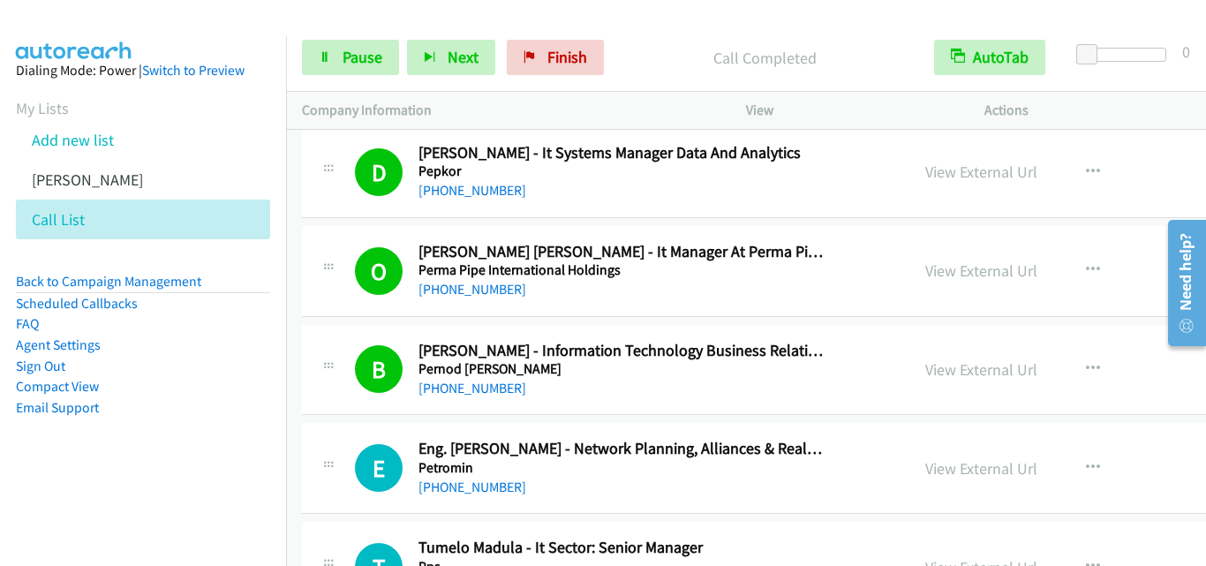
scroll to position [10416, 0]
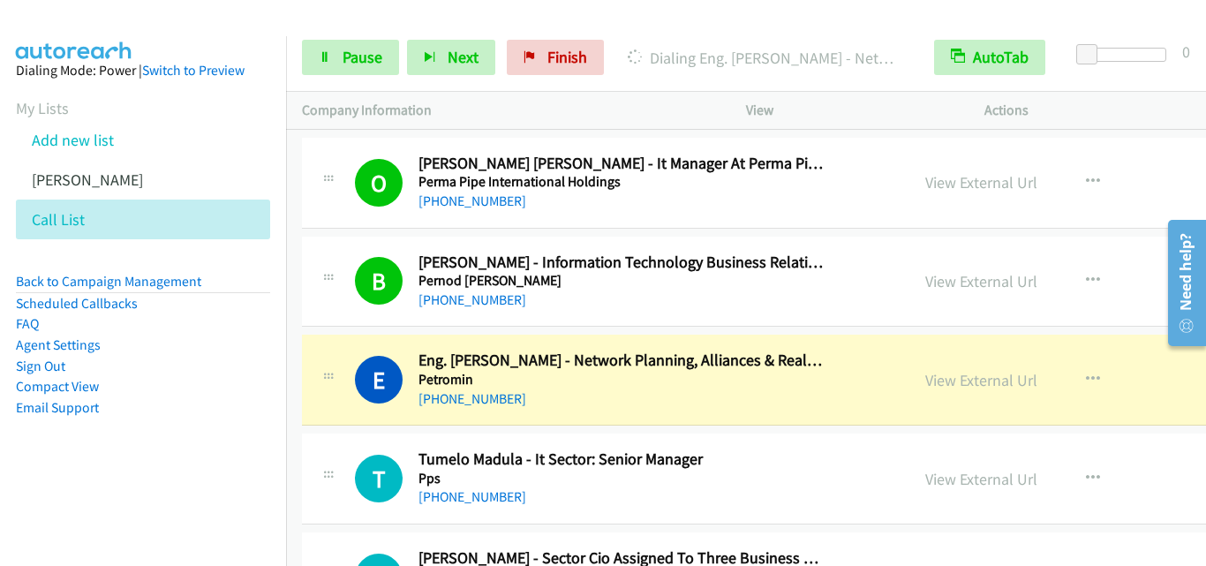
drag, startPoint x: 468, startPoint y: 546, endPoint x: 468, endPoint y: 486, distance: 59.1
drag, startPoint x: 320, startPoint y: 58, endPoint x: 341, endPoint y: 51, distance: 22.3
click at [320, 57] on icon at bounding box center [325, 58] width 12 height 12
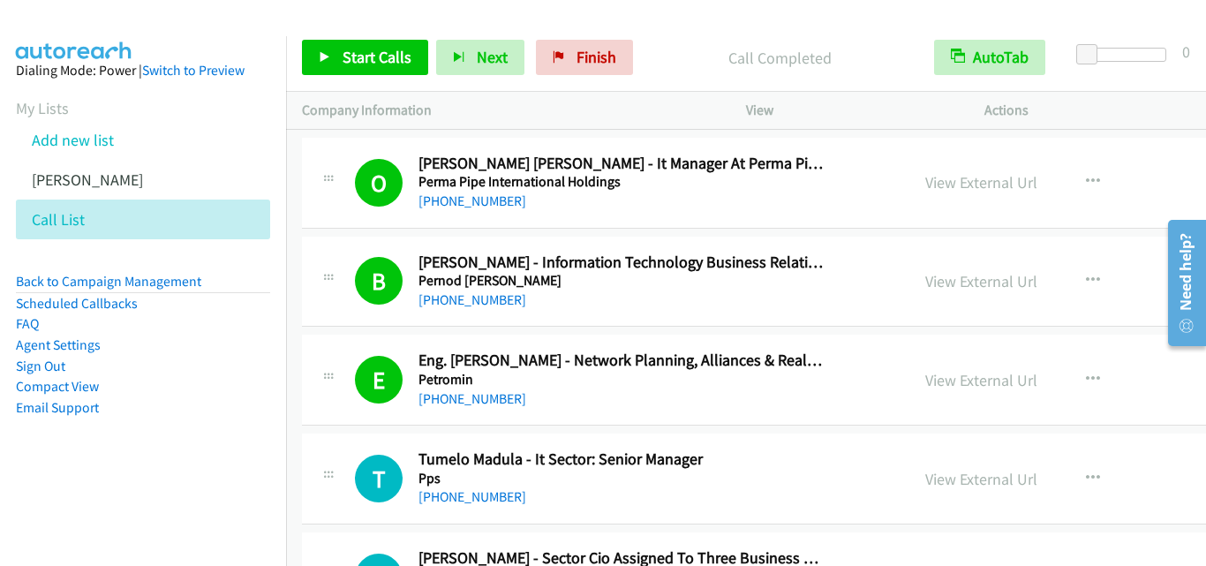
click at [622, 400] on div "[PHONE_NUMBER]" at bounding box center [620, 398] width 405 height 21
click at [315, 49] on link "Start Calls" at bounding box center [365, 57] width 126 height 35
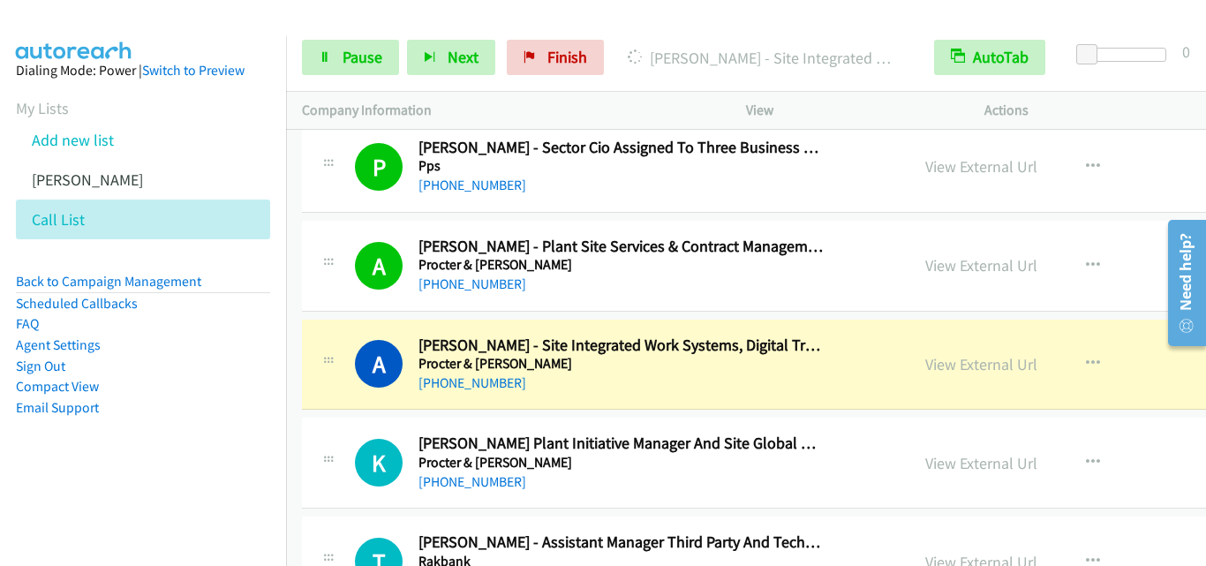
scroll to position [10857, 0]
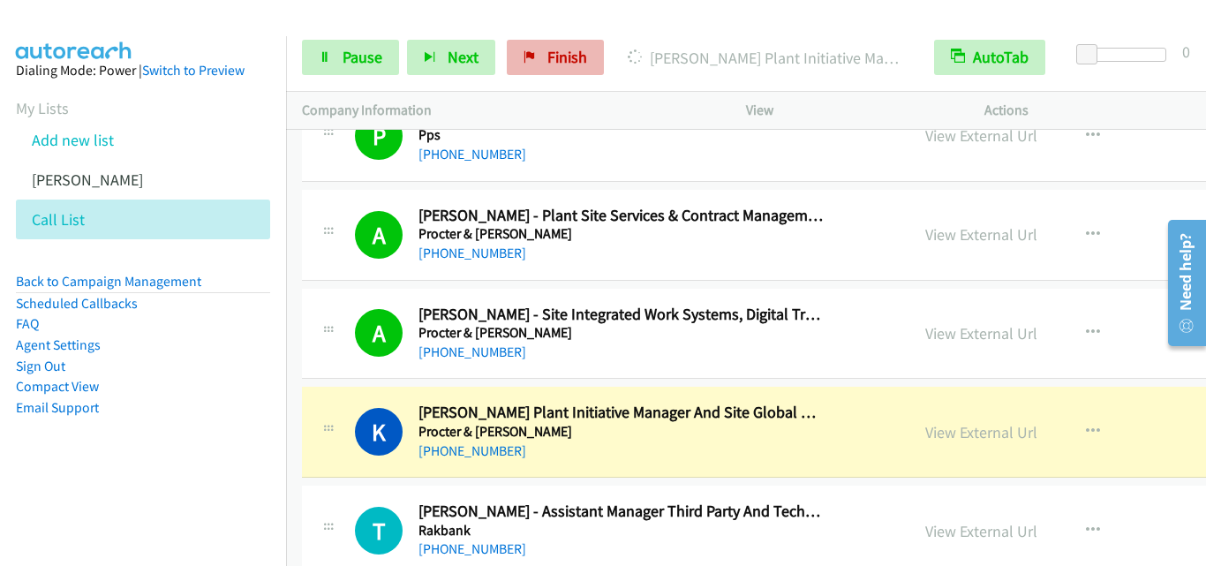
click at [685, 56] on p "Dialing Khaled Abdel Aziz - Lagos Plant Initiative Manager And Site Global Star…" at bounding box center [765, 58] width 275 height 24
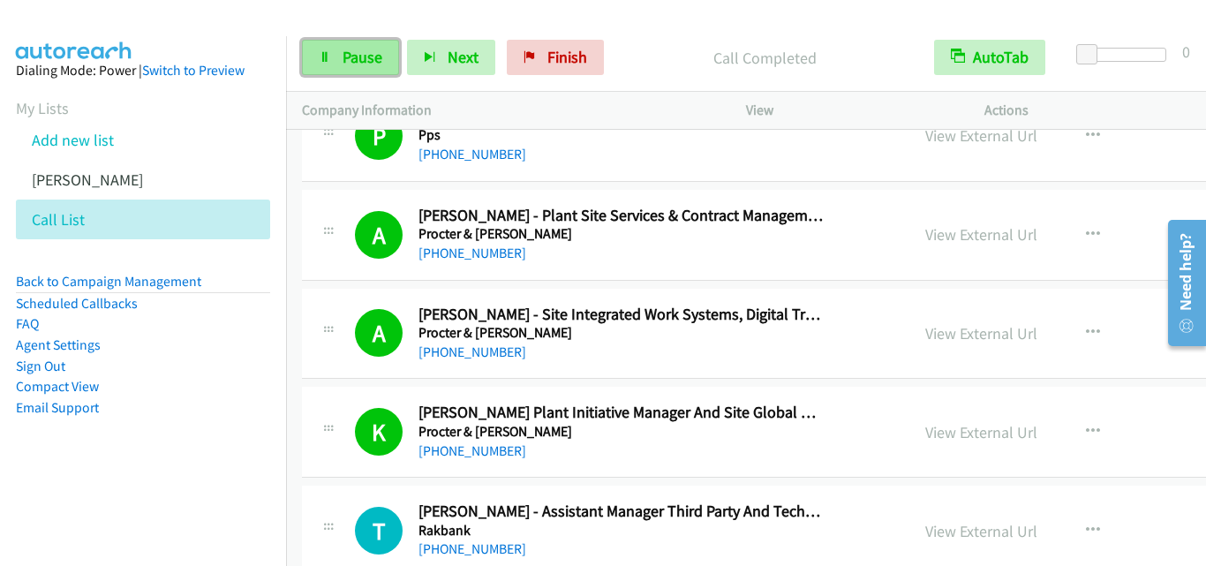
click at [321, 56] on icon at bounding box center [325, 58] width 12 height 12
